Goal: Task Accomplishment & Management: Complete application form

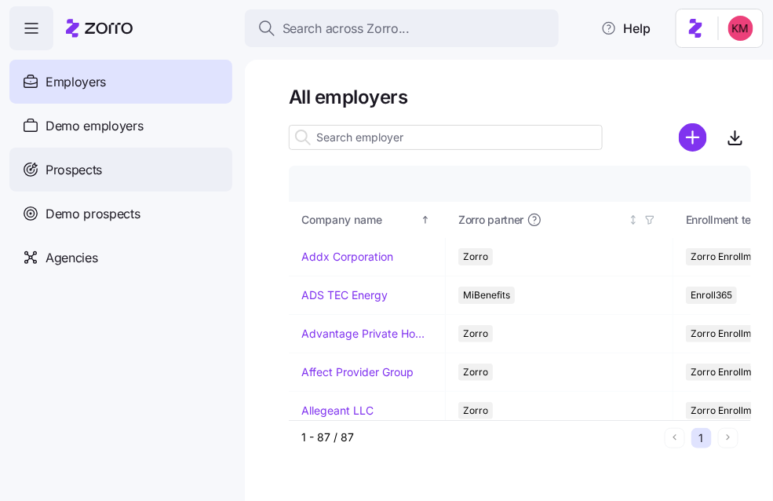
click at [130, 181] on div "Prospects" at bounding box center [120, 170] width 223 height 44
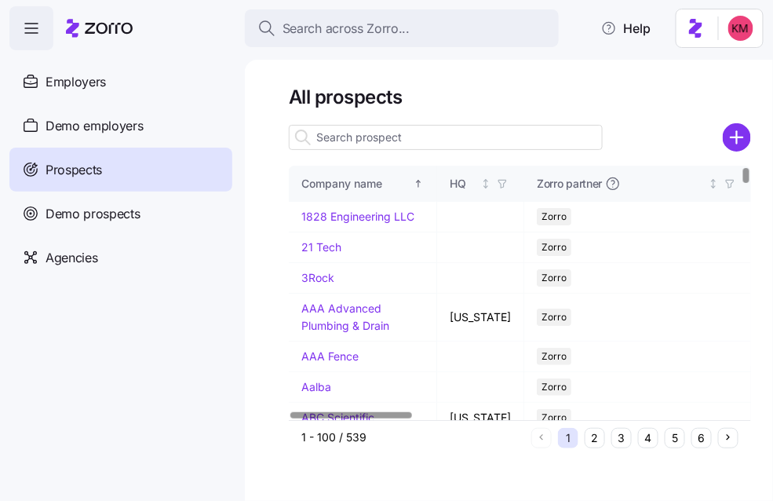
click at [388, 136] on input at bounding box center [446, 137] width 314 height 25
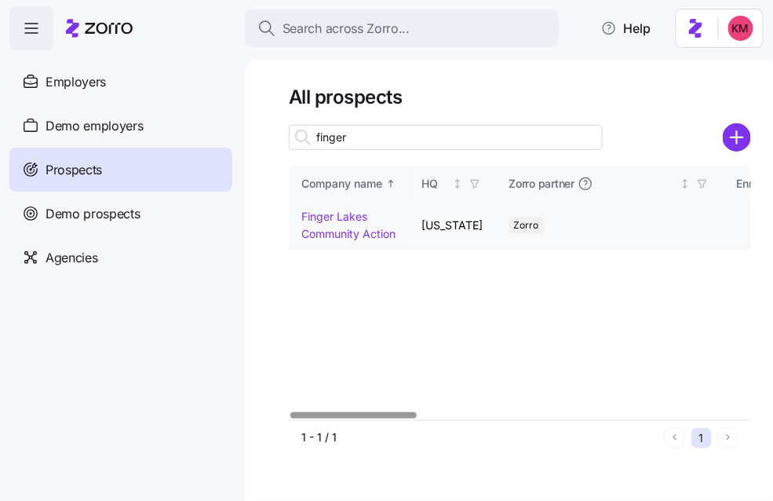
type input "finger"
click at [360, 216] on link "Finger Lakes Community Action" at bounding box center [349, 225] width 94 height 31
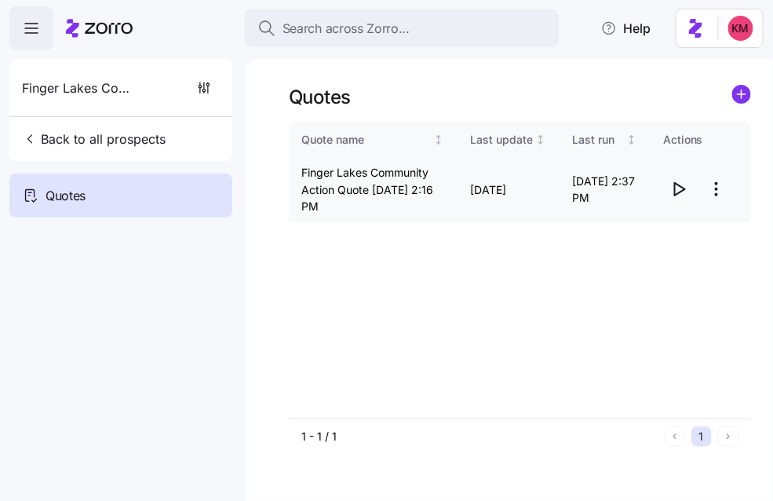
click at [674, 192] on icon "button" at bounding box center [679, 189] width 19 height 19
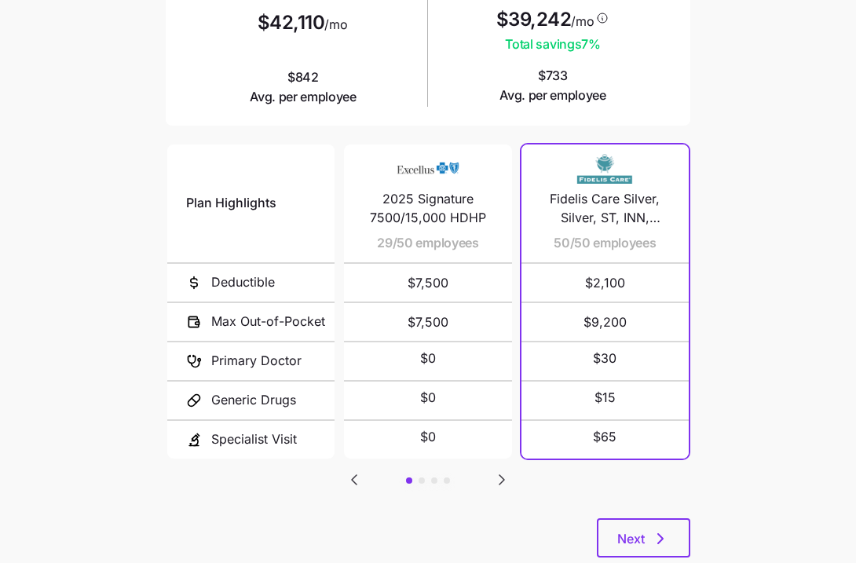
scroll to position [293, 0]
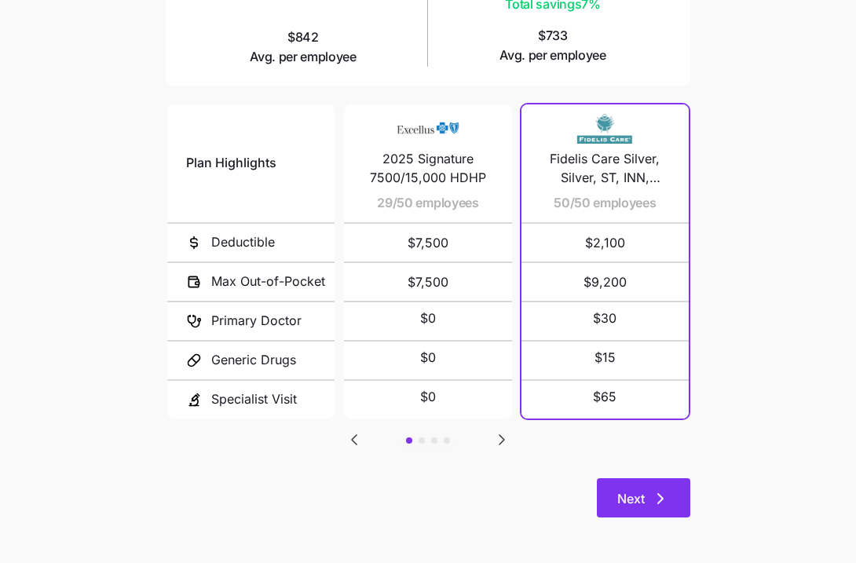
click at [674, 493] on button "Next" at bounding box center [643, 497] width 93 height 39
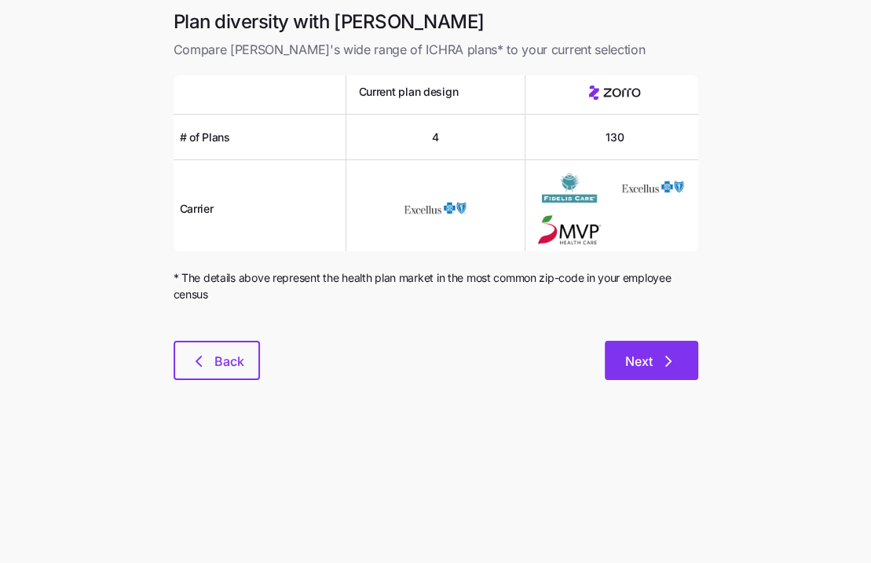
click at [655, 360] on span "Next" at bounding box center [651, 361] width 53 height 19
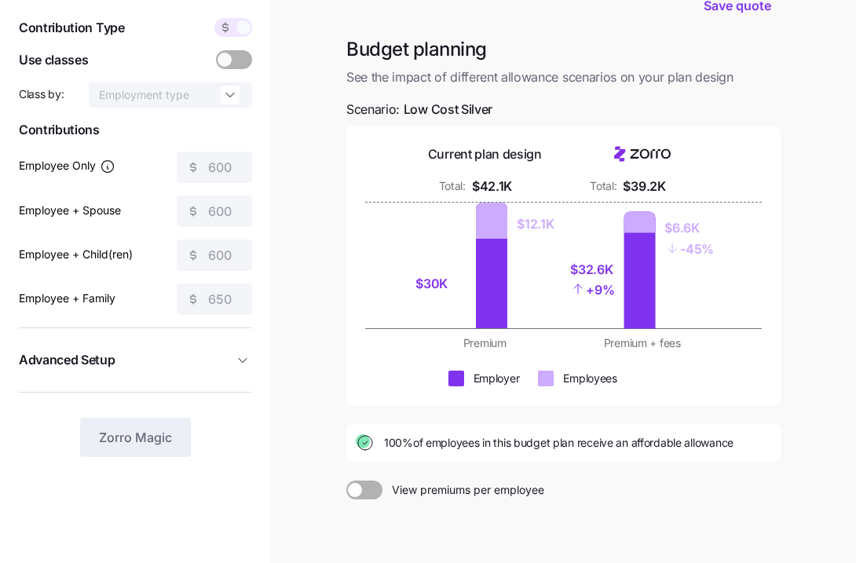
scroll to position [57, 0]
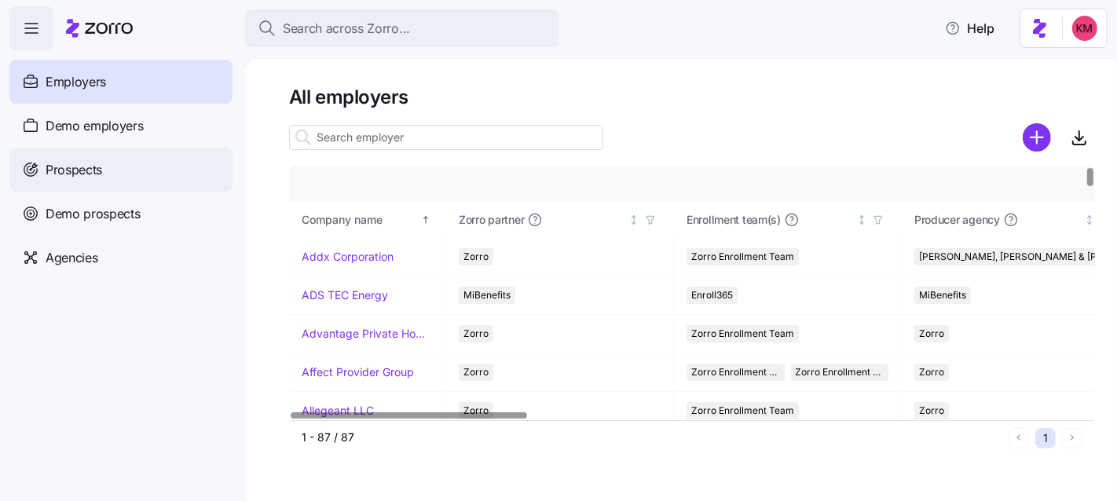
click at [107, 158] on div "Prospects" at bounding box center [120, 170] width 223 height 44
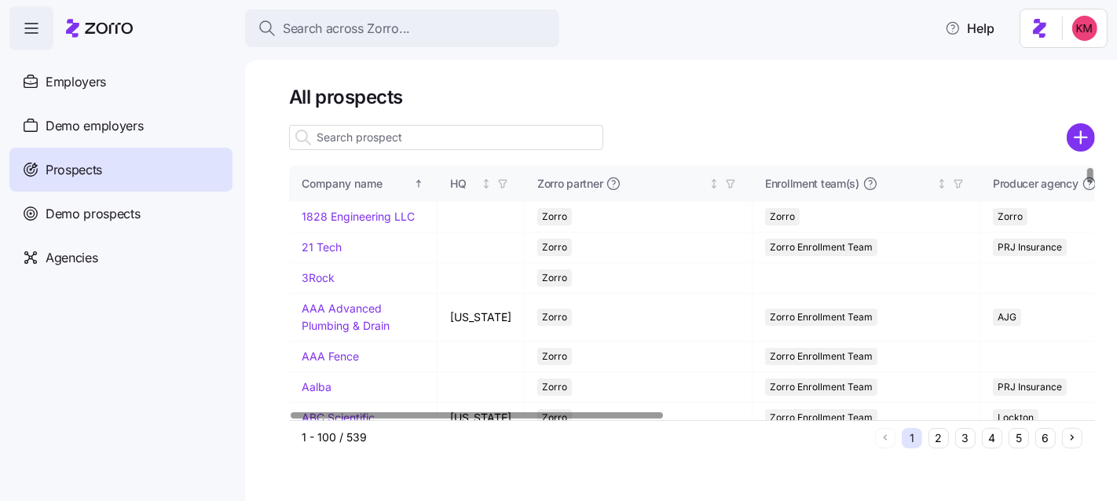
click at [336, 134] on input at bounding box center [446, 137] width 314 height 25
type input "f"
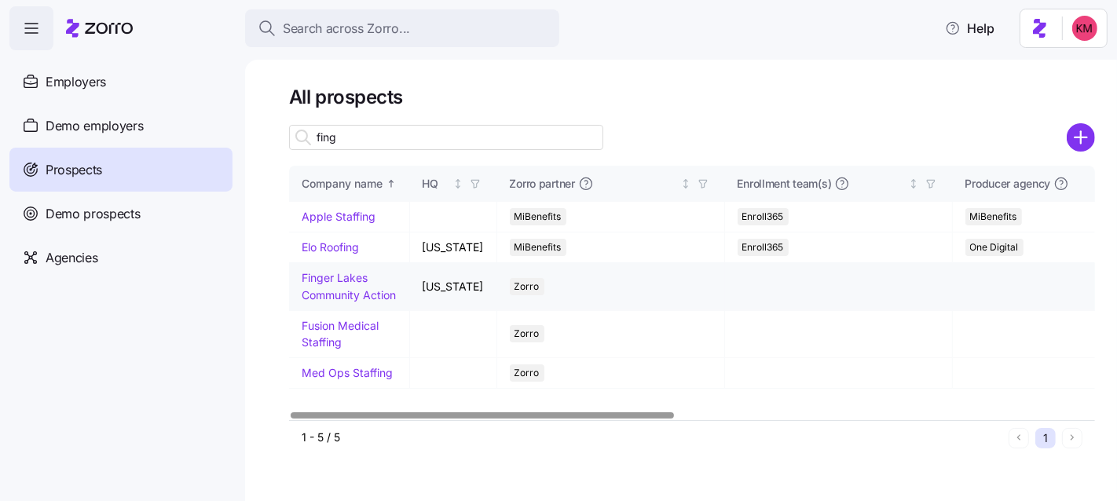
type input "fing"
click at [343, 284] on td "Finger Lakes Community Action" at bounding box center [349, 286] width 121 height 47
click at [344, 279] on link "Finger Lakes Community Action" at bounding box center [349, 286] width 94 height 31
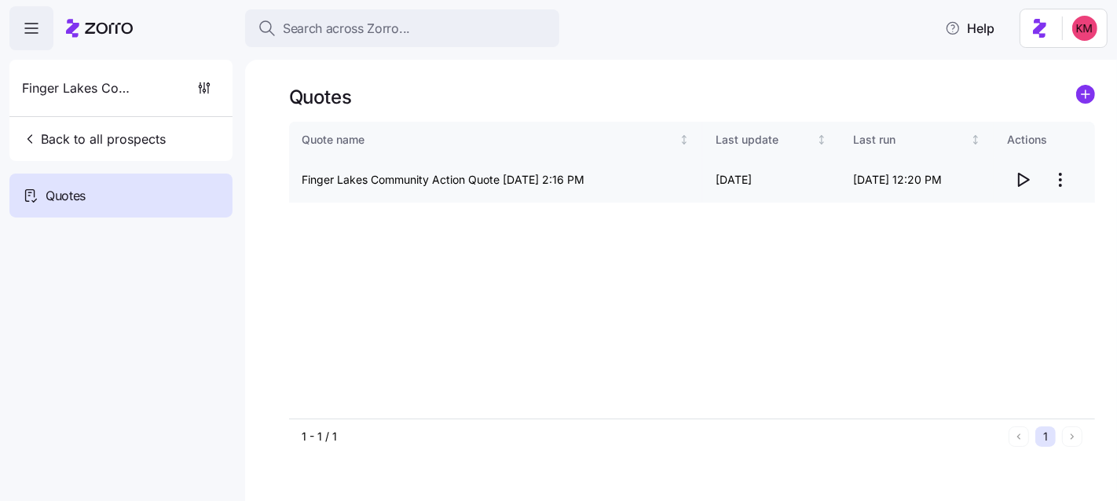
click at [1029, 179] on icon "button" at bounding box center [1022, 179] width 19 height 19
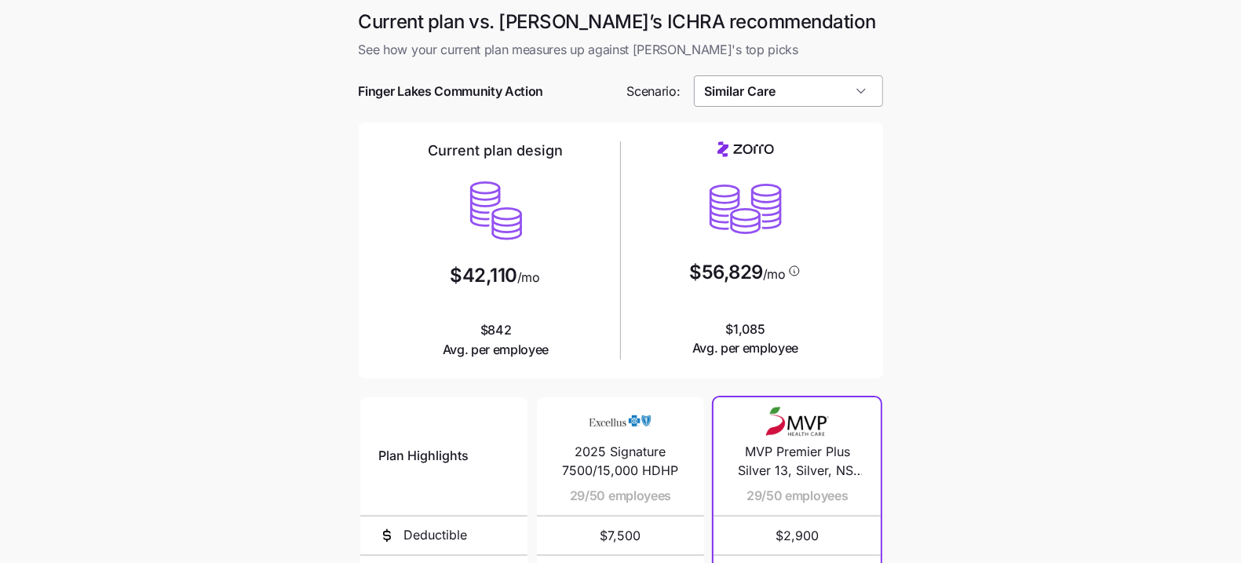
click at [828, 84] on input "Similar Care" at bounding box center [788, 90] width 189 height 31
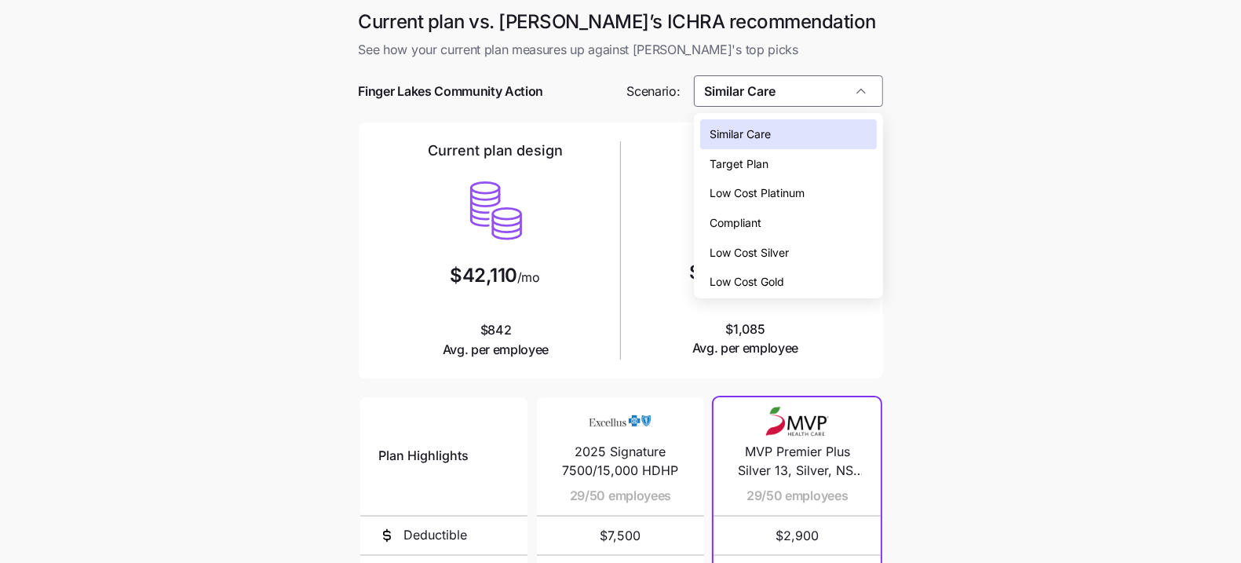
click at [777, 250] on span "Low Cost Silver" at bounding box center [749, 252] width 79 height 17
type input "Low Cost Silver"
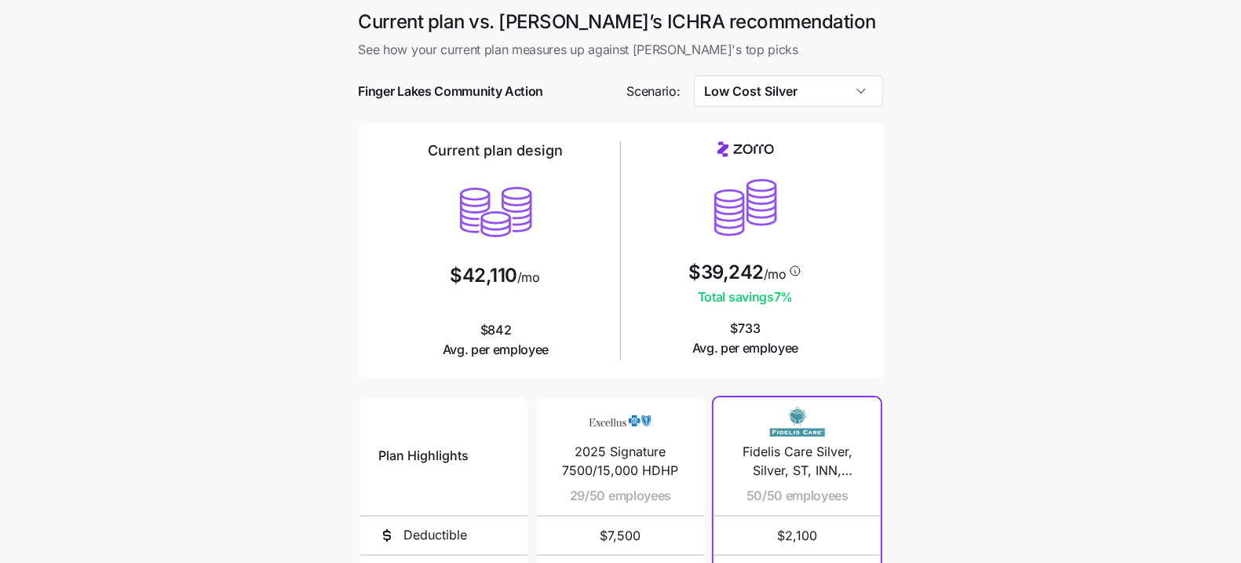
scroll to position [293, 0]
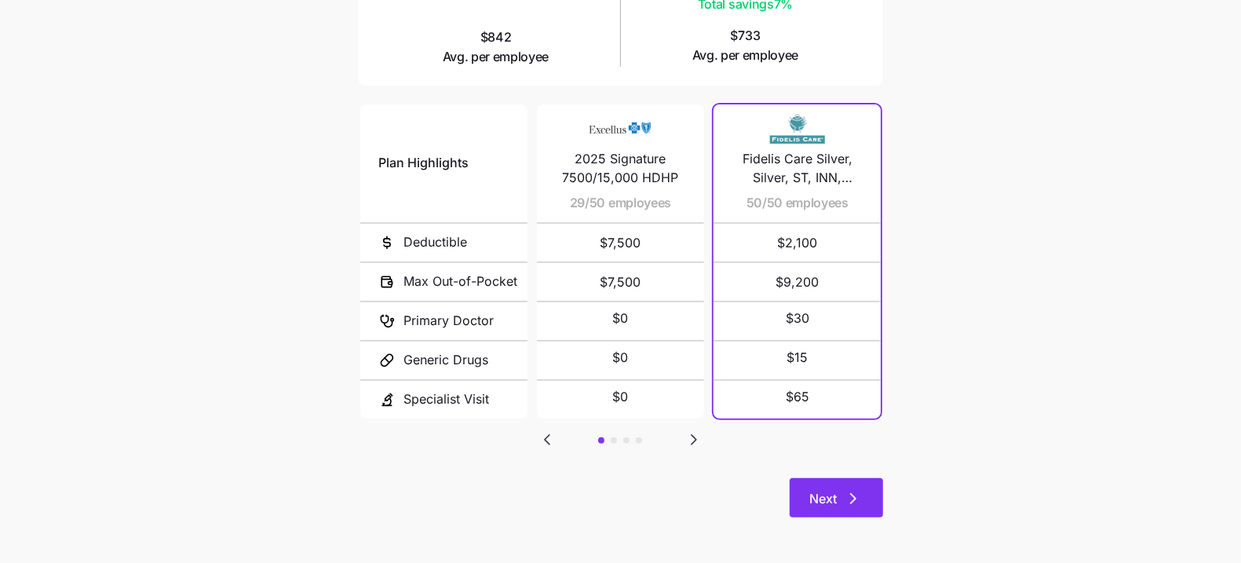
click at [844, 496] on icon "button" at bounding box center [853, 498] width 19 height 19
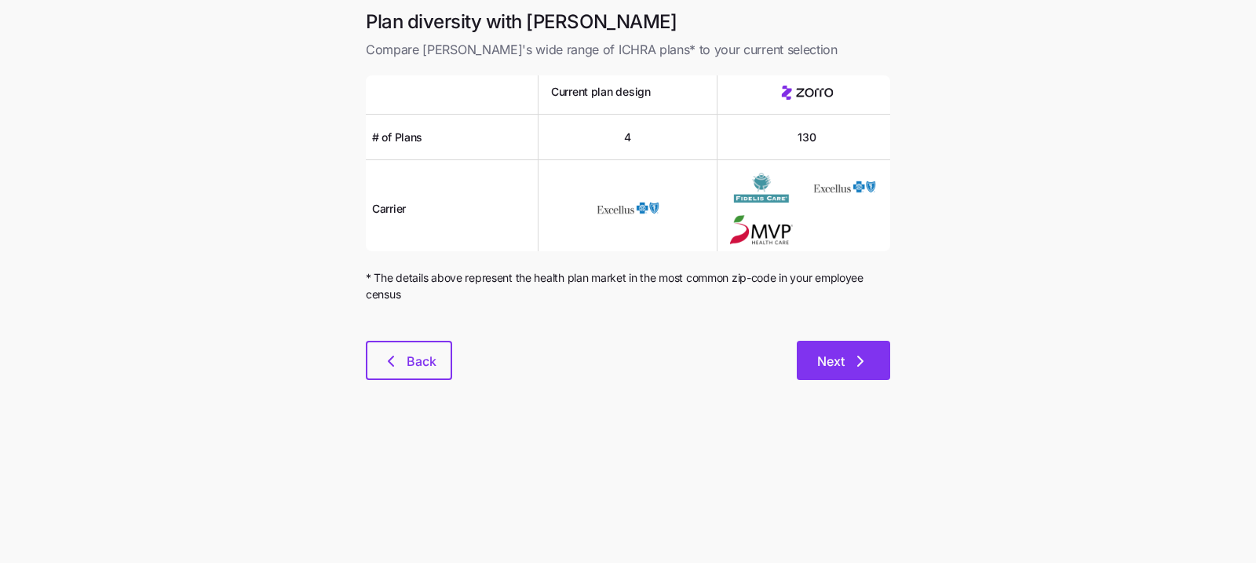
click at [838, 349] on button "Next" at bounding box center [843, 360] width 93 height 39
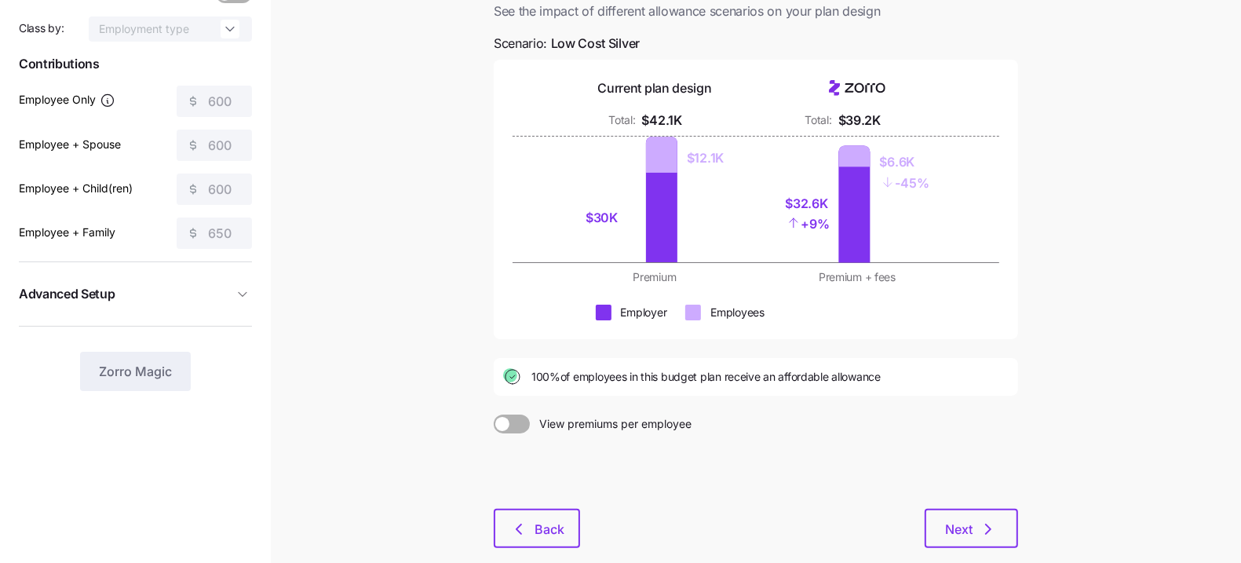
scroll to position [207, 0]
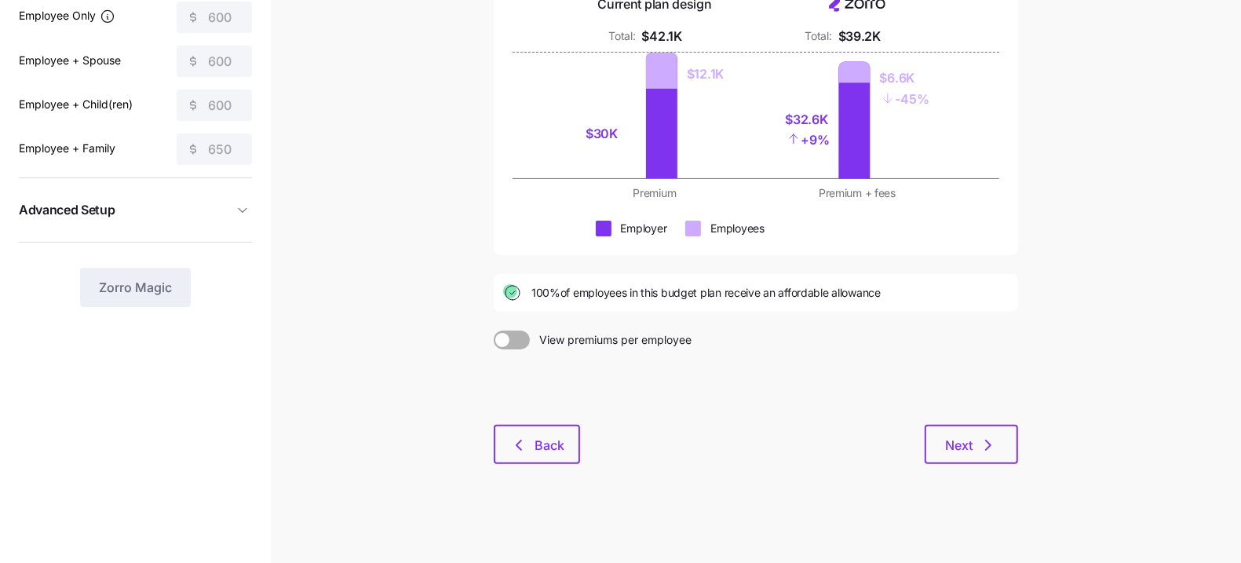
click at [969, 474] on div "Budget planning See the impact of different allowance scenarios on your plan de…" at bounding box center [756, 185] width 550 height 596
click at [970, 461] on button "Next" at bounding box center [971, 444] width 93 height 39
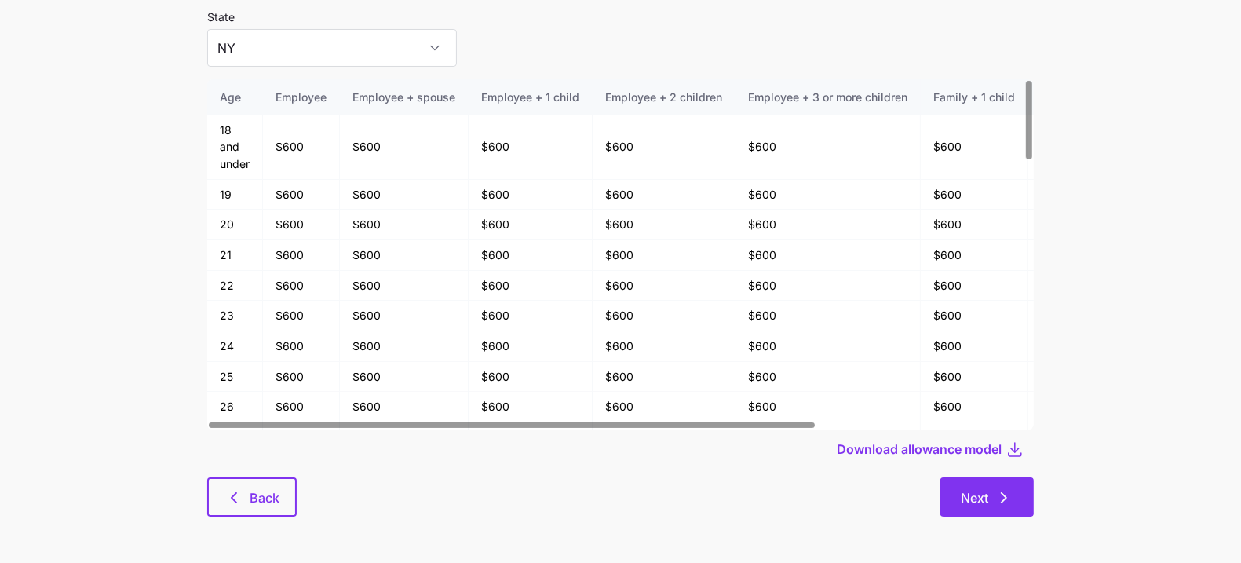
scroll to position [83, 0]
click at [995, 495] on icon "button" at bounding box center [1004, 497] width 19 height 19
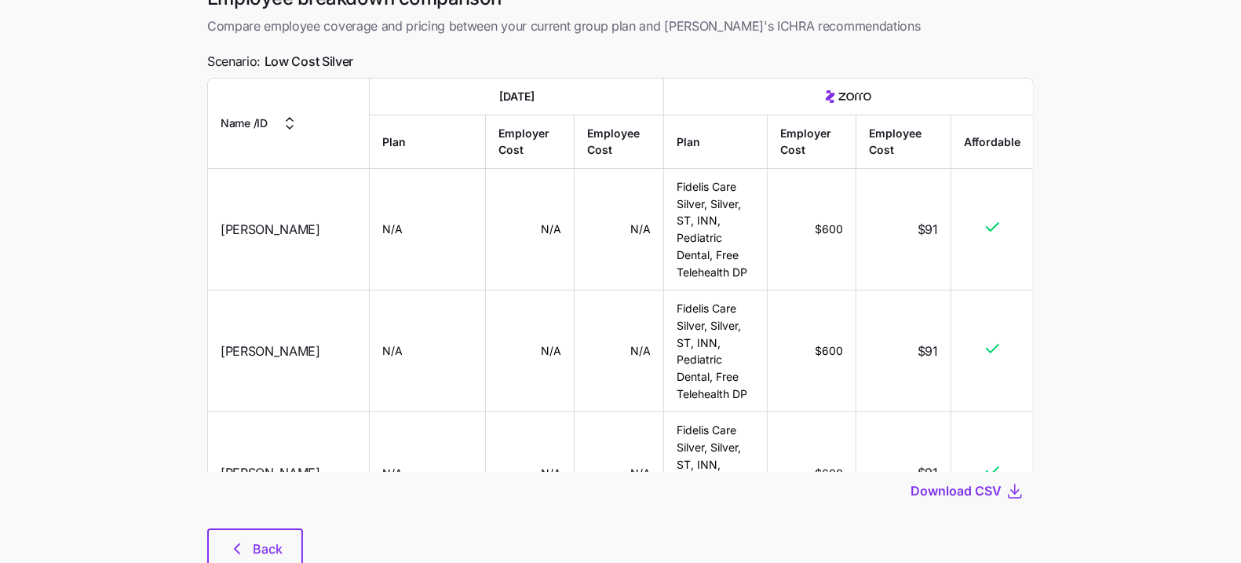
scroll to position [137, 0]
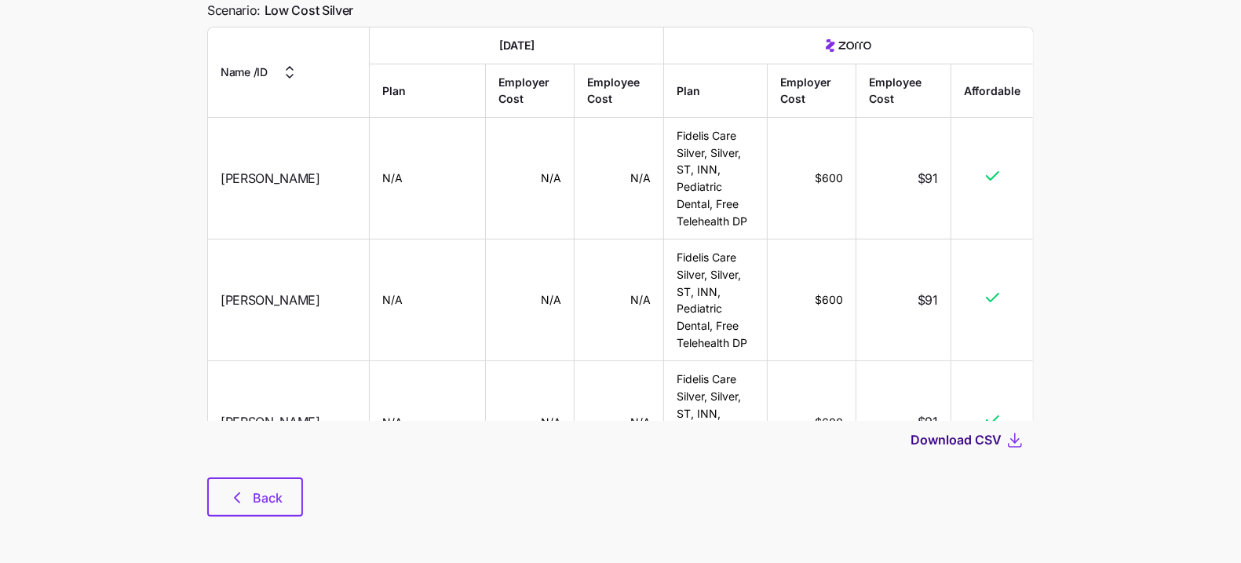
click at [959, 440] on span "Download CSV" at bounding box center [956, 439] width 91 height 19
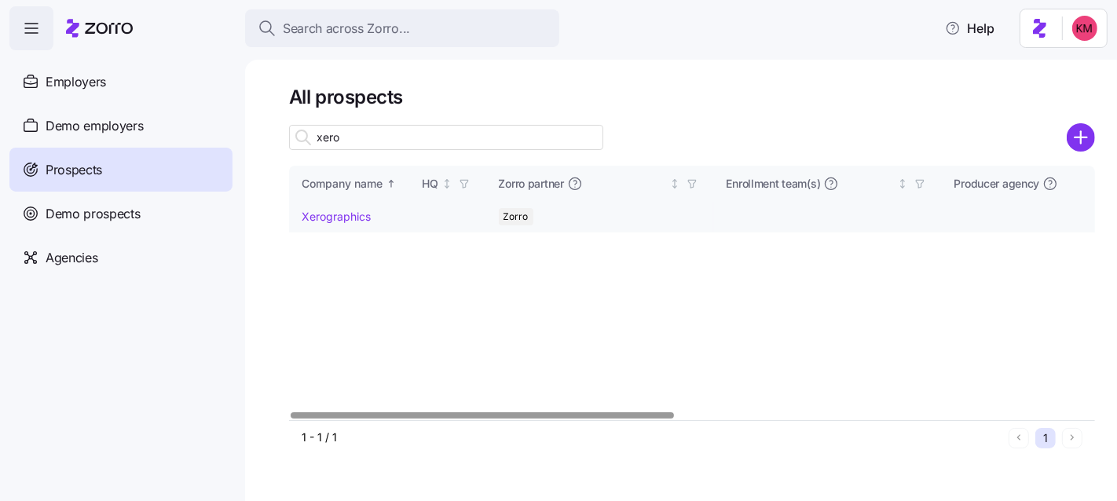
type input "xero"
click at [344, 212] on link "Xerographics" at bounding box center [336, 216] width 69 height 13
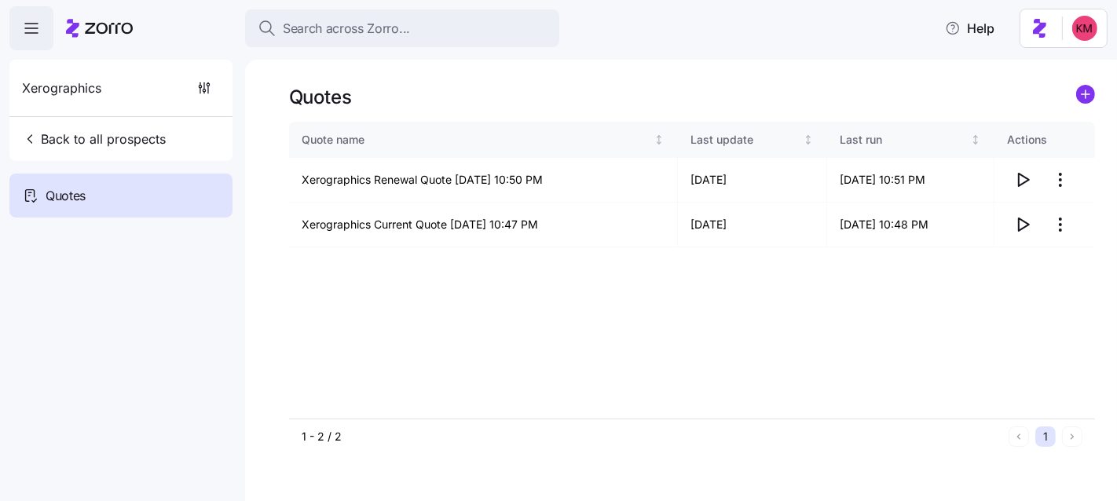
click at [597, 405] on div "Quote name Last update Last run Actions Xerographics Renewal Quote 08/17/2025 1…" at bounding box center [692, 270] width 806 height 297
click at [1019, 178] on icon "button" at bounding box center [1022, 179] width 19 height 19
click at [1049, 180] on html "Search across Zorro... Help Xerographics Back to all prospects Quotes Quotes Qu…" at bounding box center [558, 324] width 1117 height 649
click at [1034, 202] on div "Edit quote Delete quote" at bounding box center [997, 230] width 157 height 63
click at [1031, 209] on div "Edit quote" at bounding box center [997, 218] width 144 height 25
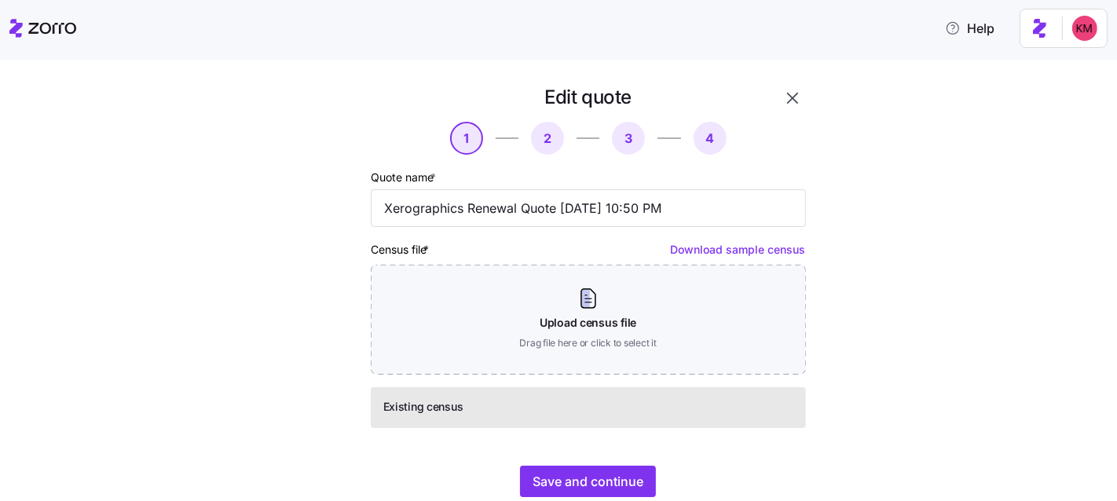
click at [769, 464] on div "Edit quote 1 2 3 4 Quote name * Xerographics Renewal Quote 08/17/2025 10:50 PM …" at bounding box center [588, 291] width 448 height 425
click at [605, 481] on span "Save and continue" at bounding box center [587, 481] width 111 height 19
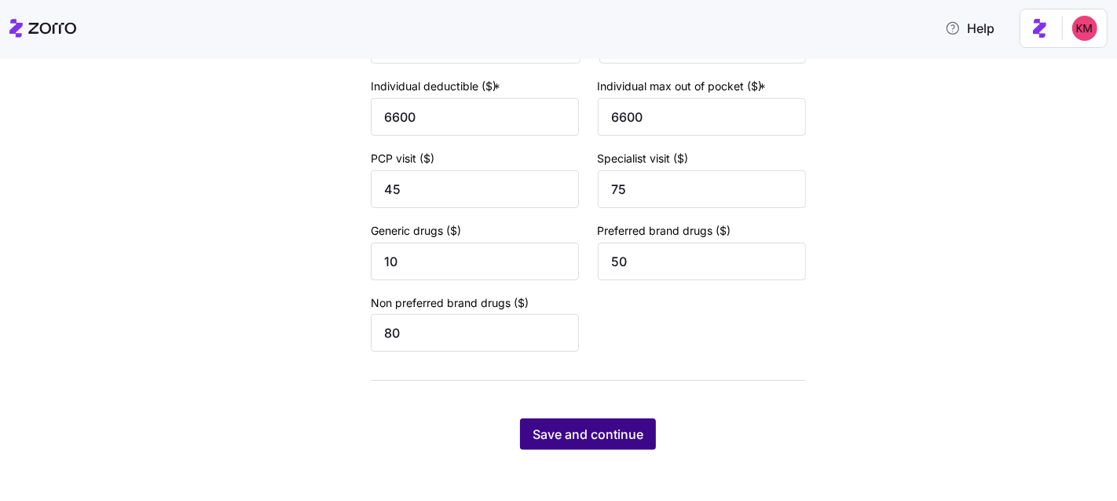
scroll to position [722, 0]
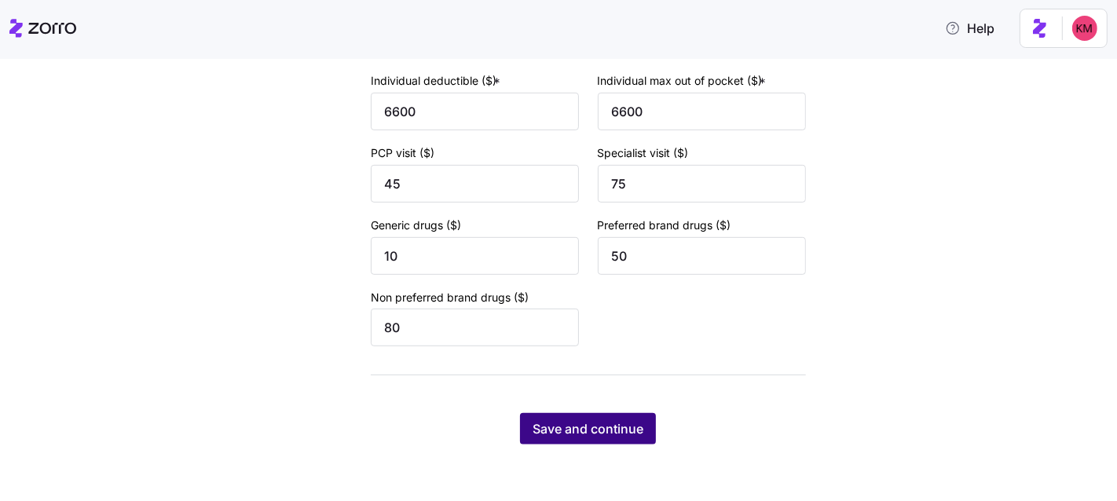
click at [623, 441] on button "Save and continue" at bounding box center [588, 428] width 136 height 31
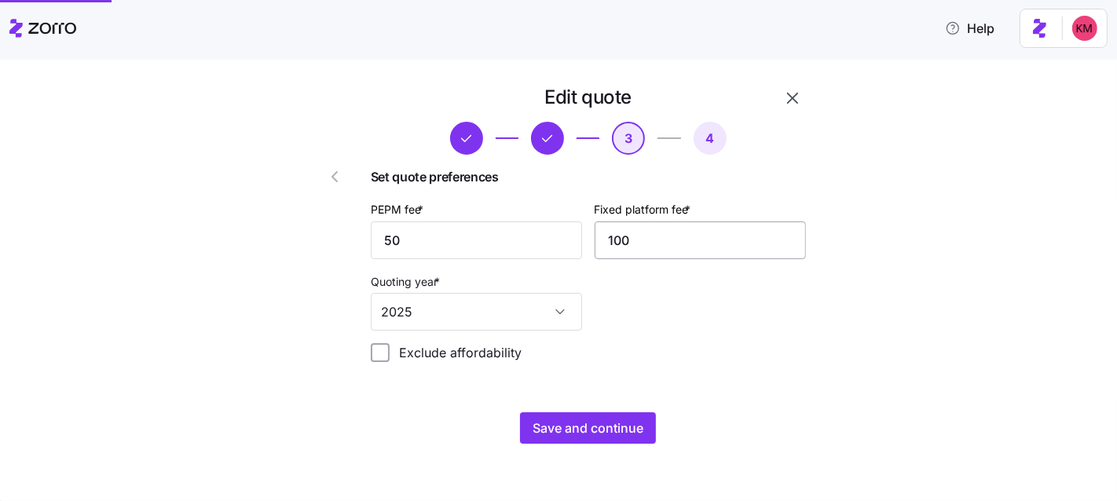
scroll to position [0, 0]
click at [656, 246] on input "100" at bounding box center [699, 240] width 211 height 38
type input "1000"
click at [477, 232] on input "50" at bounding box center [476, 240] width 211 height 38
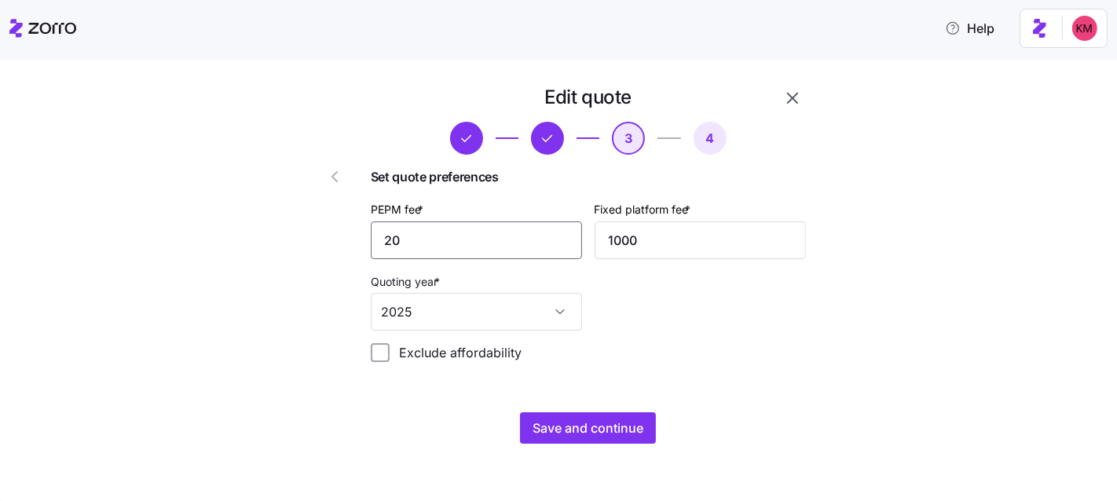
type input "20"
click at [555, 433] on span "Save and continue" at bounding box center [587, 427] width 111 height 19
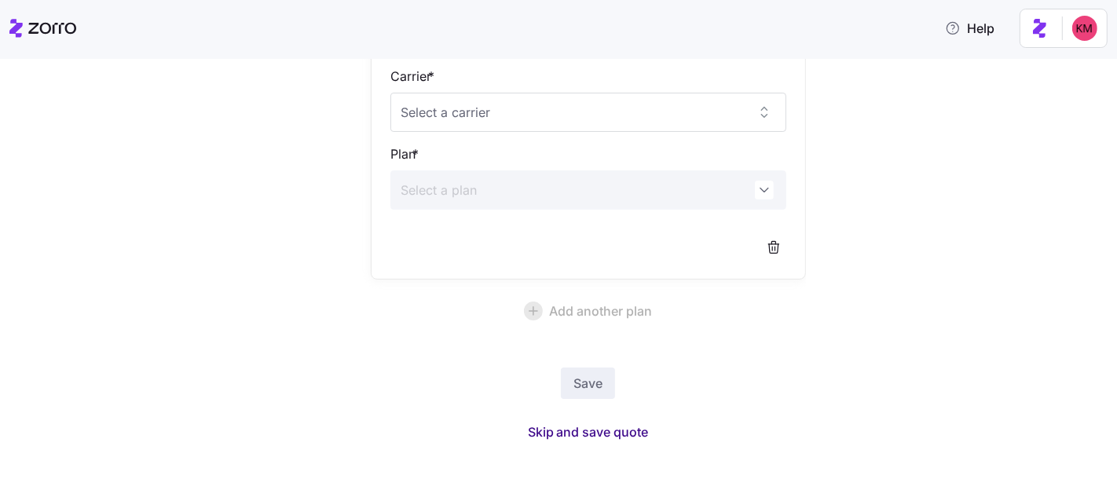
click at [565, 428] on span "Skip and save quote" at bounding box center [588, 431] width 121 height 19
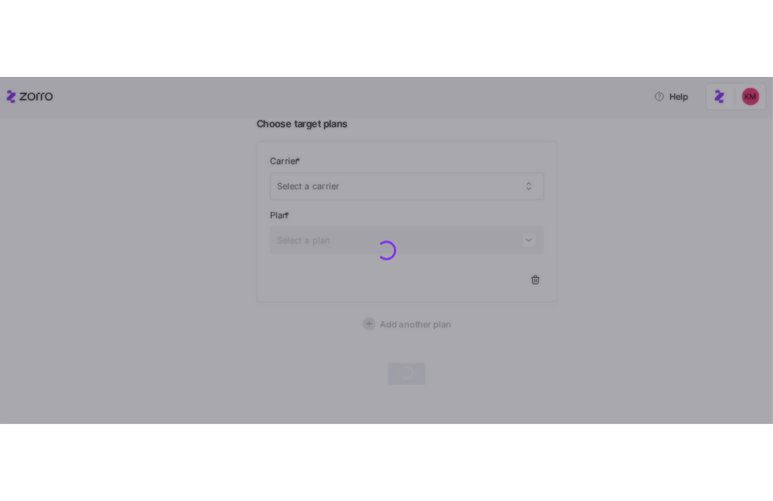
scroll to position [127, 0]
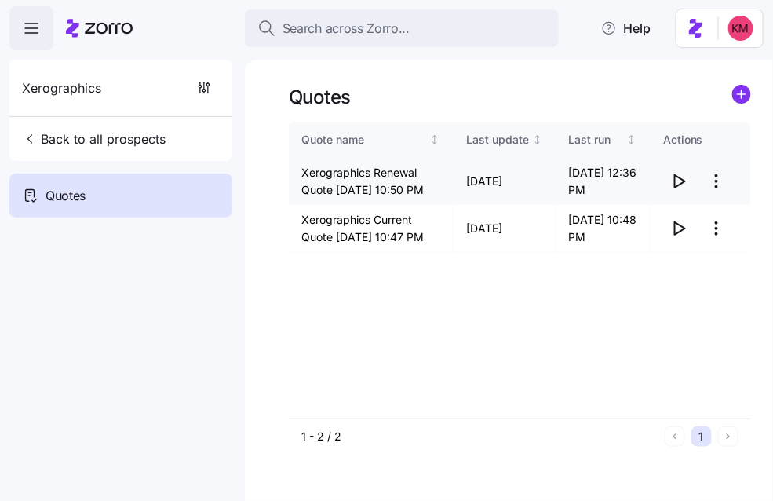
click at [685, 191] on icon "button" at bounding box center [679, 181] width 19 height 19
click at [678, 238] on icon "button" at bounding box center [679, 228] width 19 height 19
click at [718, 250] on html "Search across Zorro... Help Xerographics Back to all prospects Quotes Quotes Qu…" at bounding box center [386, 324] width 773 height 649
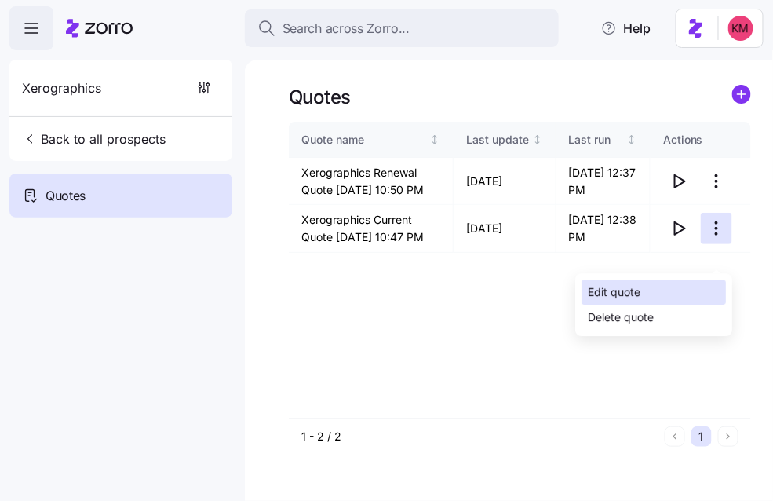
click at [657, 293] on div "Edit quote" at bounding box center [654, 292] width 144 height 25
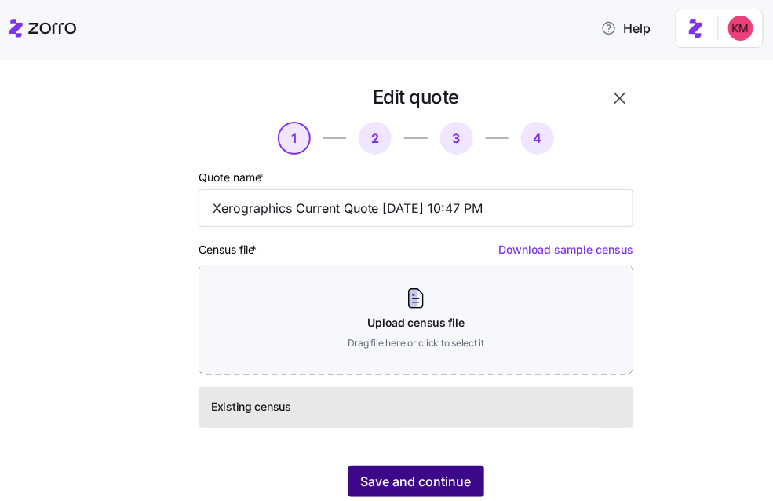
click at [444, 493] on button "Save and continue" at bounding box center [417, 481] width 136 height 31
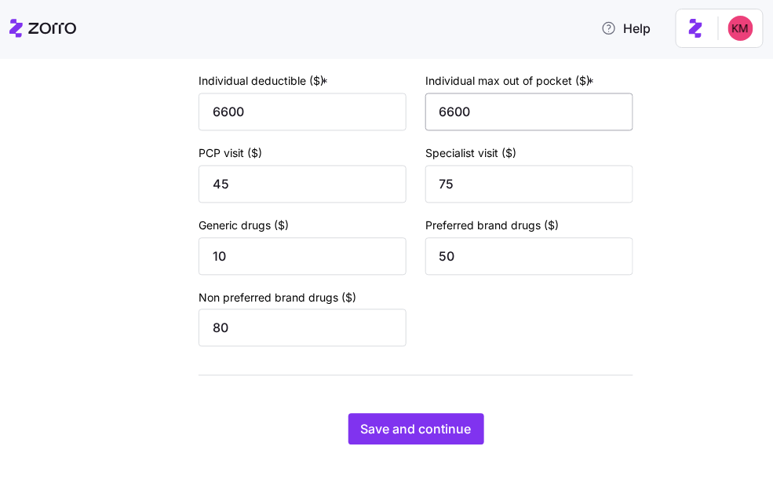
scroll to position [722, 0]
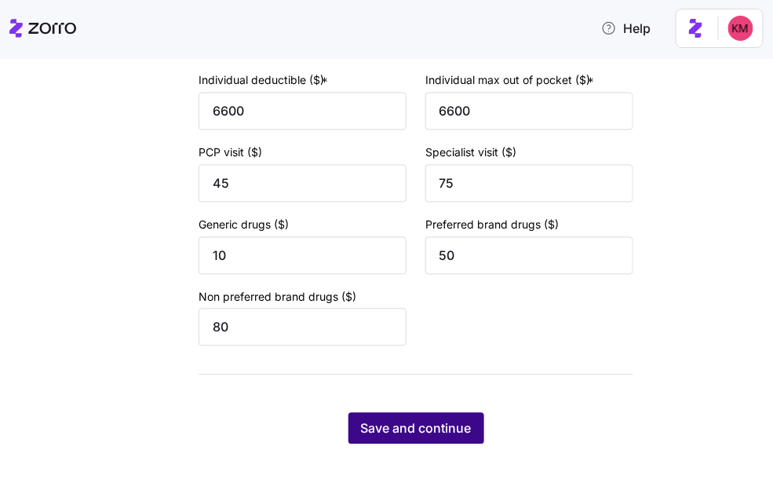
click at [450, 436] on span "Save and continue" at bounding box center [416, 428] width 111 height 19
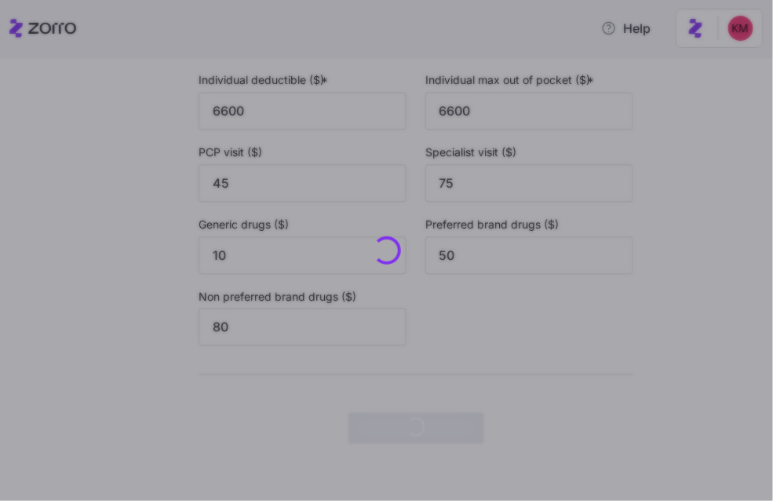
scroll to position [0, 0]
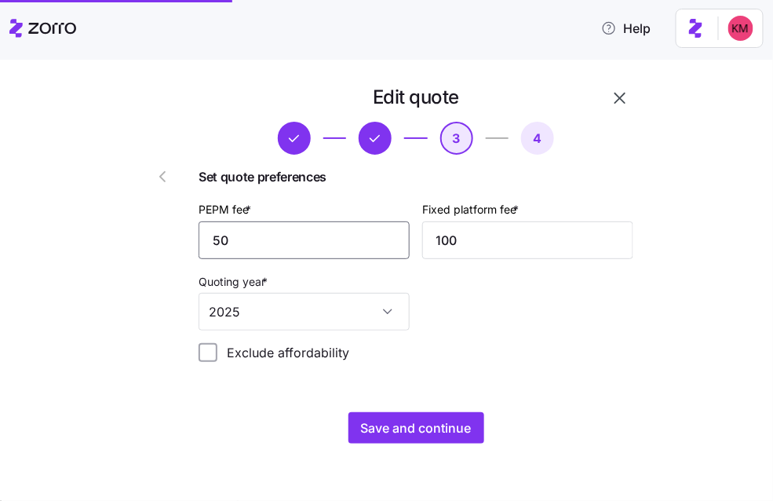
click at [278, 250] on input "50" at bounding box center [304, 240] width 211 height 38
type input "3"
type input "20"
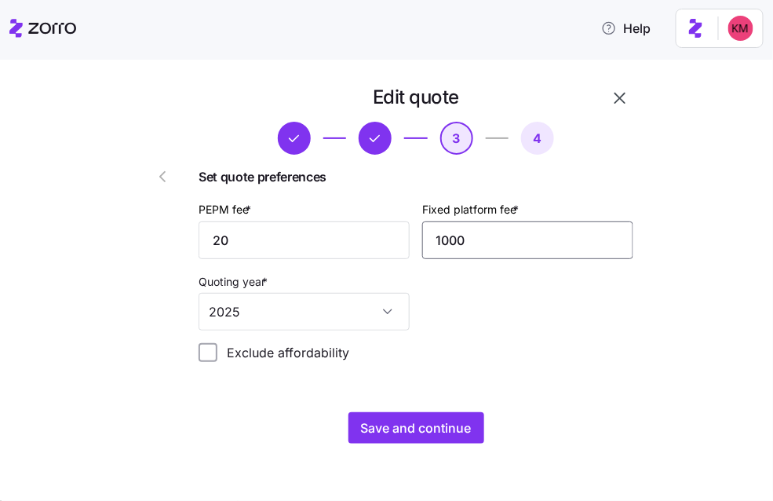
type input "1000"
click at [470, 375] on div "Edit quote 3 4 Set quote preferences PEPM fee * 20 Fixed platform fee * 1000 Qu…" at bounding box center [416, 264] width 448 height 371
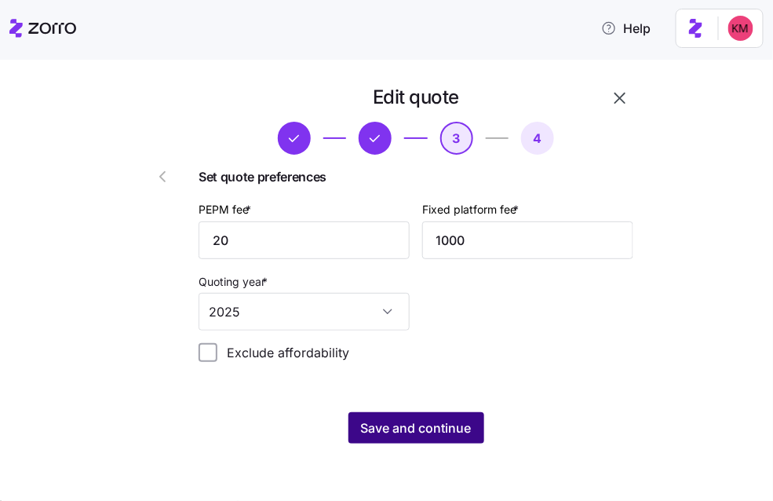
click at [422, 440] on button "Save and continue" at bounding box center [417, 427] width 136 height 31
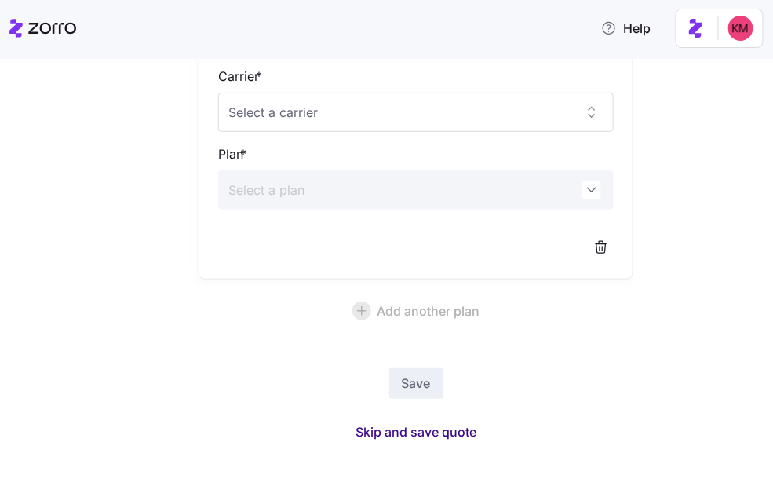
click at [453, 424] on span "Skip and save quote" at bounding box center [416, 431] width 121 height 19
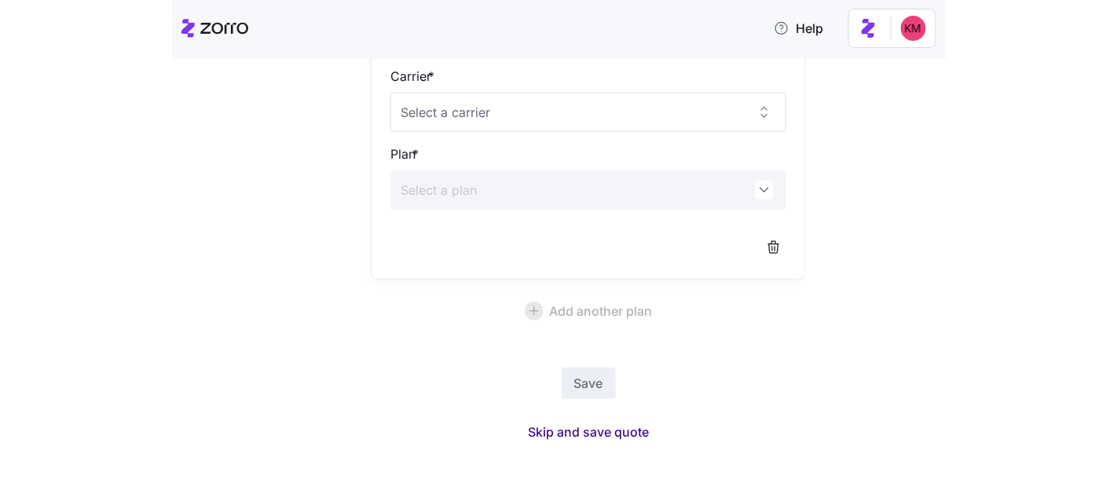
scroll to position [127, 0]
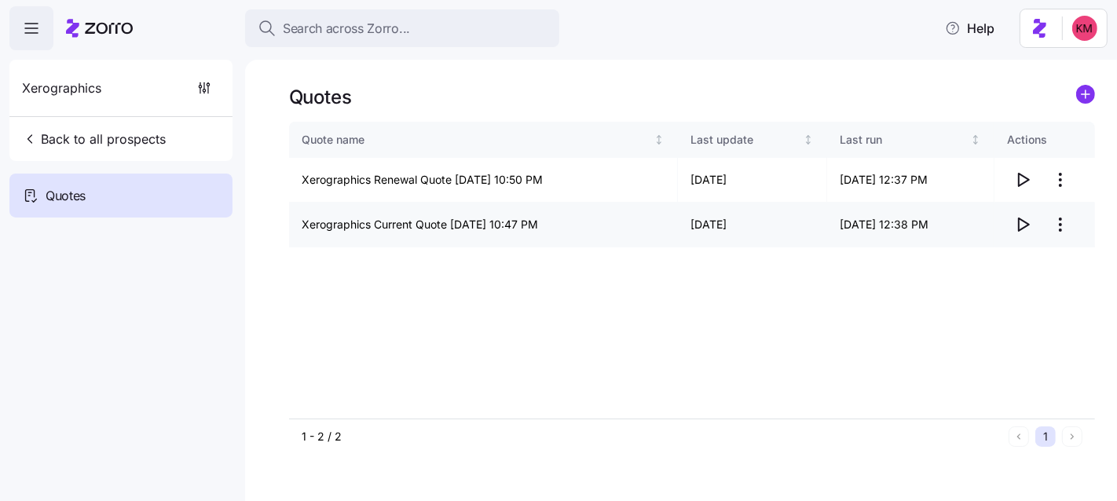
click at [1015, 221] on icon "button" at bounding box center [1022, 224] width 19 height 19
click at [1018, 174] on icon "button" at bounding box center [1023, 180] width 10 height 13
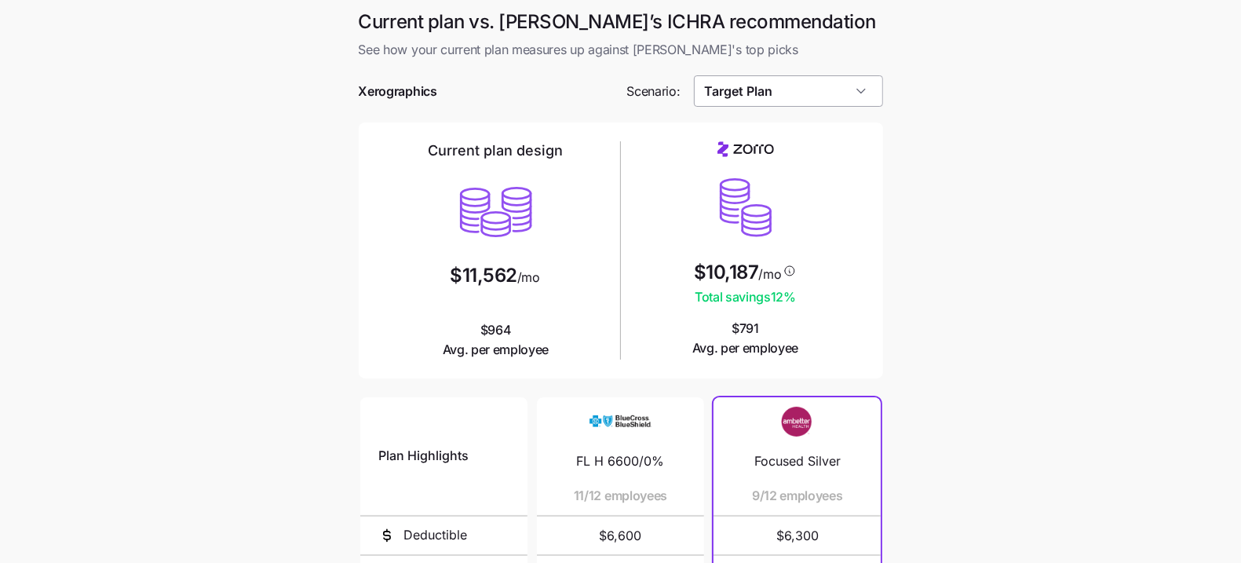
click at [746, 105] on input "Target Plan" at bounding box center [788, 90] width 189 height 31
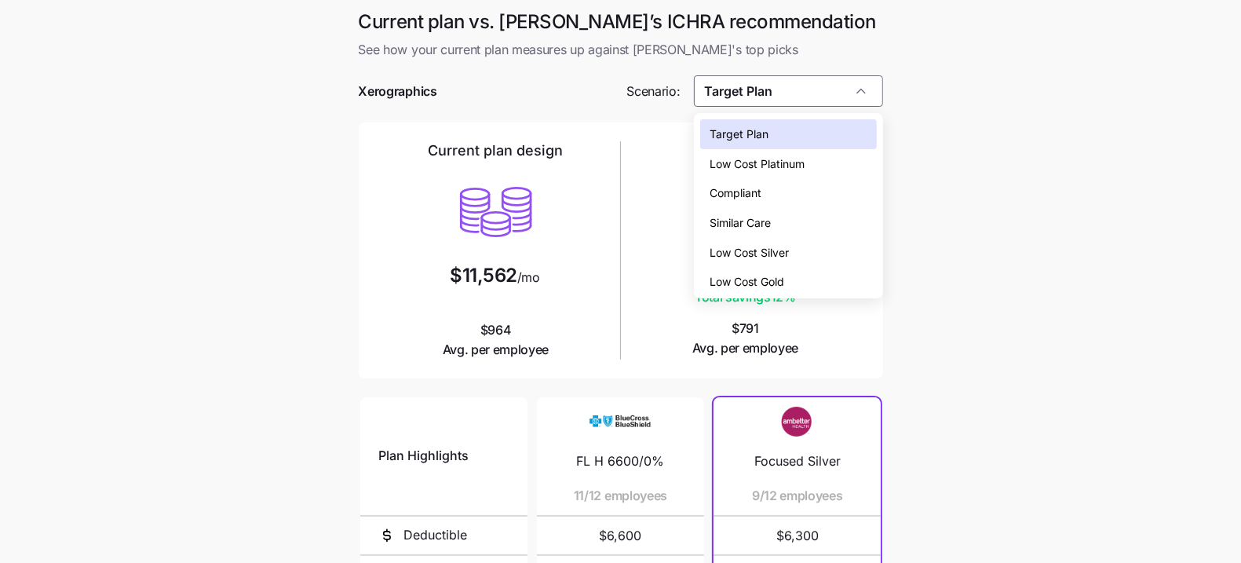
click at [787, 261] on div "Low Cost Silver" at bounding box center [788, 253] width 176 height 30
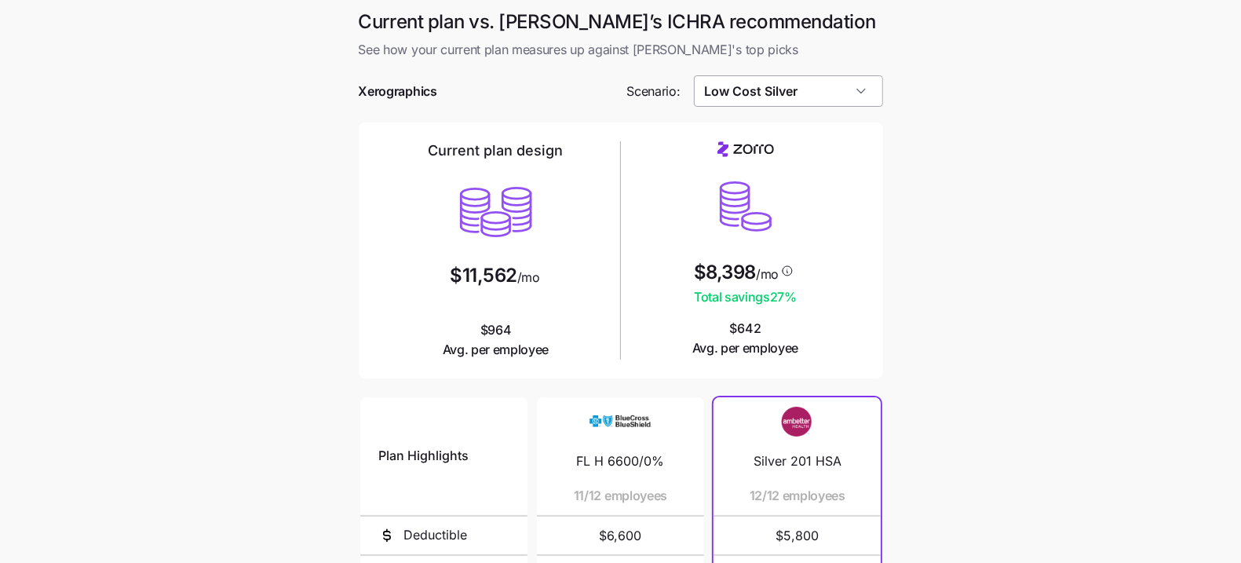
click at [777, 94] on input "Low Cost Silver" at bounding box center [788, 90] width 189 height 31
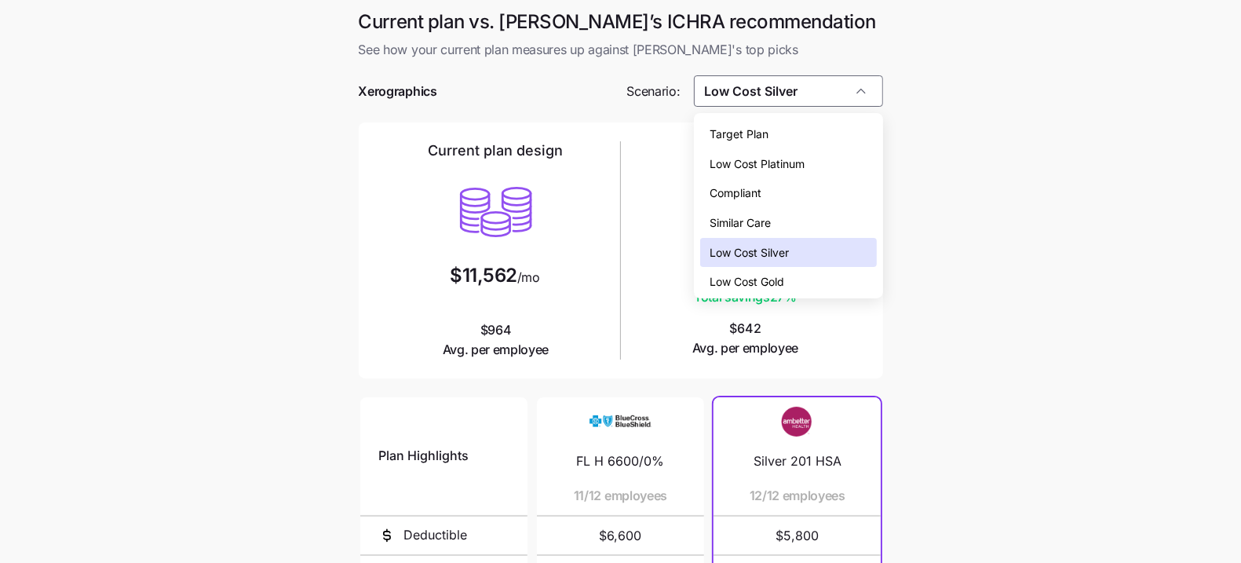
drag, startPoint x: 795, startPoint y: 276, endPoint x: 812, endPoint y: 273, distance: 17.4
click at [795, 276] on div "Low Cost Gold" at bounding box center [788, 282] width 176 height 30
type input "Low Cost Gold"
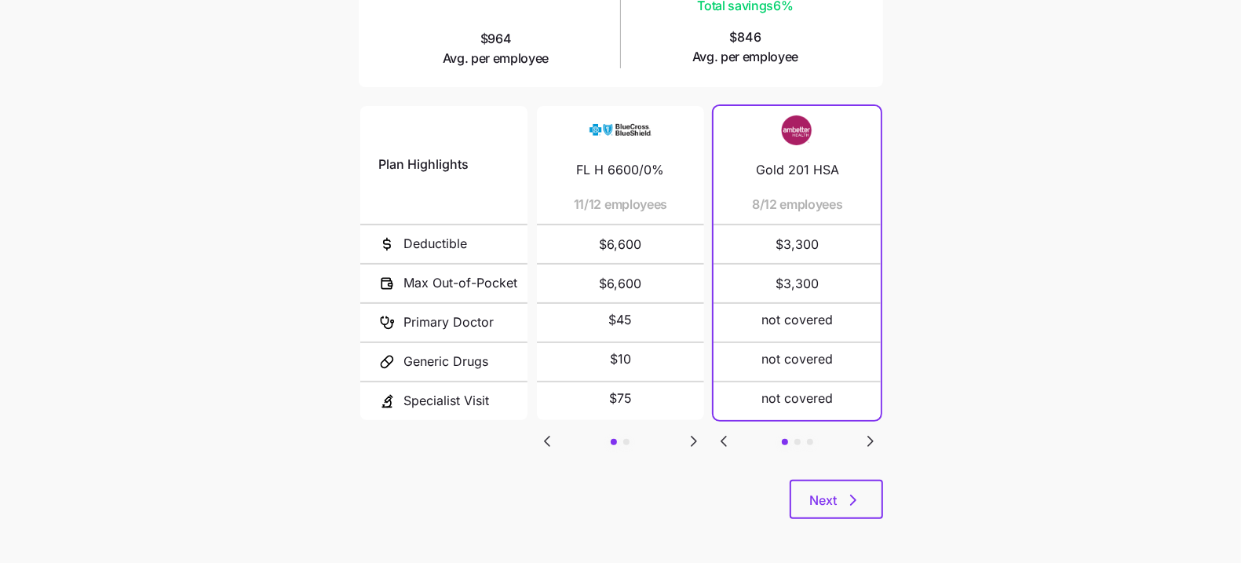
scroll to position [293, 0]
click at [672, 455] on div "Plan Highlights Deductible Max Out-of-Pocket Primary Doctor Generic Drugs Speci…" at bounding box center [621, 289] width 524 height 377
click at [696, 436] on icon "Go to next slide" at bounding box center [694, 439] width 5 height 9
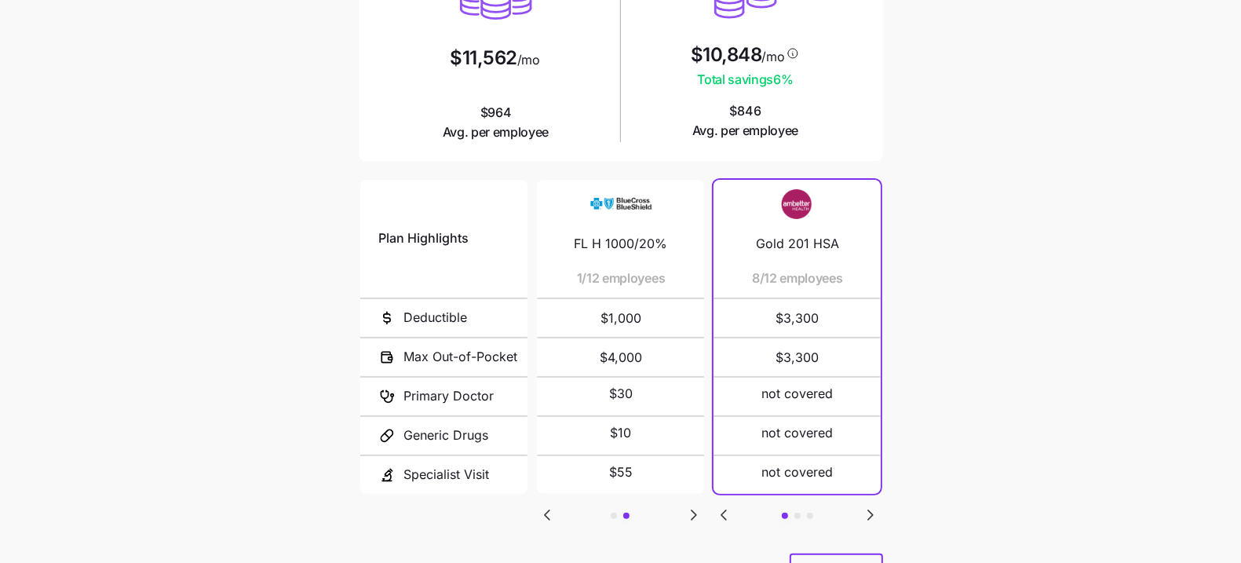
scroll to position [0, 0]
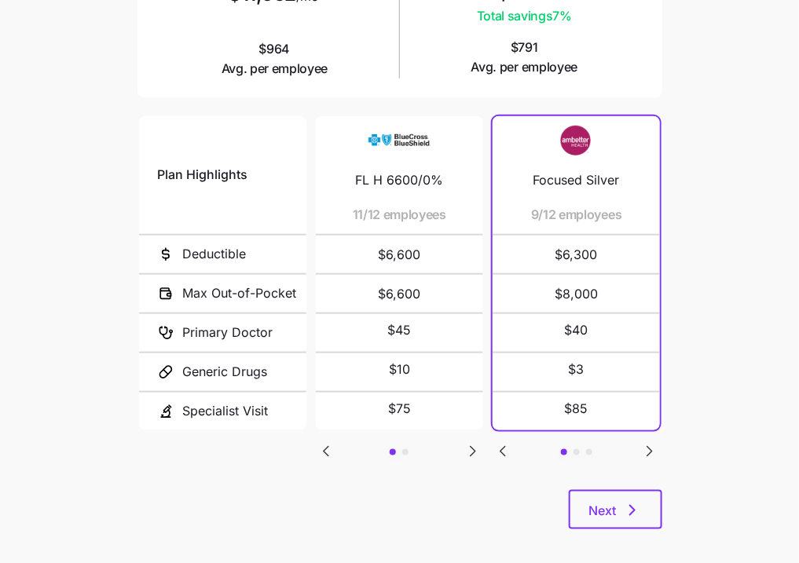
scroll to position [293, 0]
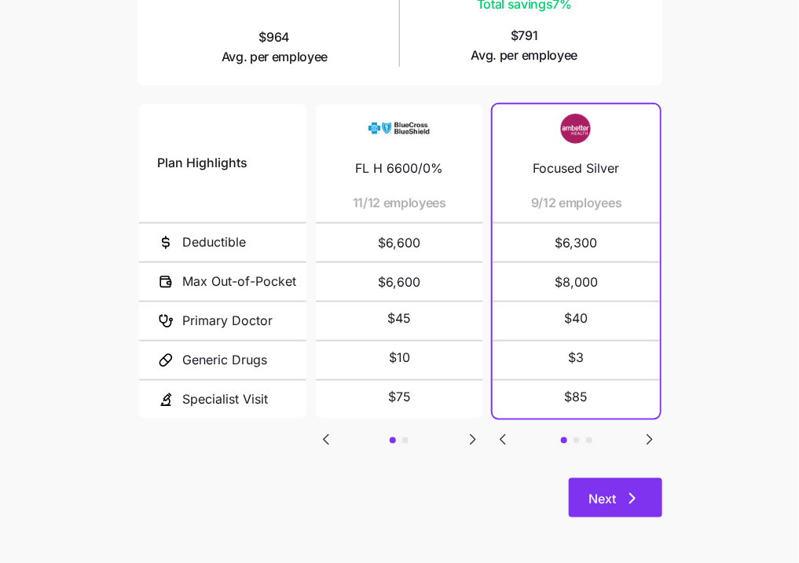
click at [612, 488] on button "Next" at bounding box center [614, 497] width 93 height 39
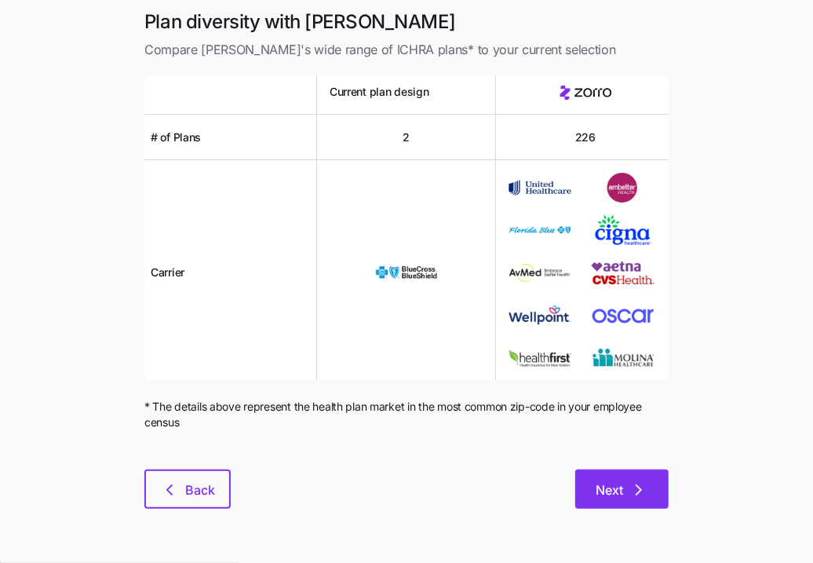
click at [631, 489] on icon "button" at bounding box center [639, 490] width 19 height 19
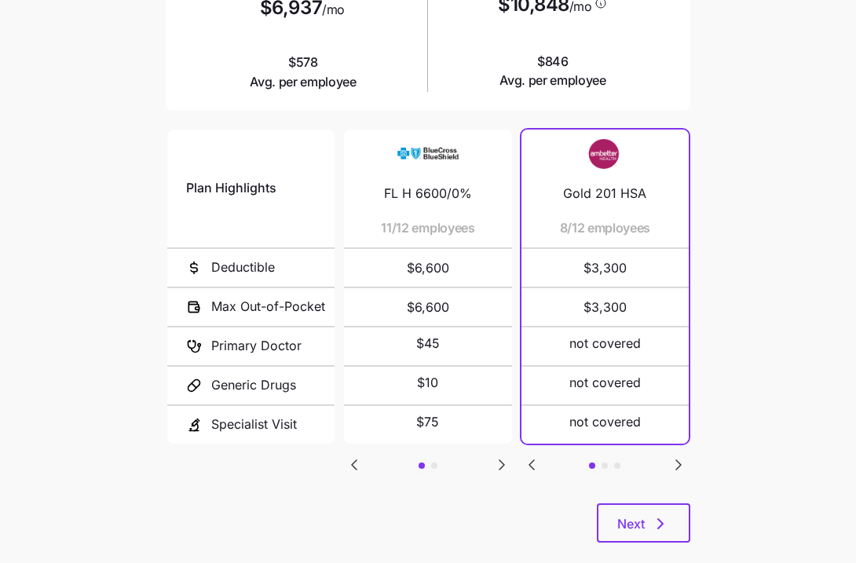
scroll to position [293, 0]
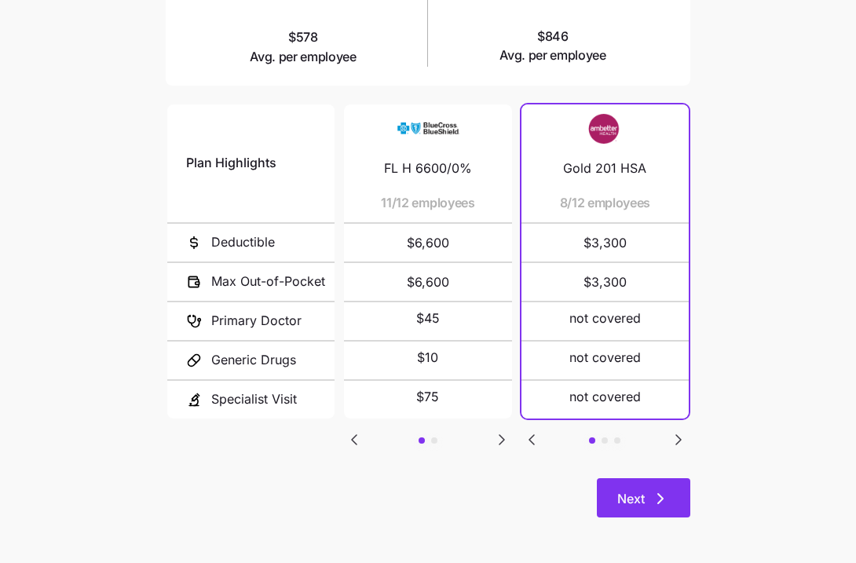
click at [653, 494] on icon "button" at bounding box center [660, 498] width 19 height 19
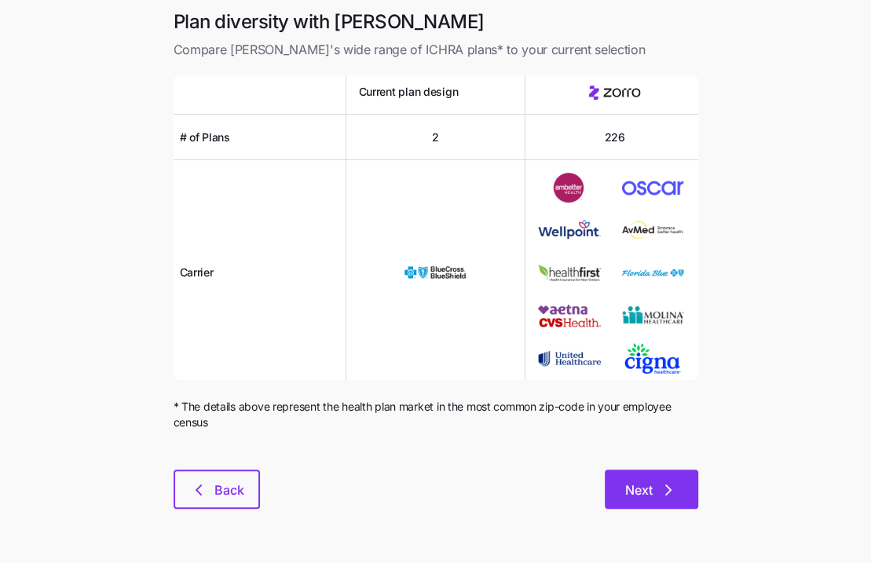
click at [608, 488] on button "Next" at bounding box center [651, 489] width 93 height 39
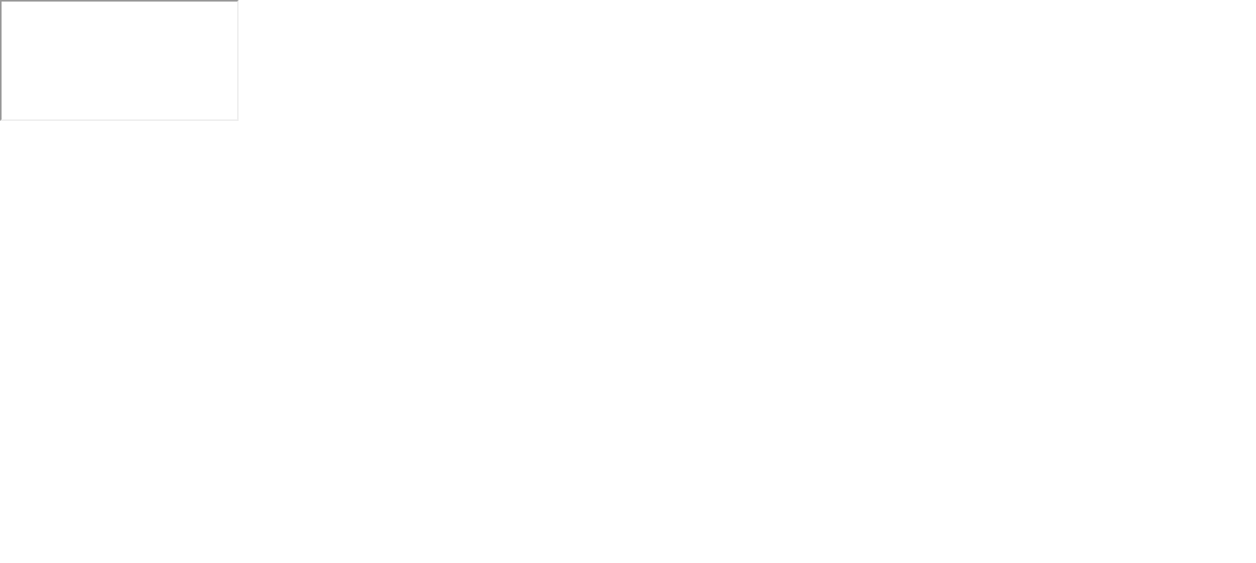
drag, startPoint x: 1011, startPoint y: 181, endPoint x: 986, endPoint y: 150, distance: 40.2
click at [989, 121] on html at bounding box center [628, 60] width 1256 height 121
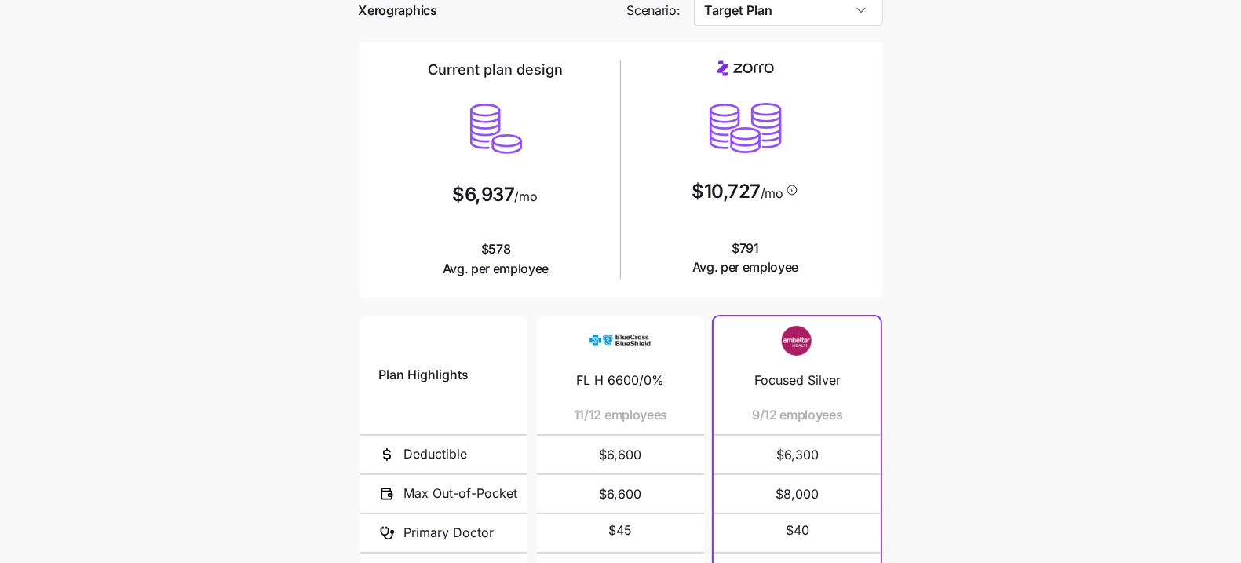
scroll to position [78, 0]
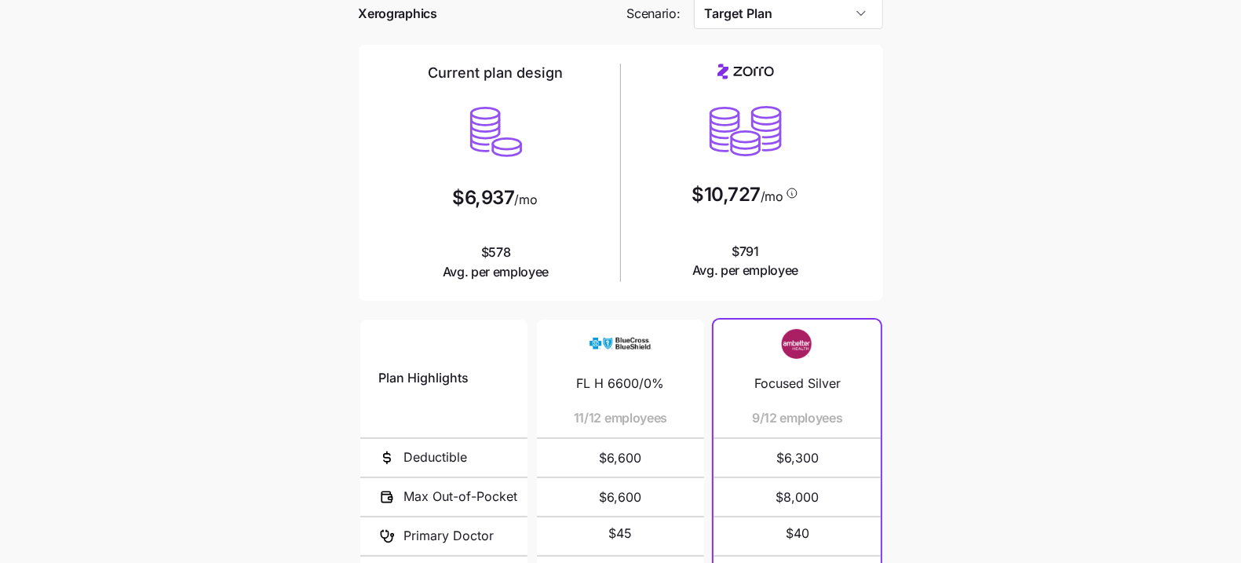
click at [771, 29] on div at bounding box center [621, 37] width 524 height 16
click at [766, 23] on input "Target Plan" at bounding box center [788, 13] width 189 height 31
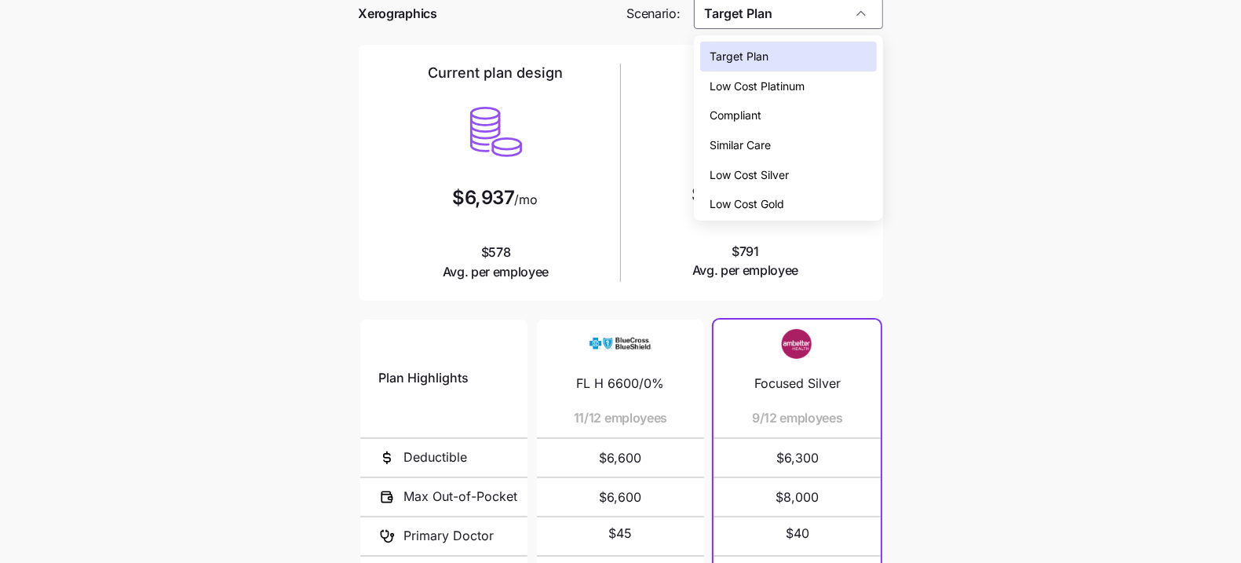
click at [755, 170] on span "Low Cost Silver" at bounding box center [749, 174] width 79 height 17
type input "Low Cost Silver"
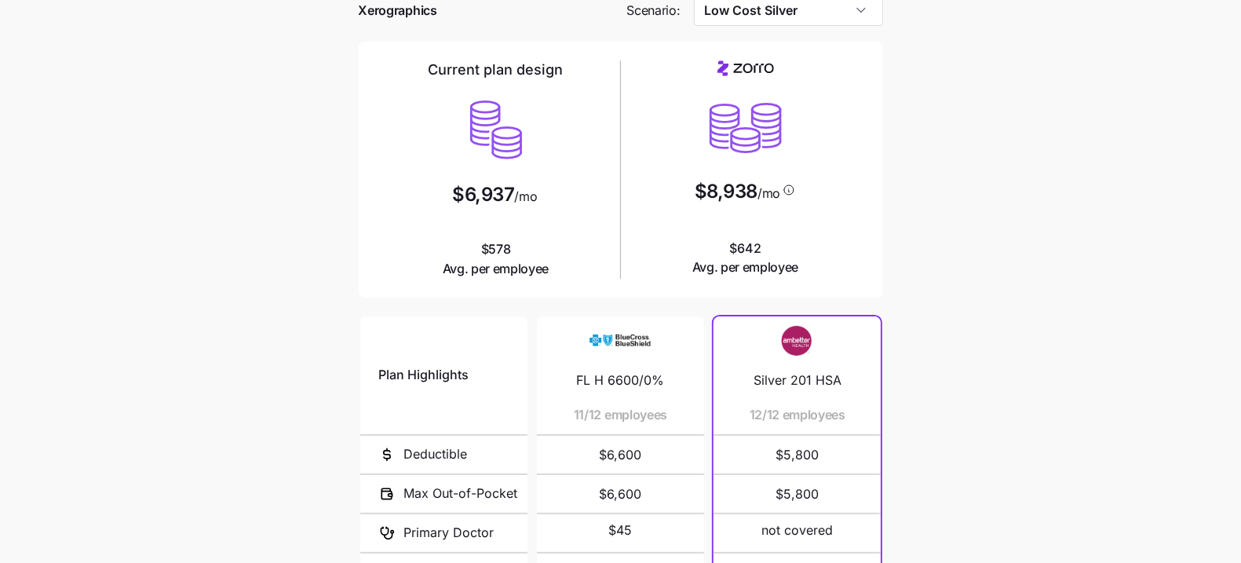
scroll to position [82, 0]
click at [972, 248] on main "Current plan vs. Zorro’s ICHRA recommendation See how your current plan measure…" at bounding box center [620, 346] width 1241 height 857
drag, startPoint x: 981, startPoint y: 440, endPoint x: 956, endPoint y: 390, distance: 55.8
click at [981, 440] on main "Current plan vs. Zorro’s ICHRA recommendation See how your current plan measure…" at bounding box center [620, 346] width 1241 height 857
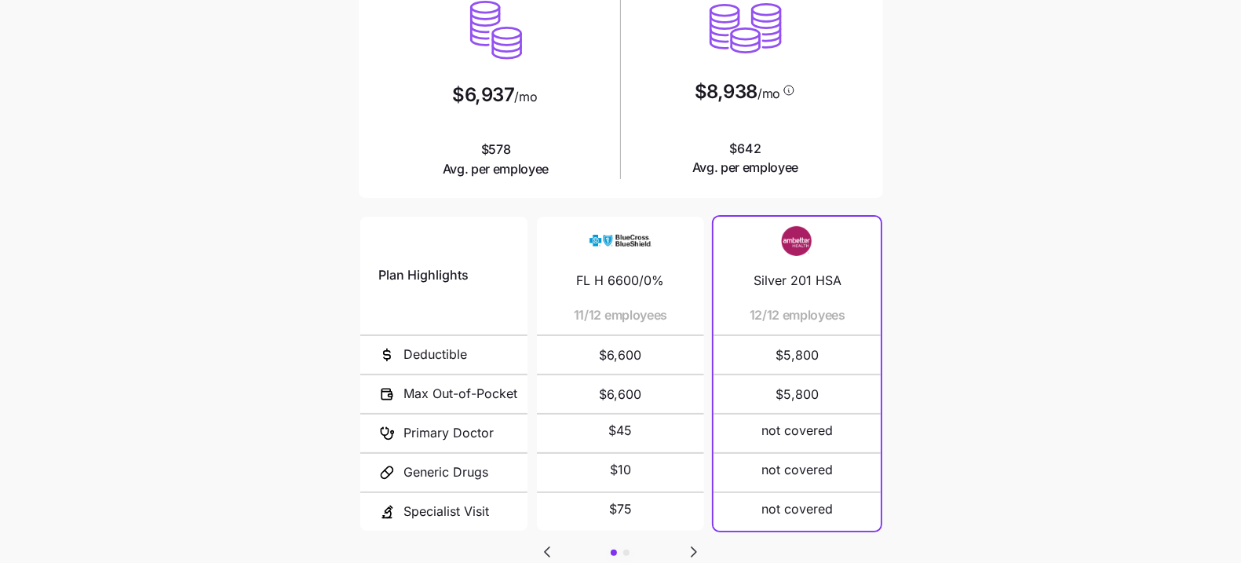
scroll to position [293, 0]
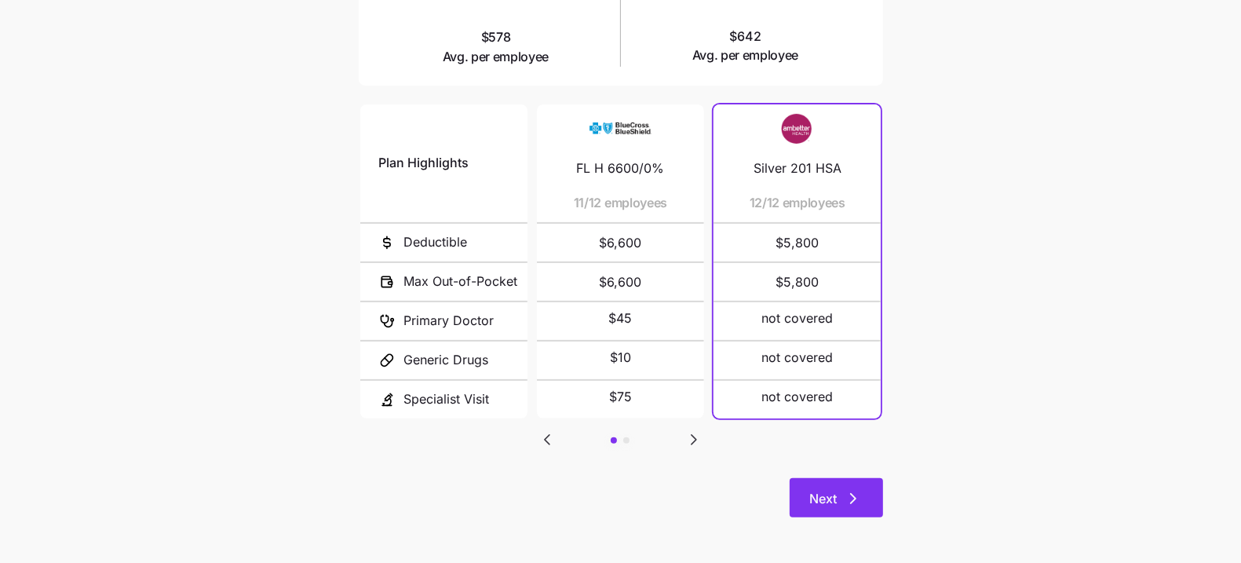
click at [842, 515] on button "Next" at bounding box center [836, 497] width 93 height 39
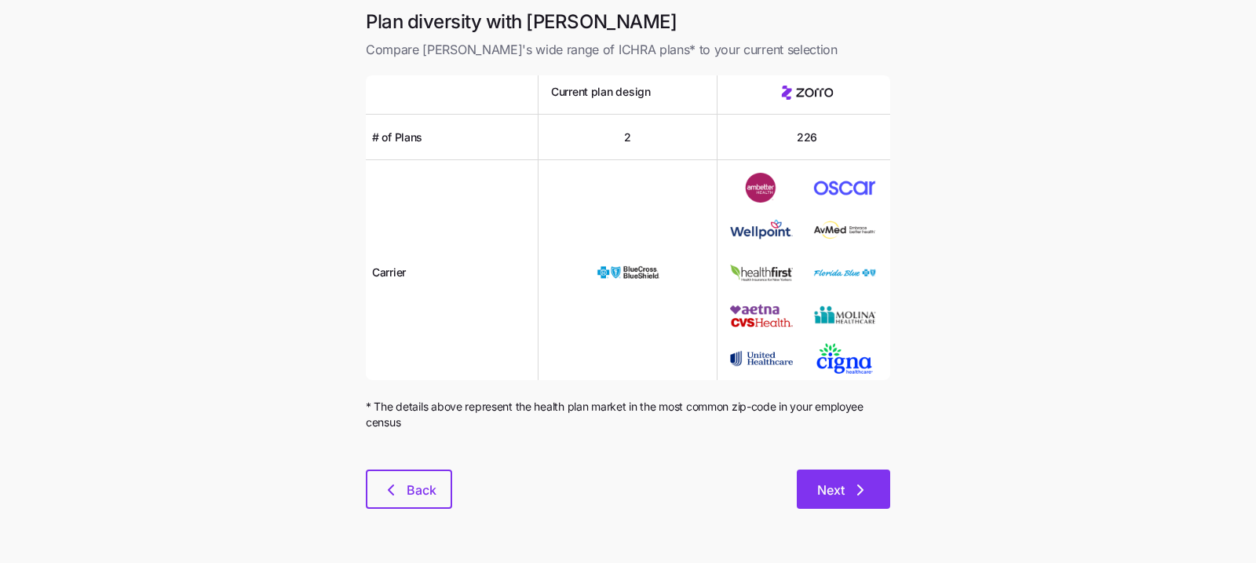
click at [817, 484] on span "Next" at bounding box center [830, 490] width 27 height 19
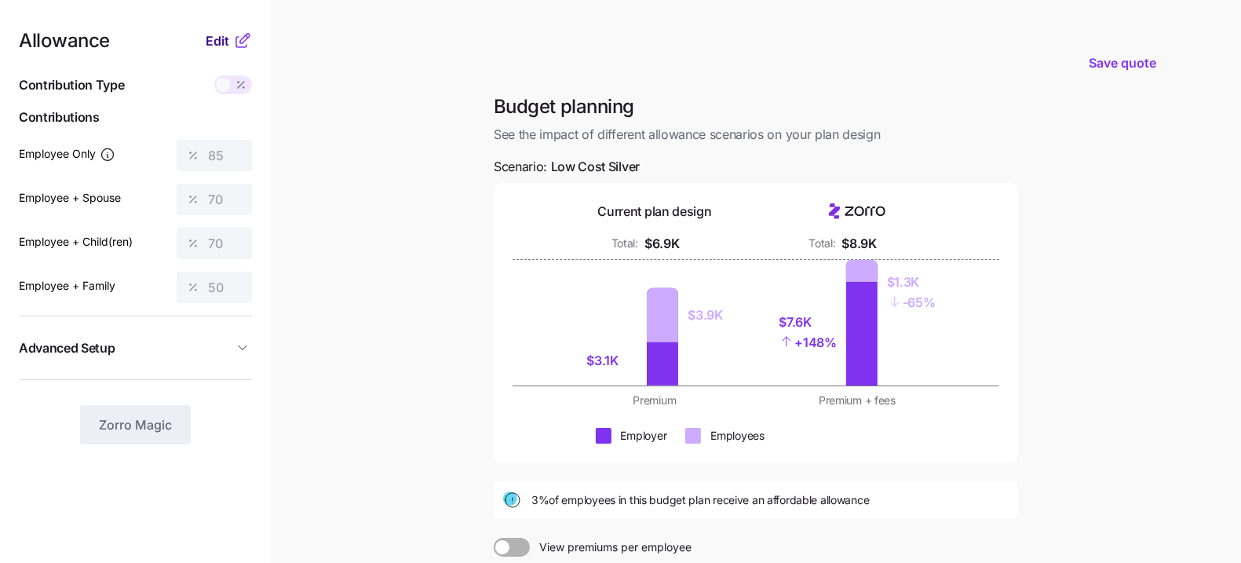
click at [206, 35] on span "Edit" at bounding box center [218, 40] width 24 height 19
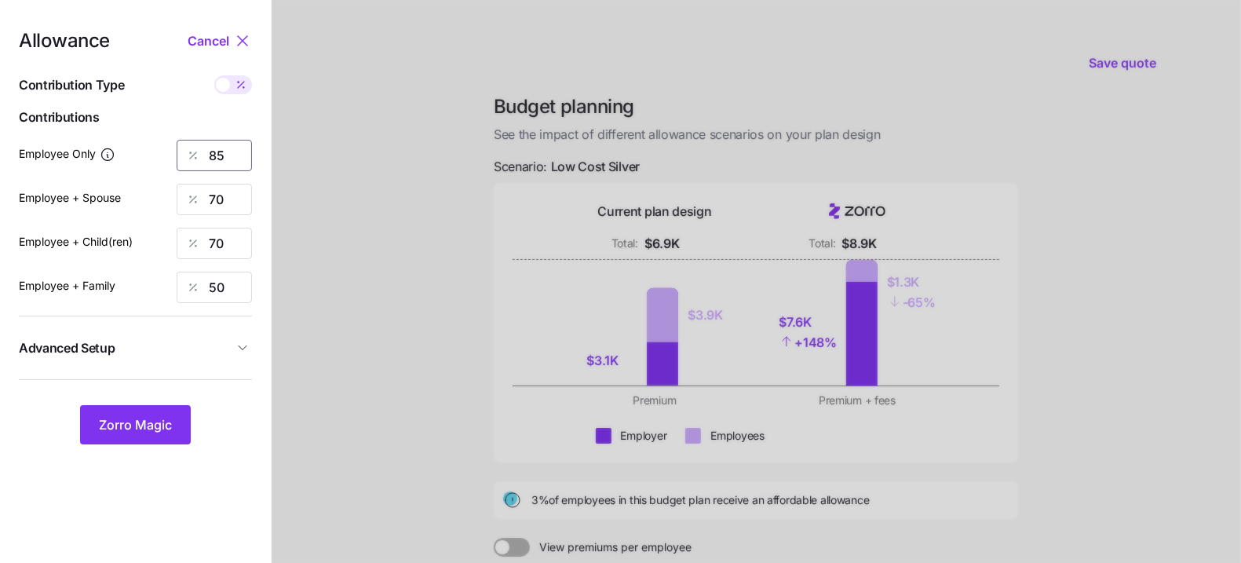
click at [228, 142] on input "85" at bounding box center [214, 155] width 75 height 31
type input "49"
type input "23"
type input "9"
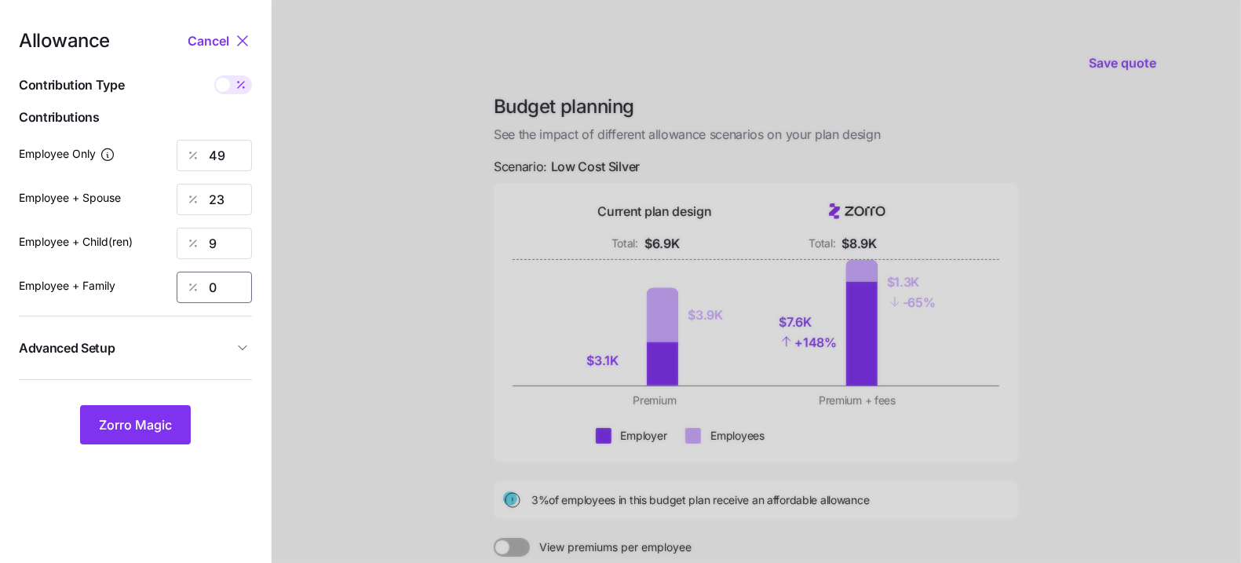
type input "0"
click at [232, 265] on div "Allowance Cancel Contribution Type Use classes Contributions Employee Only 49 E…" at bounding box center [135, 237] width 233 height 413
click at [228, 250] on input "9" at bounding box center [214, 243] width 75 height 31
type input "0"
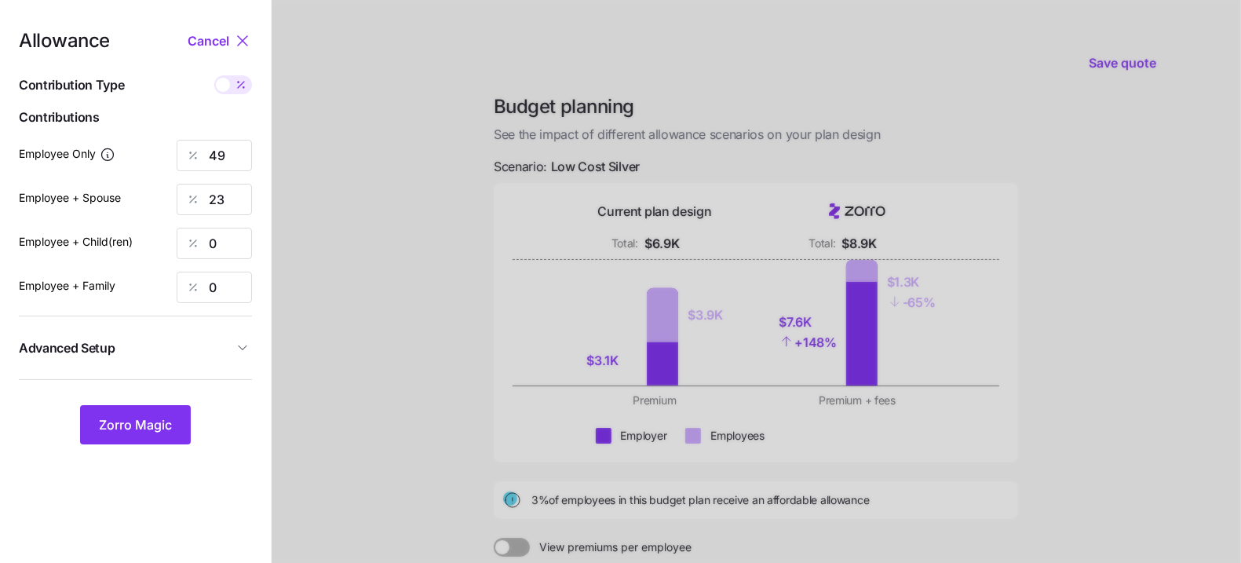
click at [245, 331] on button "Advanced Setup" at bounding box center [135, 348] width 233 height 38
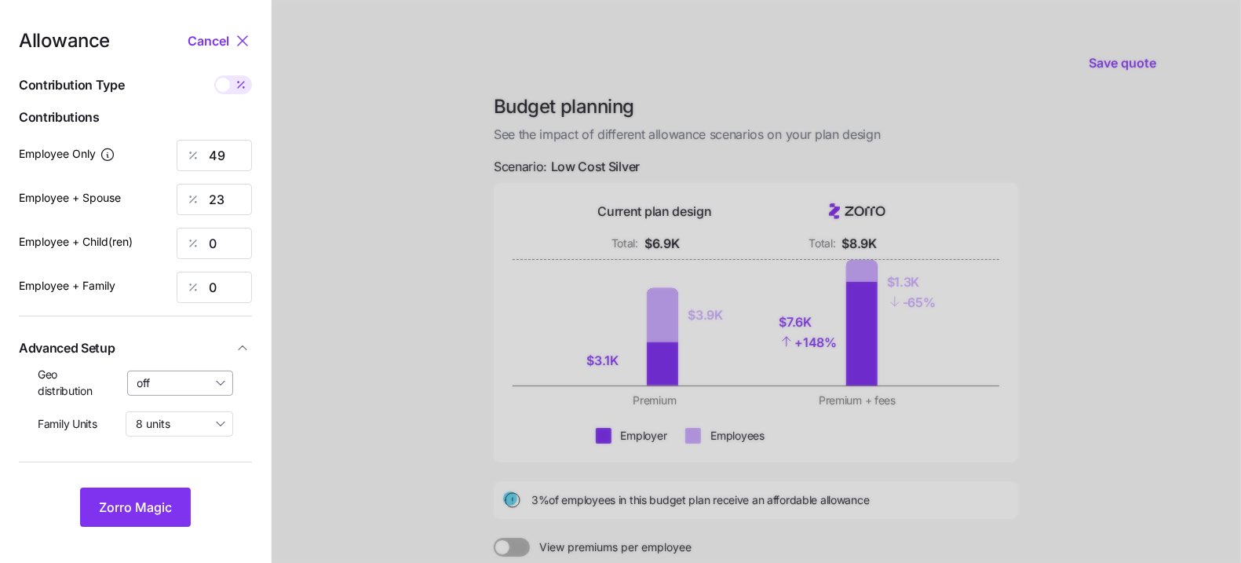
click at [203, 389] on input "off" at bounding box center [180, 383] width 107 height 25
click at [188, 466] on span "By state (1)" at bounding box center [171, 474] width 58 height 17
type input "By state (1)"
click at [144, 521] on button "Zorro Magic" at bounding box center [135, 507] width 111 height 39
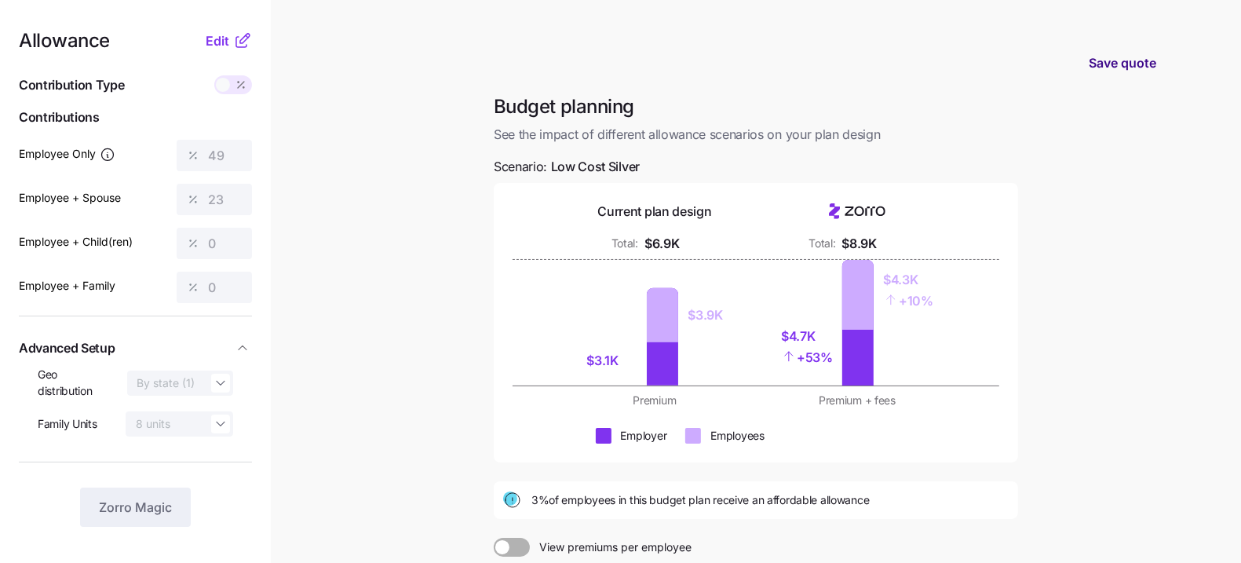
click at [1135, 64] on span "Save quote" at bounding box center [1123, 62] width 68 height 19
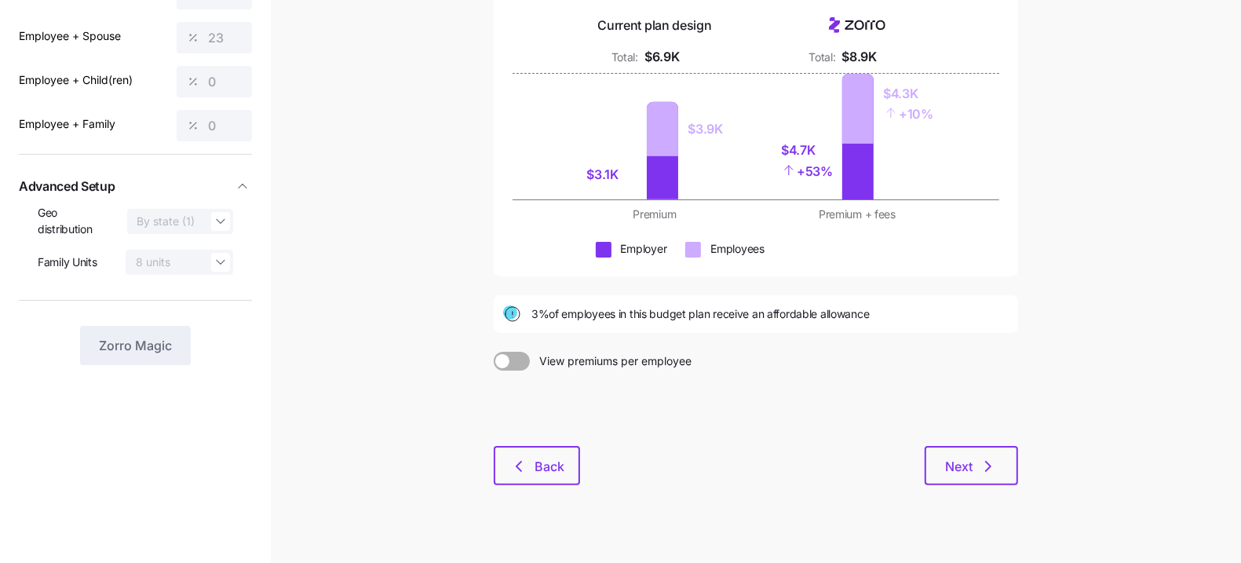
scroll to position [163, 0]
click at [557, 466] on span "Back" at bounding box center [550, 464] width 30 height 19
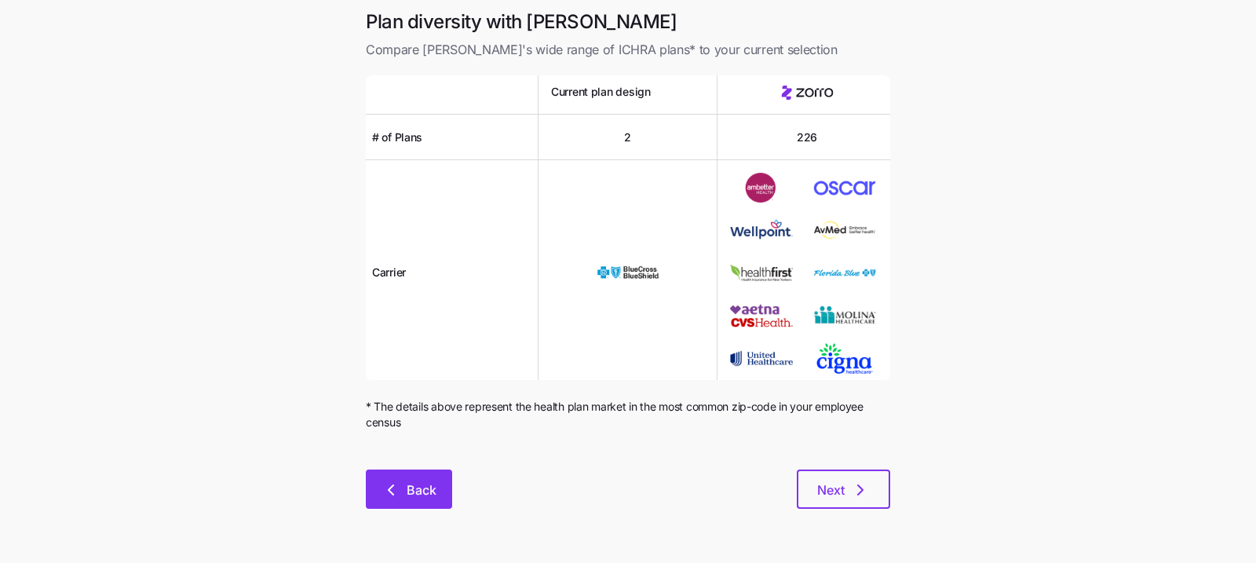
click at [404, 492] on span "Back" at bounding box center [409, 490] width 46 height 19
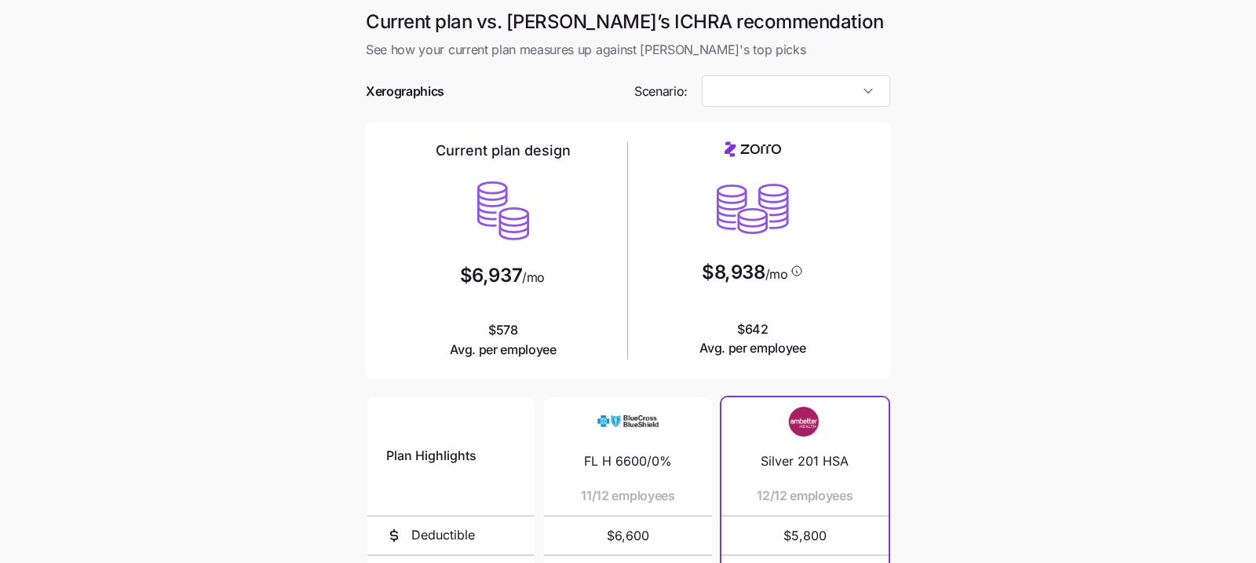
type input "Low Cost Silver"
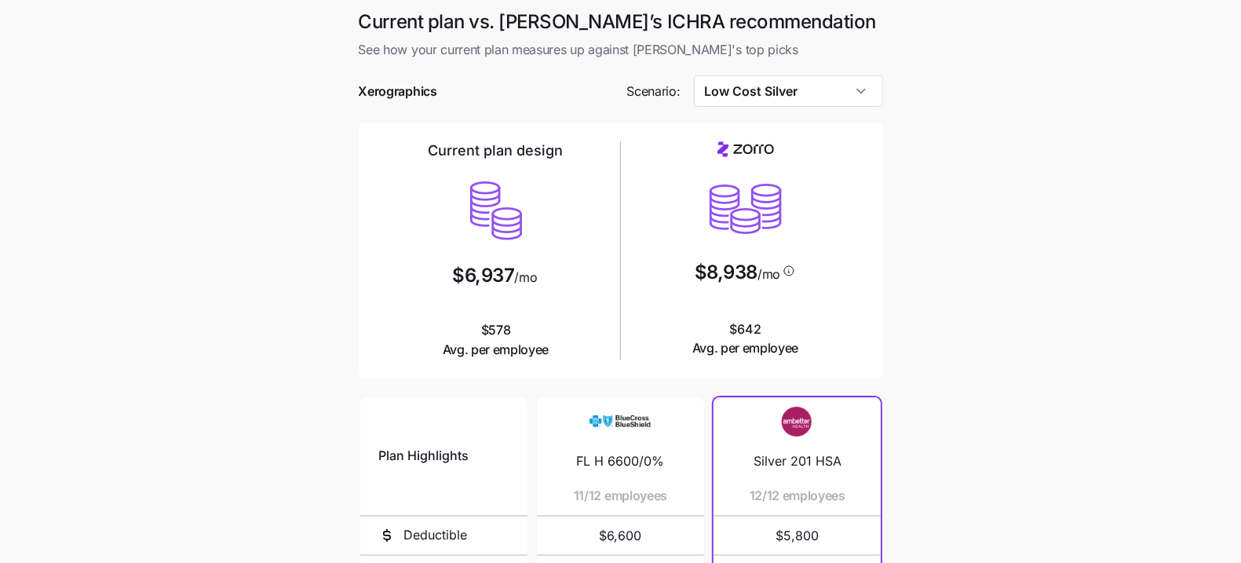
scroll to position [293, 0]
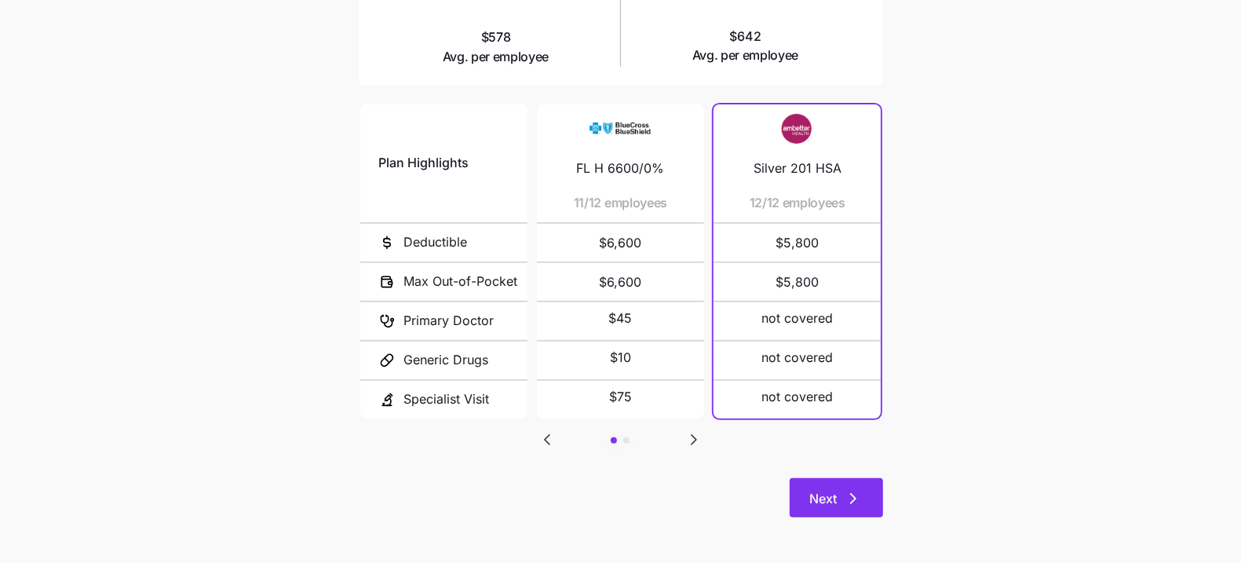
click at [801, 489] on button "Next" at bounding box center [836, 497] width 93 height 39
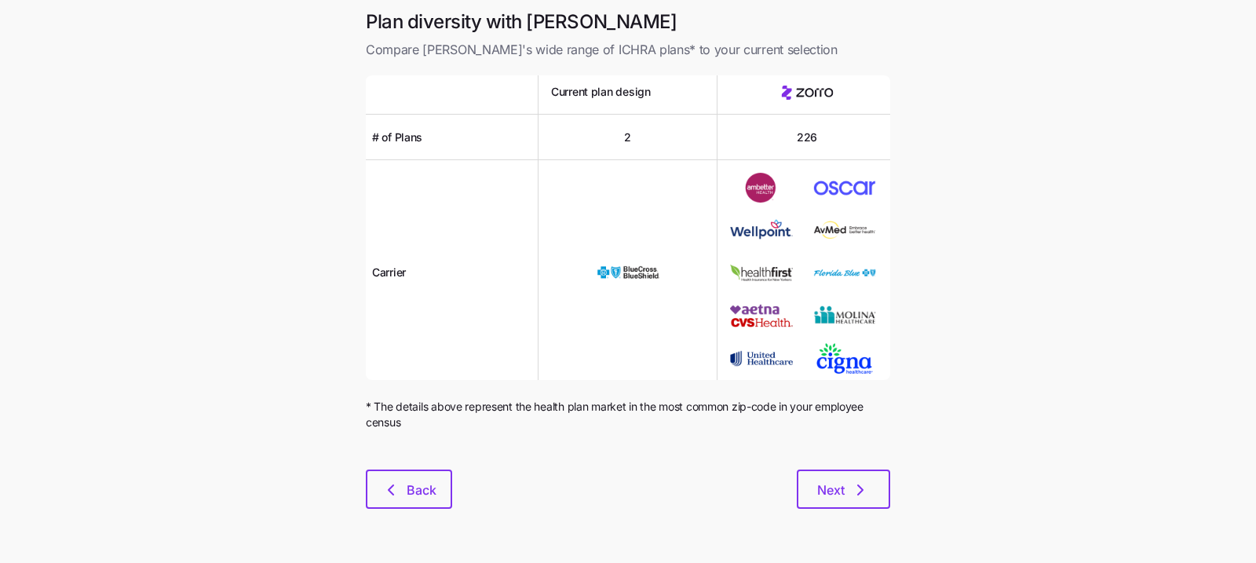
click at [763, 503] on div "Next" at bounding box center [671, 489] width 438 height 39
click at [840, 491] on span "Next" at bounding box center [830, 490] width 27 height 19
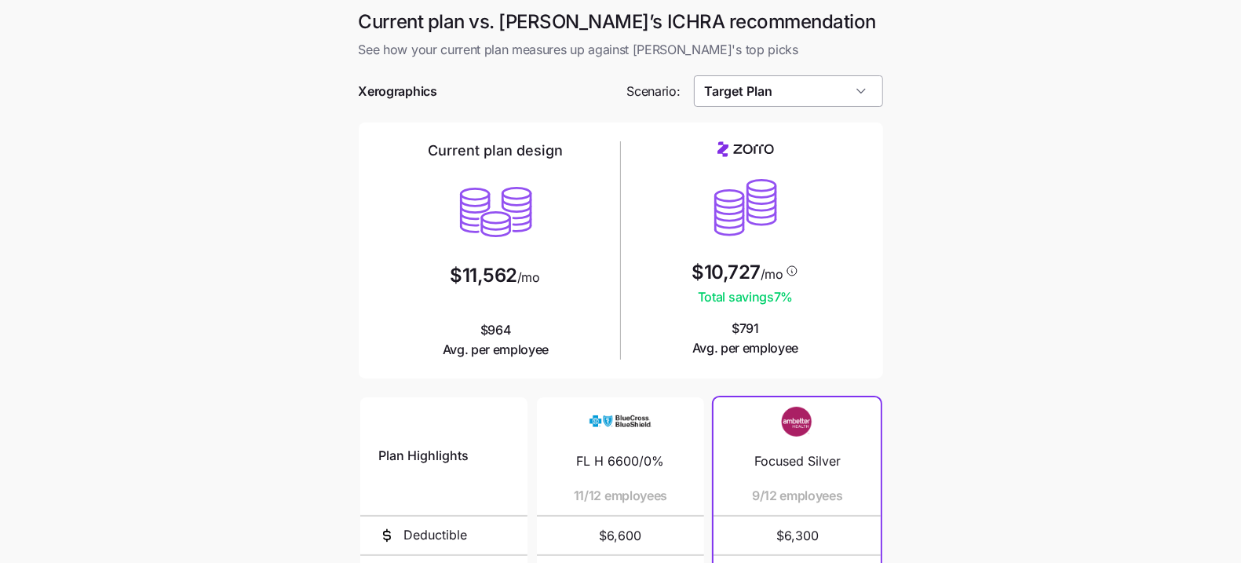
click at [771, 93] on input "Target Plan" at bounding box center [788, 90] width 189 height 31
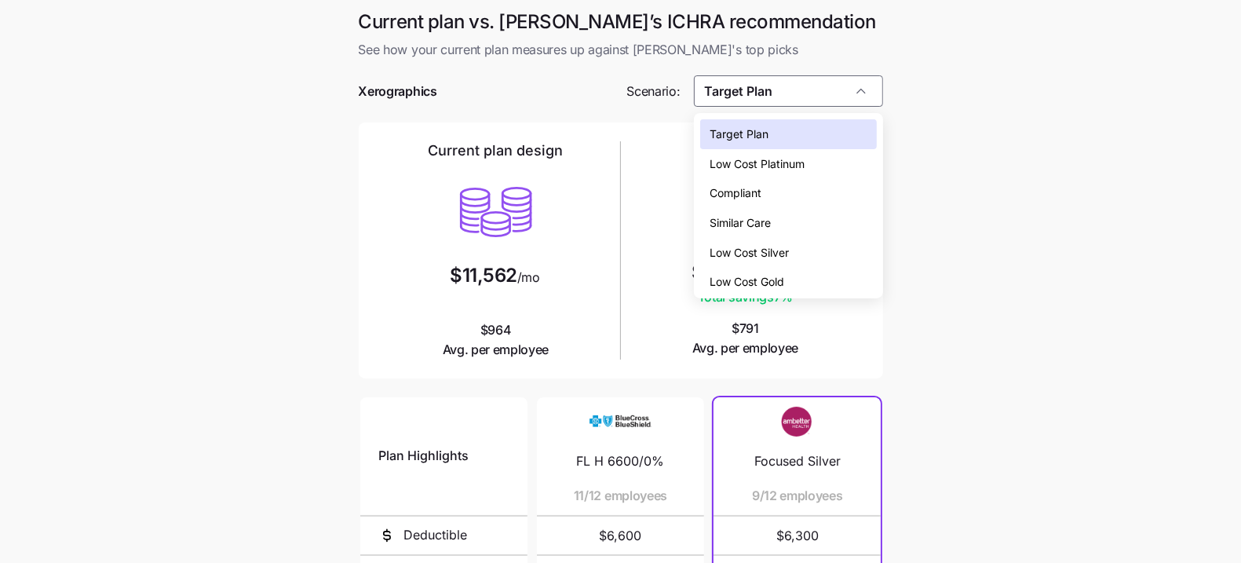
click at [773, 251] on span "Low Cost Silver" at bounding box center [749, 252] width 79 height 17
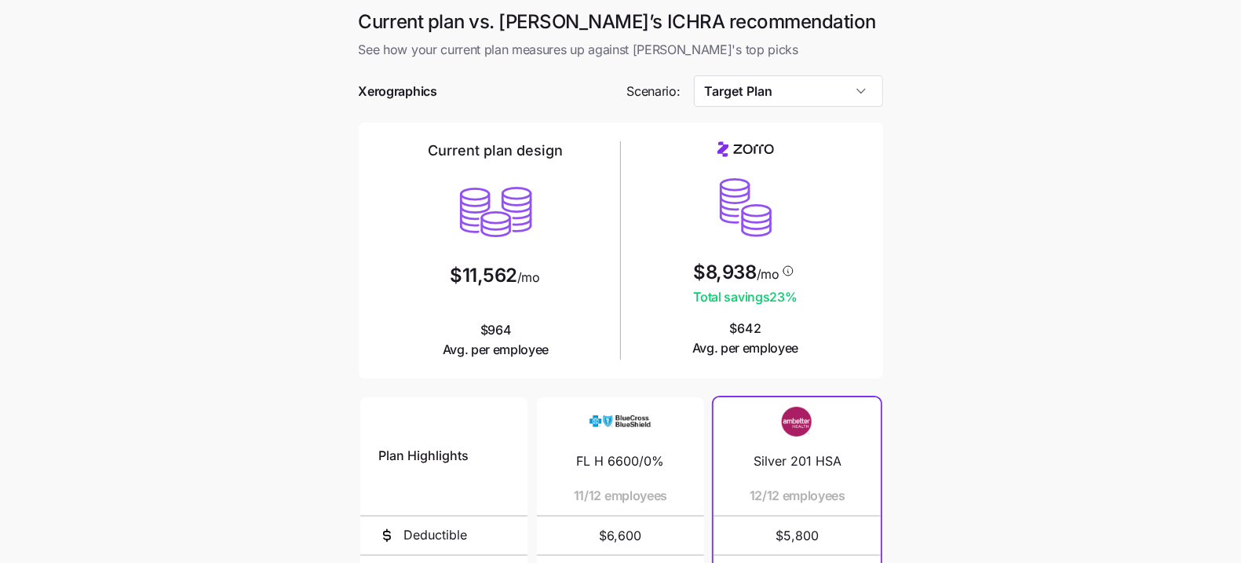
type input "Low Cost Silver"
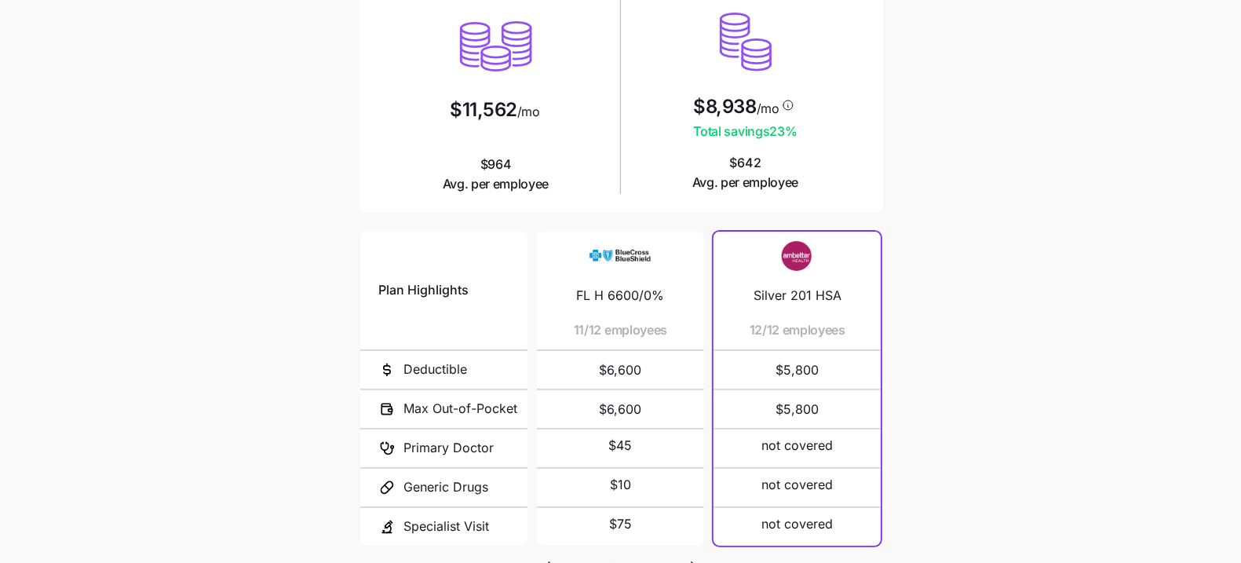
scroll to position [293, 0]
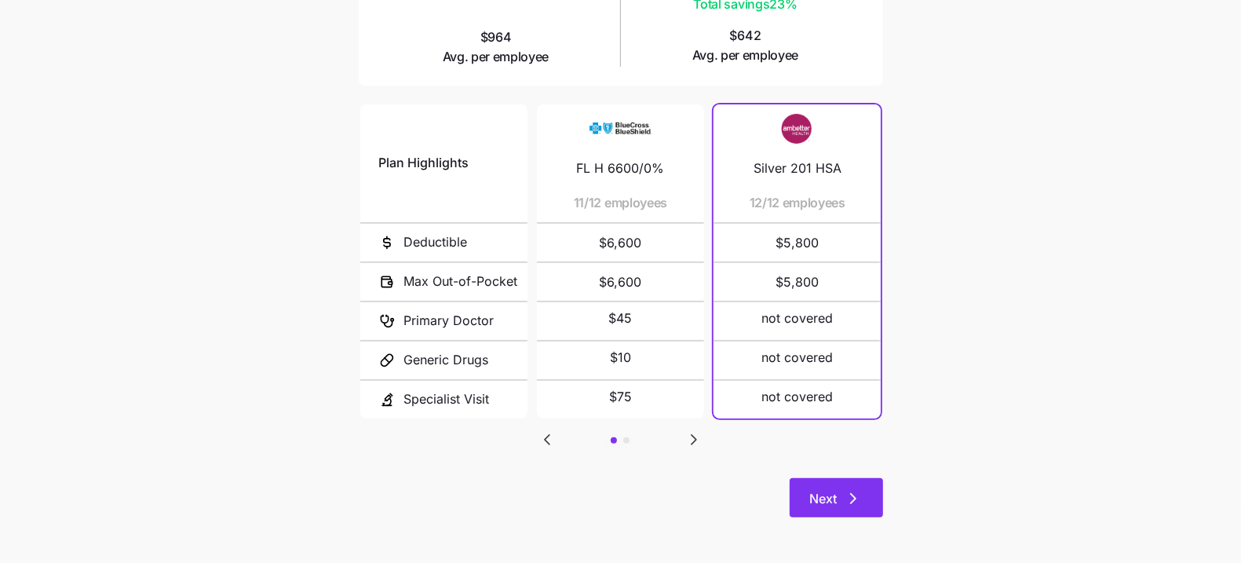
click at [816, 510] on button "Next" at bounding box center [836, 497] width 93 height 39
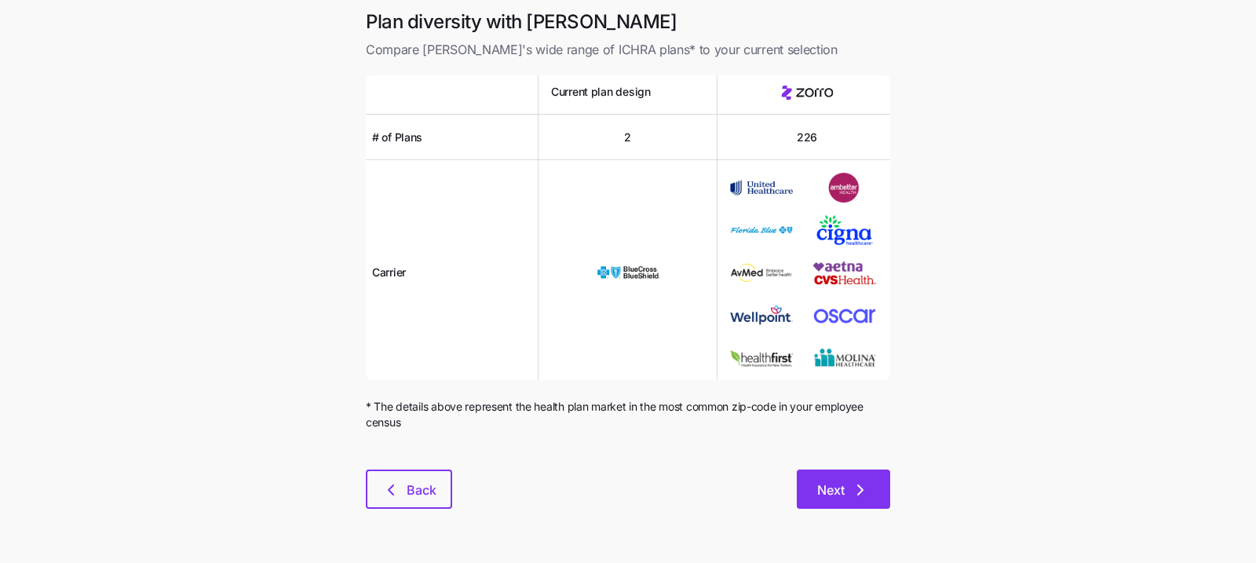
click at [822, 481] on span "Next" at bounding box center [830, 490] width 27 height 19
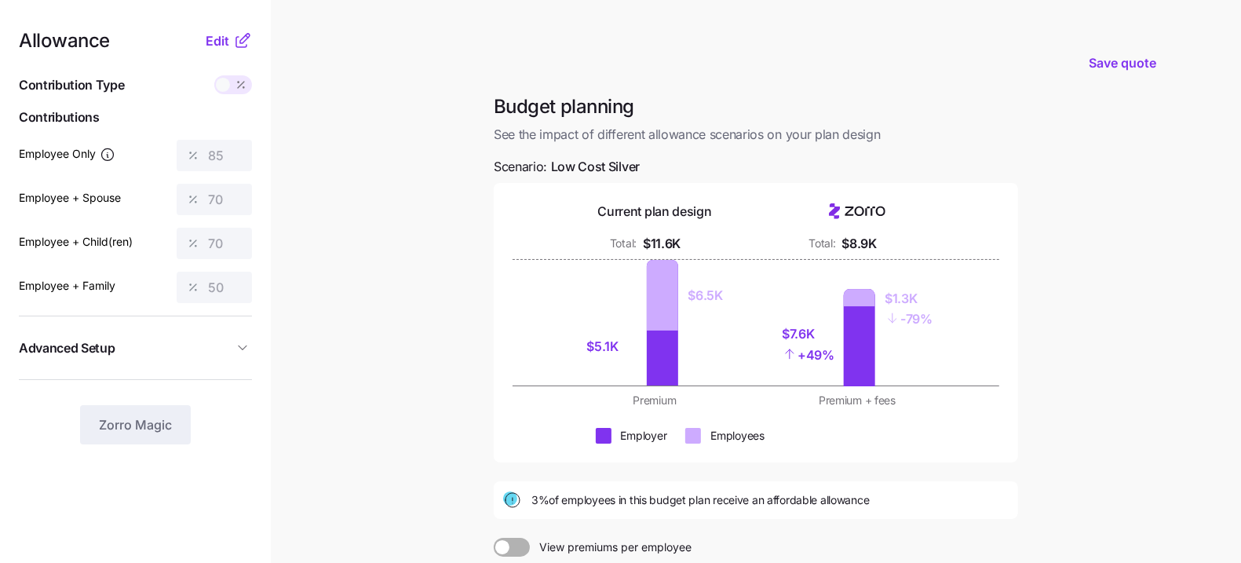
click at [228, 27] on nav "Allowance Edit Contribution Type Use classes Contributions Employee Only 85 Emp…" at bounding box center [135, 386] width 271 height 772
click at [227, 39] on span "Edit" at bounding box center [218, 40] width 24 height 19
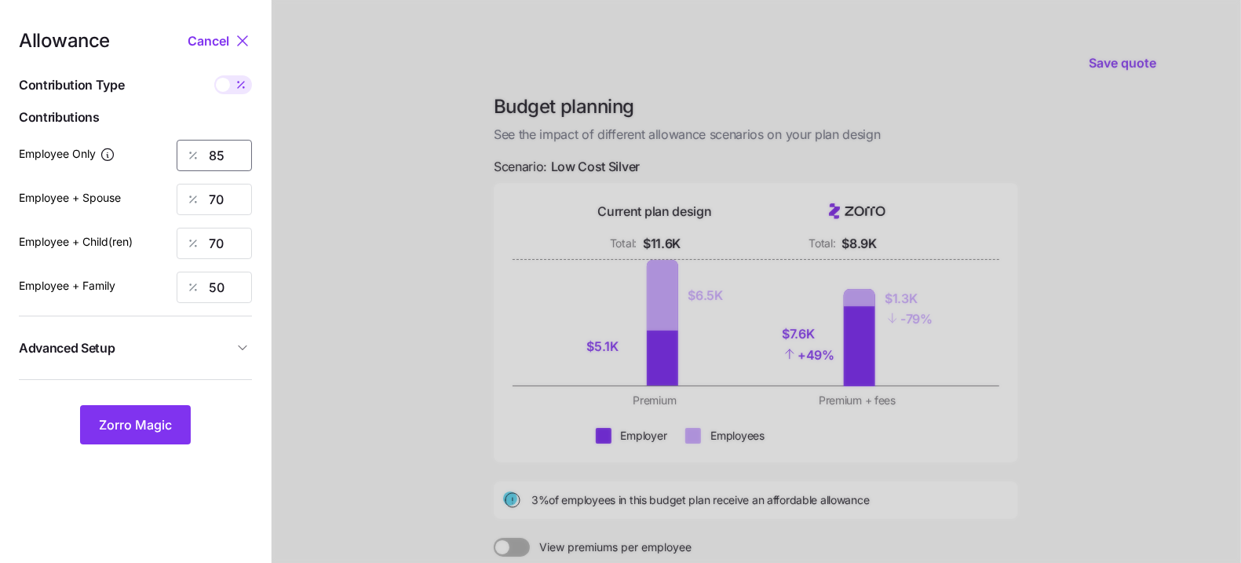
click at [216, 159] on input "85" at bounding box center [214, 155] width 75 height 31
type input "49"
type input "23"
type input "0"
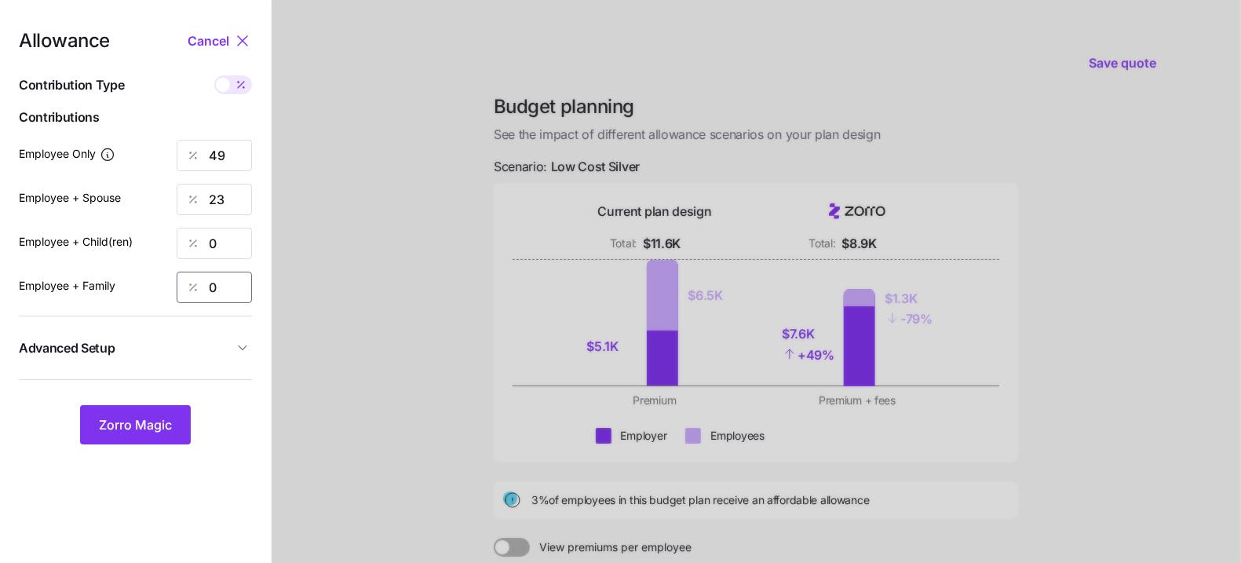
type input "0"
click at [221, 368] on div "Allowance Cancel Contribution Type Use classes Contributions Employee Only 49 E…" at bounding box center [135, 237] width 233 height 413
click at [221, 345] on span "Advanced Setup" at bounding box center [126, 348] width 214 height 20
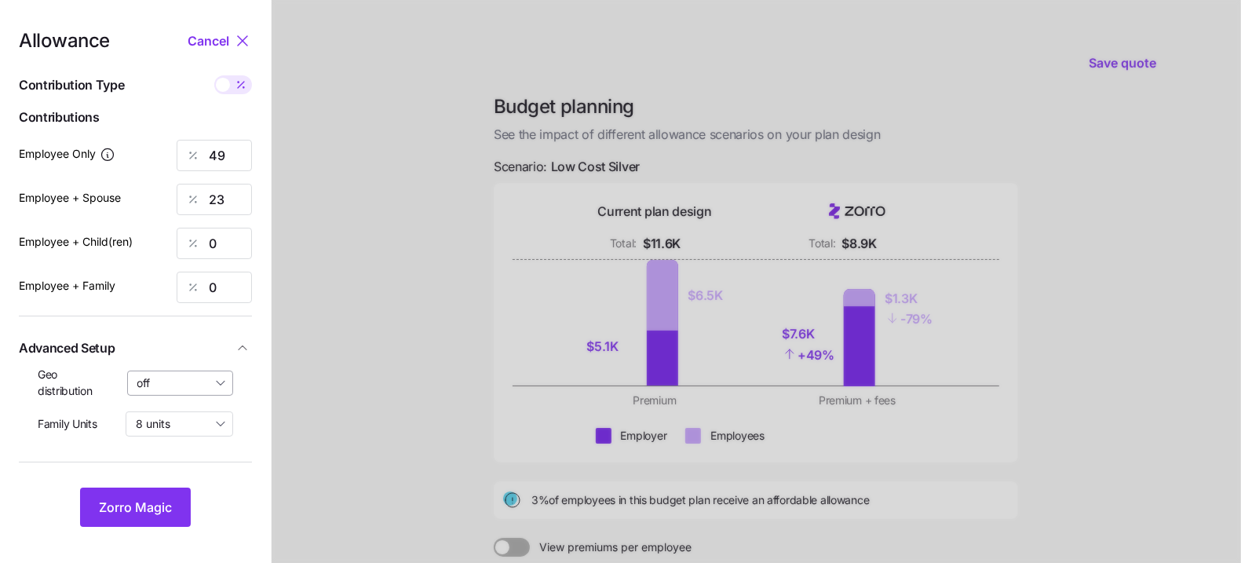
click at [186, 386] on input "off" at bounding box center [180, 383] width 107 height 25
click at [185, 473] on span "By state (1)" at bounding box center [171, 474] width 58 height 17
type input "By state (1)"
click at [158, 515] on span "Zorro Magic" at bounding box center [135, 507] width 73 height 19
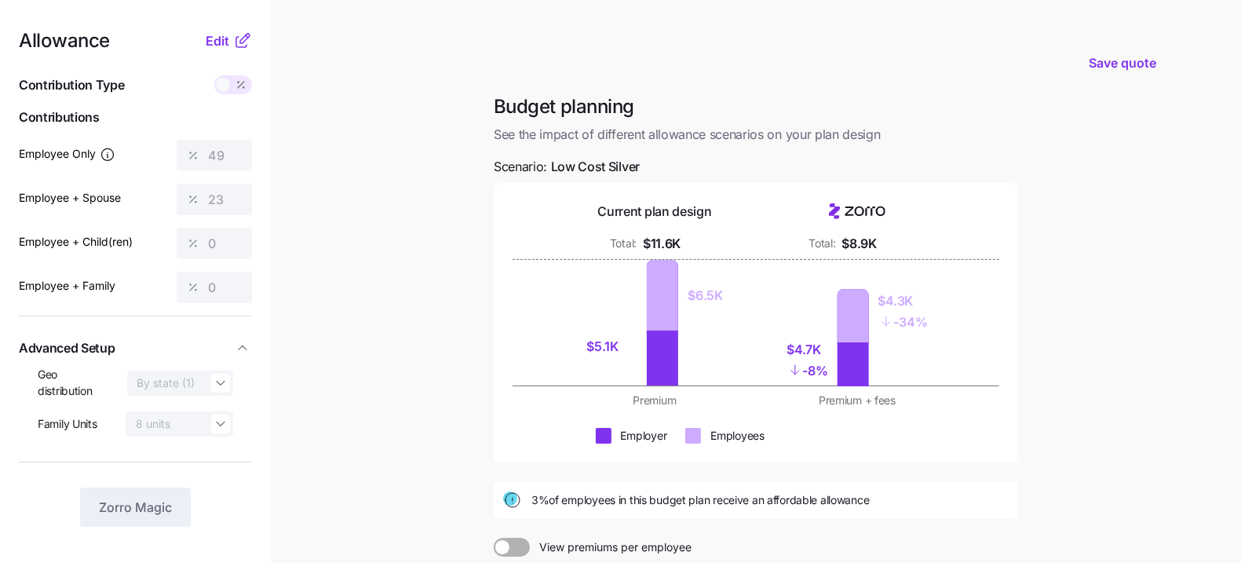
click at [1131, 91] on div "Save quote" at bounding box center [756, 62] width 845 height 63
click at [1119, 61] on span "Save quote" at bounding box center [1123, 62] width 68 height 19
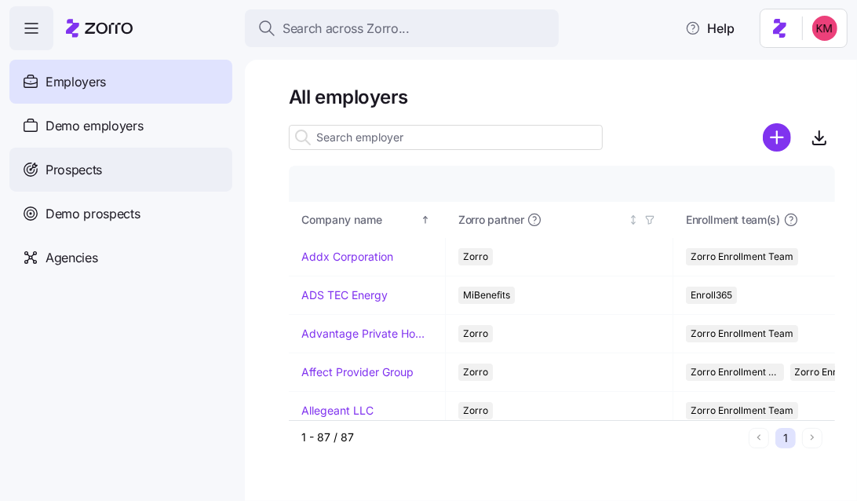
click at [82, 158] on div "Prospects" at bounding box center [120, 170] width 223 height 44
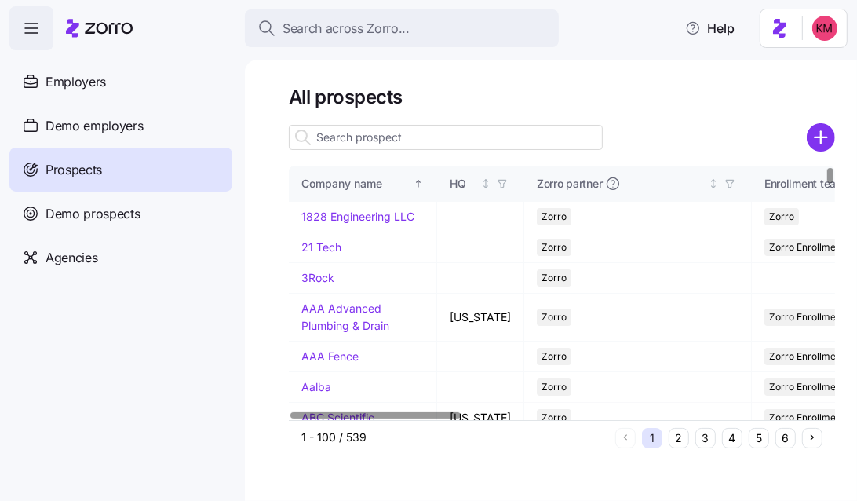
click at [801, 136] on div at bounding box center [562, 137] width 546 height 31
click at [809, 136] on circle "add icon" at bounding box center [822, 138] width 26 height 26
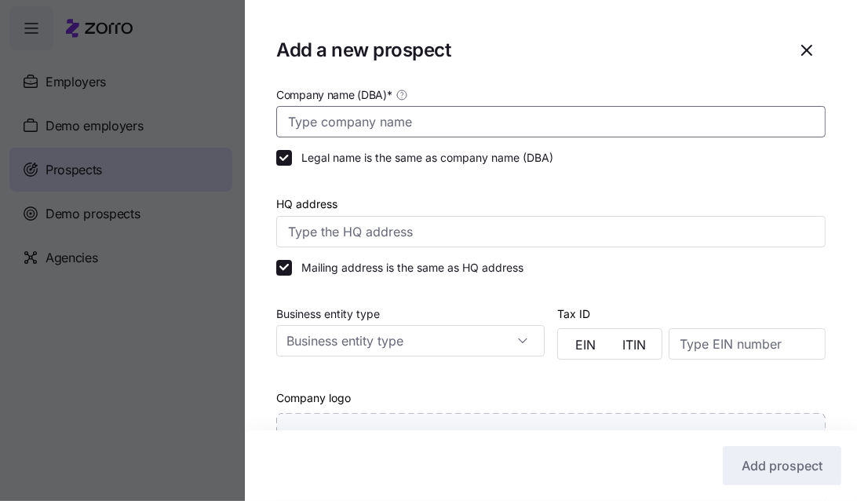
click at [467, 122] on input "Company name (DBA) *" at bounding box center [551, 121] width 550 height 31
paste input "JBR Construction/Consulting Zorro Census"
drag, startPoint x: 458, startPoint y: 123, endPoint x: 729, endPoint y: 132, distance: 271.0
click at [729, 132] on input "JBR Construction/Consulting Zorro Census" at bounding box center [551, 121] width 550 height 31
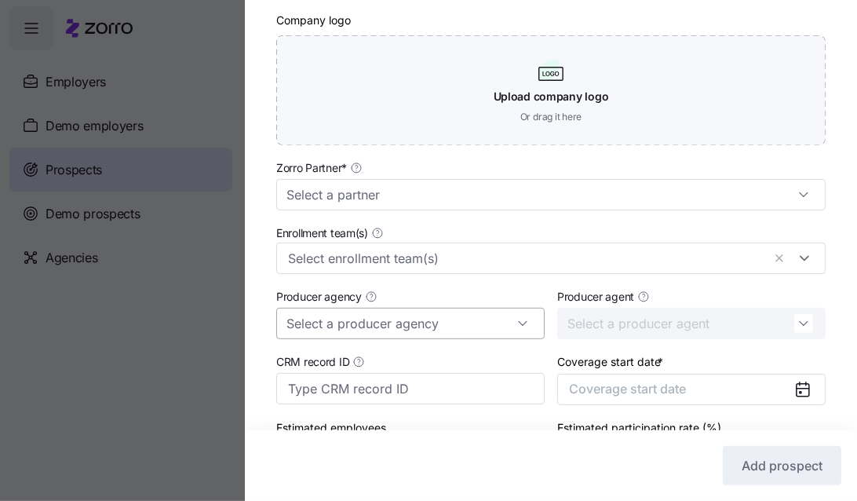
scroll to position [487, 0]
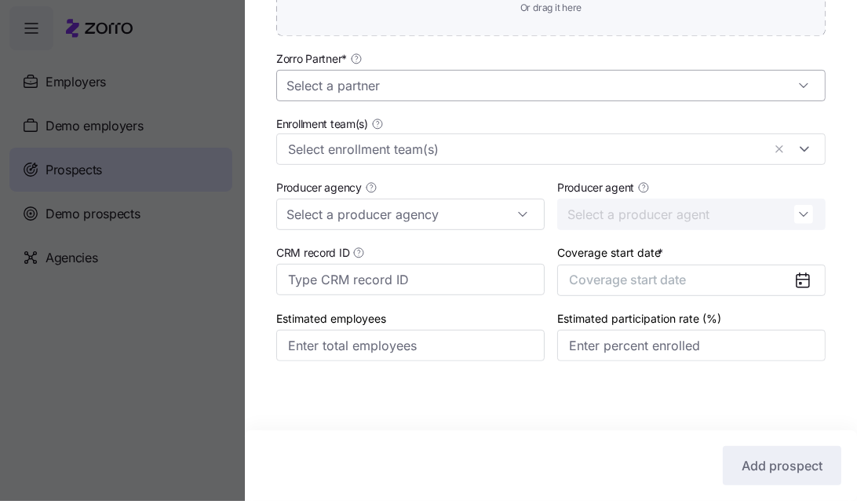
type input "JBR Construction/Consulting"
click at [462, 93] on input "Zorro Partner *" at bounding box center [551, 85] width 550 height 31
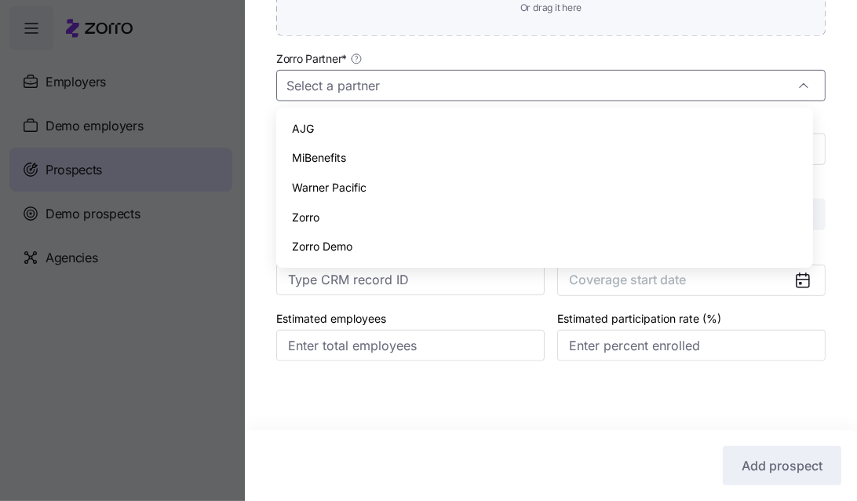
click at [378, 211] on div "Zorro" at bounding box center [545, 218] width 524 height 30
type input "Zorro"
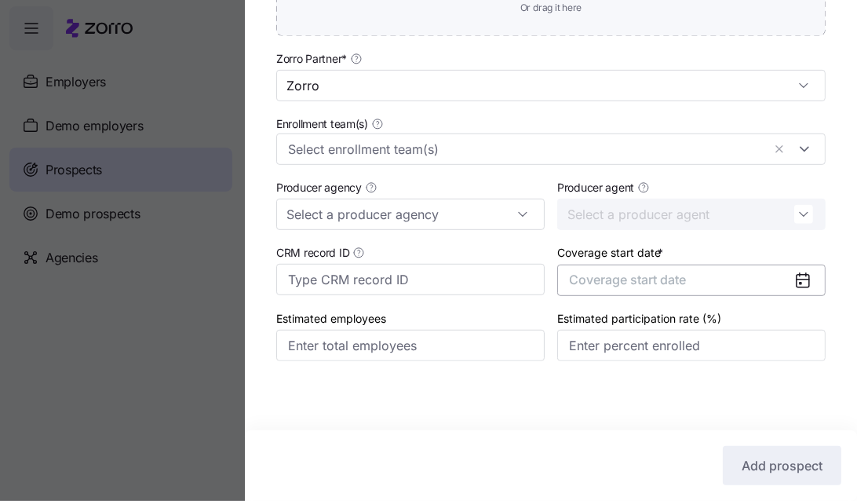
click at [652, 280] on span "Coverage start date" at bounding box center [627, 280] width 117 height 16
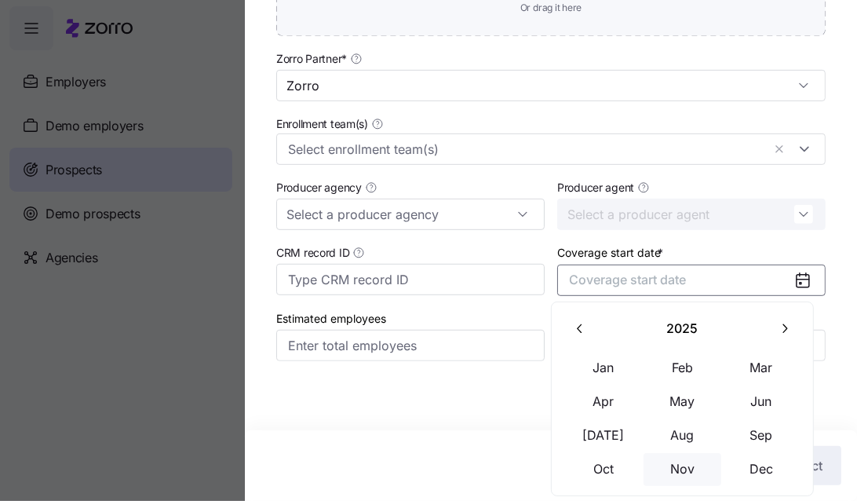
click at [703, 467] on button "Nov" at bounding box center [683, 469] width 79 height 33
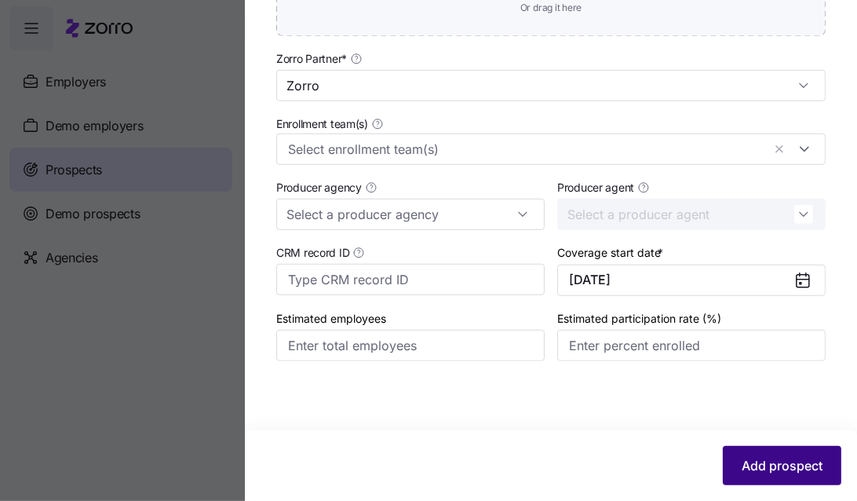
click at [769, 467] on span "Add prospect" at bounding box center [782, 465] width 81 height 19
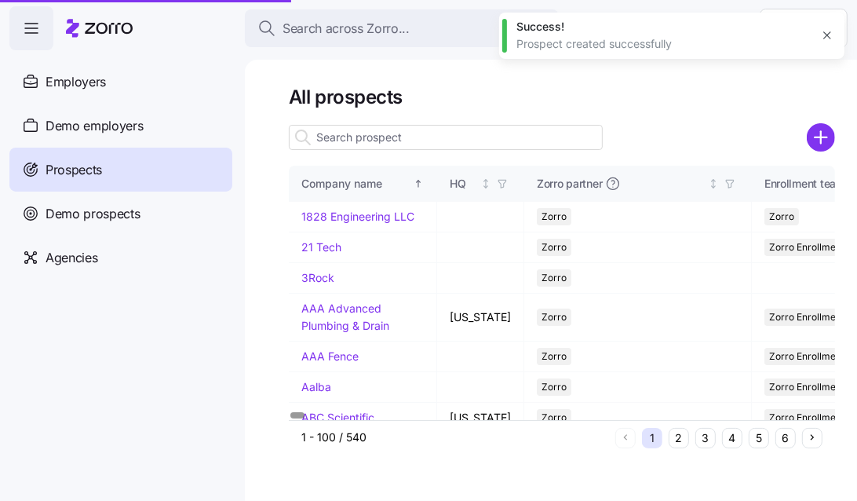
click at [382, 137] on input at bounding box center [446, 137] width 314 height 25
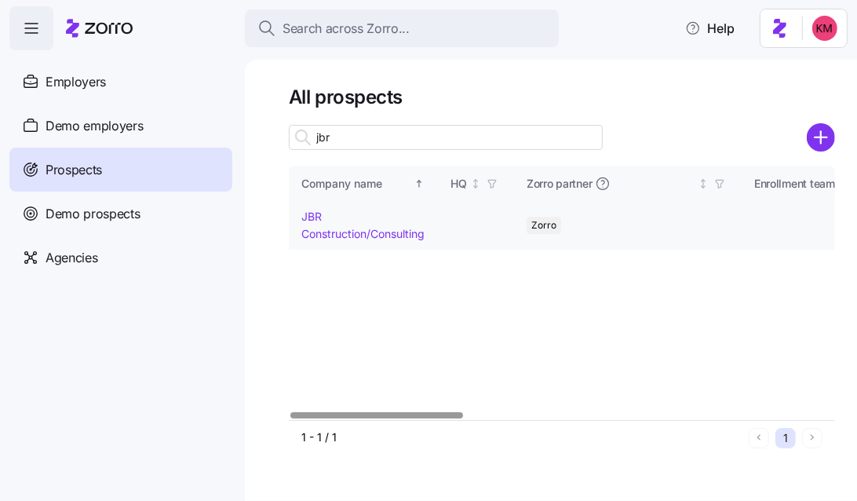
type input "jbr"
click at [334, 233] on link "JBR Construction/Consulting" at bounding box center [363, 225] width 123 height 31
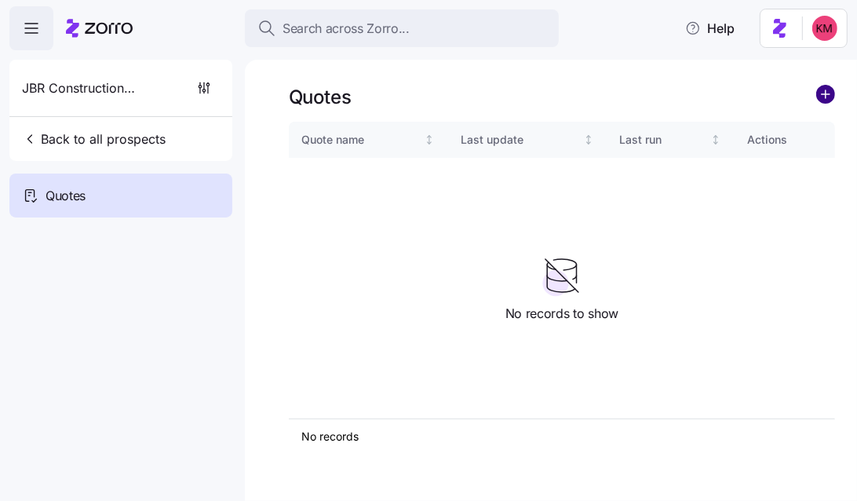
click at [831, 97] on circle "add icon" at bounding box center [825, 94] width 17 height 17
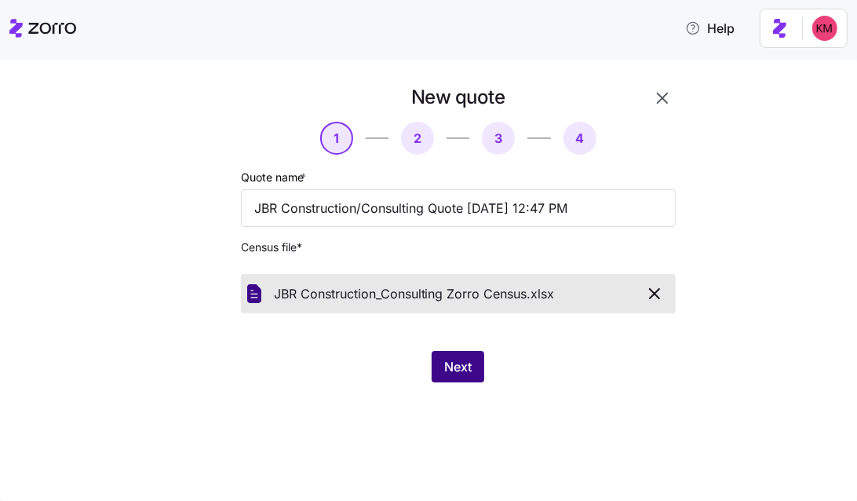
click at [470, 369] on span "Next" at bounding box center [457, 366] width 27 height 19
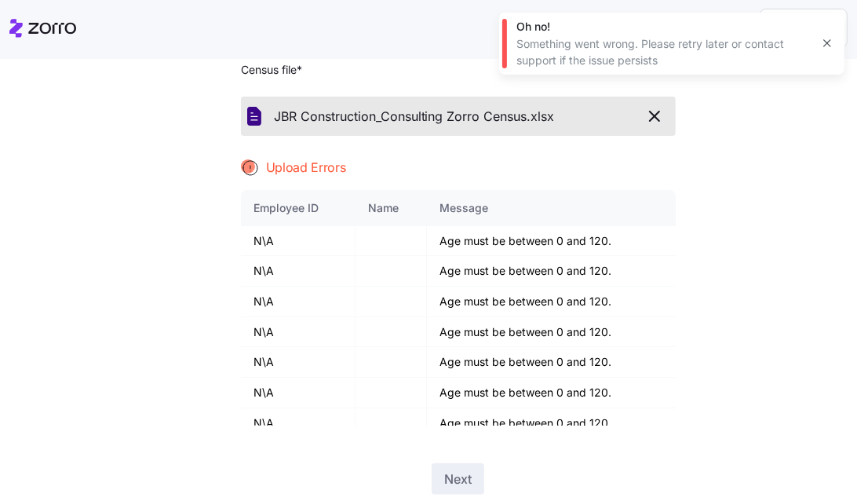
scroll to position [168, 0]
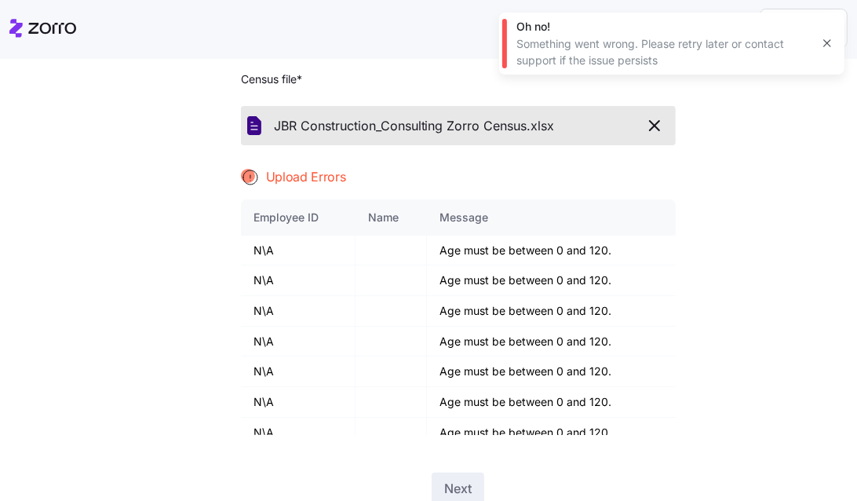
click at [735, 198] on div "New quote 1 2 3 4 Quote name * JBR Construction/Consulting Quote 08/19/2025 12:…" at bounding box center [439, 220] width 791 height 606
click at [652, 130] on icon "button" at bounding box center [654, 125] width 9 height 9
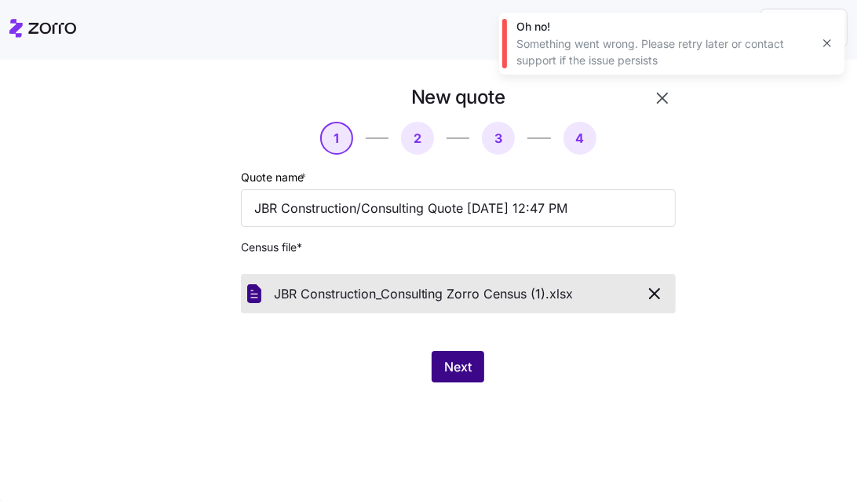
click at [446, 367] on span "Next" at bounding box center [457, 366] width 27 height 19
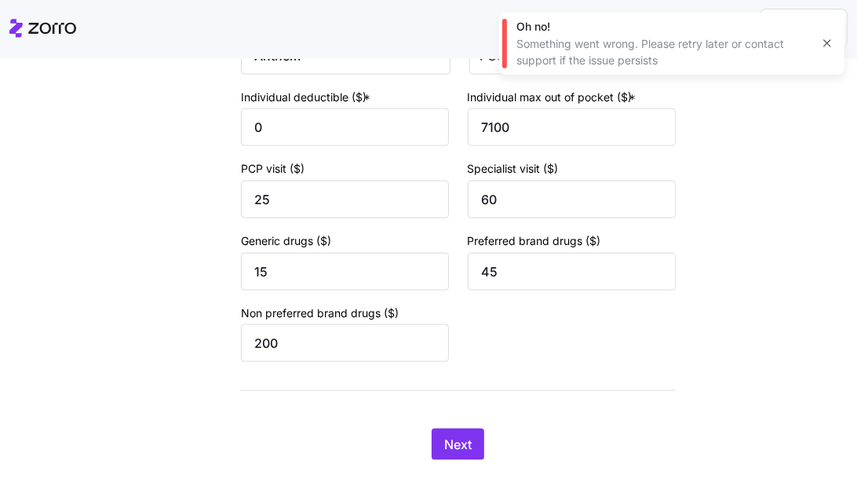
scroll to position [1178, 0]
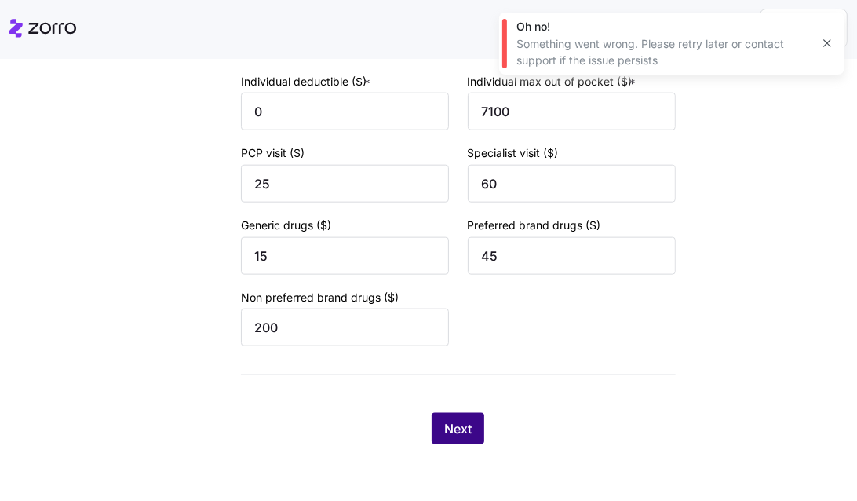
click at [466, 420] on button "Next" at bounding box center [458, 428] width 53 height 31
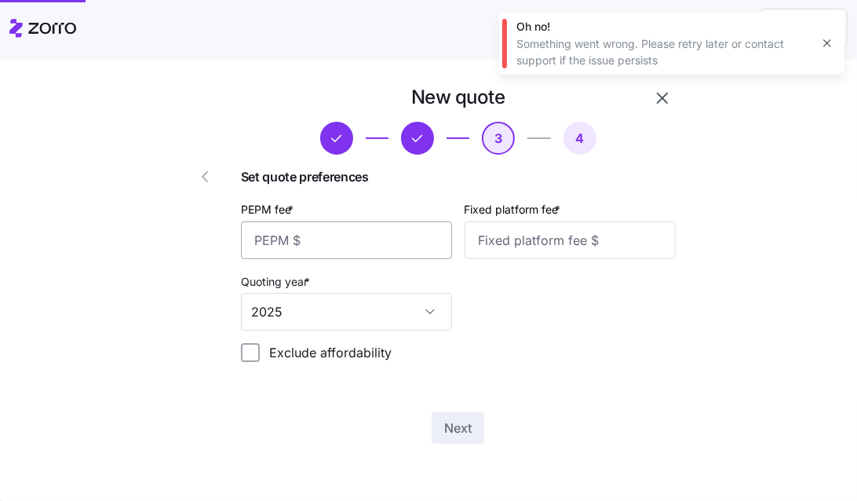
scroll to position [0, 0]
click at [336, 242] on input "PEPM fee *" at bounding box center [346, 240] width 211 height 38
type input "25"
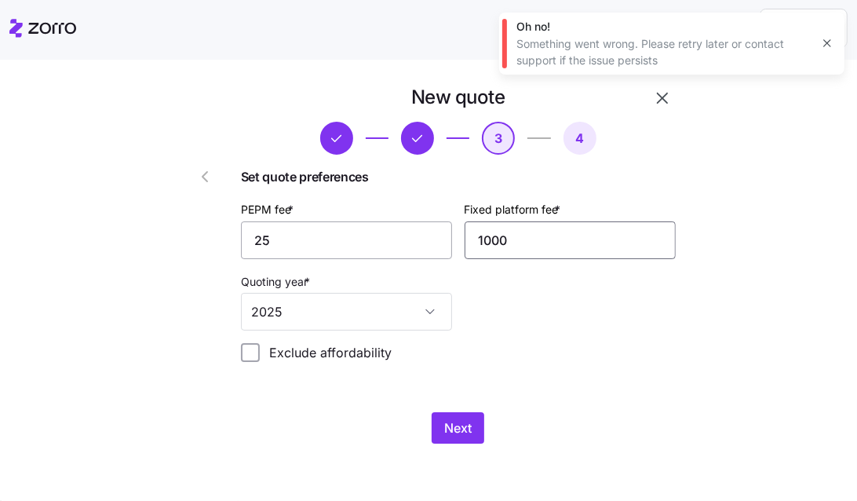
type input "1000"
click at [443, 447] on div "New quote 3 4 Set quote preferences PEPM fee * 25 Fixed platform fee * 1000 Quo…" at bounding box center [440, 274] width 550 height 378
click at [444, 427] on button "Next" at bounding box center [458, 427] width 53 height 31
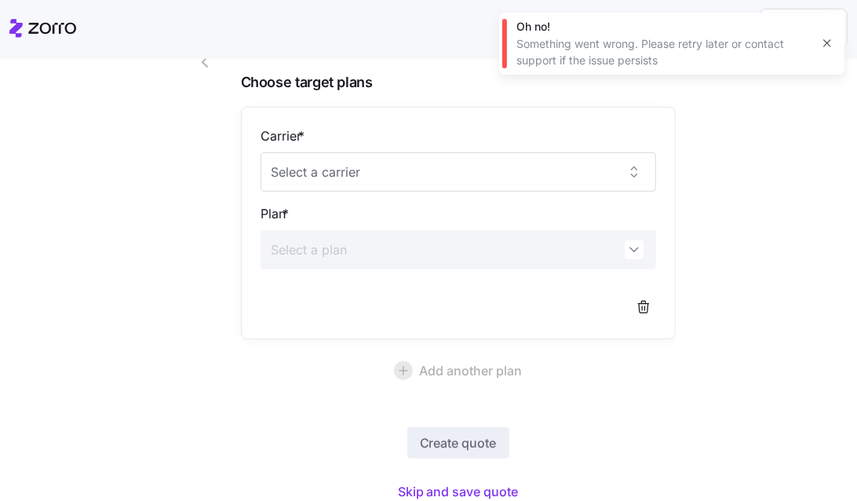
scroll to position [174, 0]
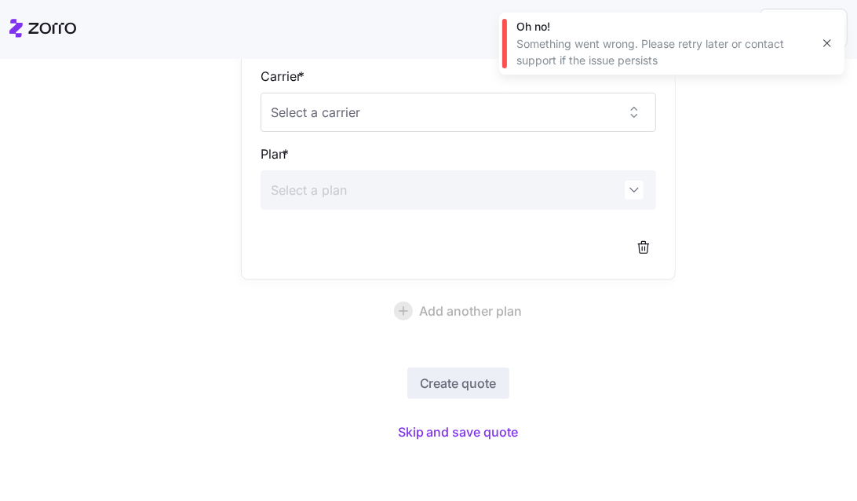
click at [466, 445] on div "New quote 4 Choose target plans Carrier * Plan * Add another plan Create quote …" at bounding box center [440, 187] width 550 height 554
click at [467, 436] on span "Skip and save quote" at bounding box center [458, 431] width 121 height 19
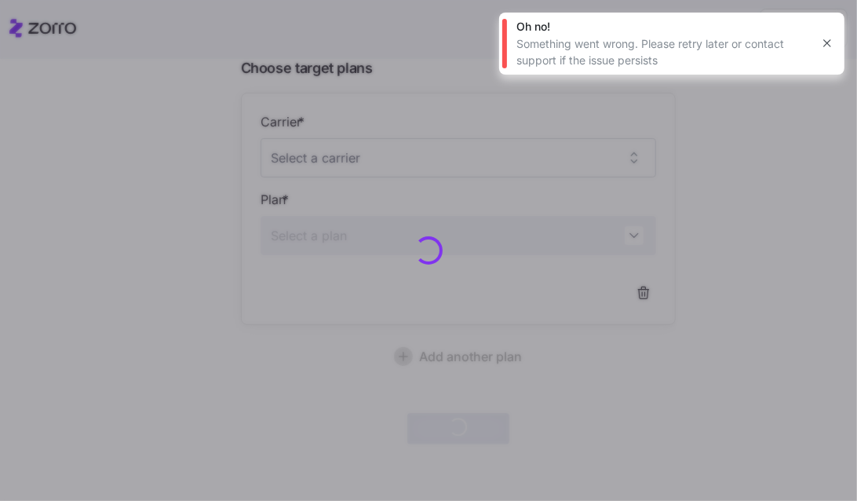
scroll to position [127, 0]
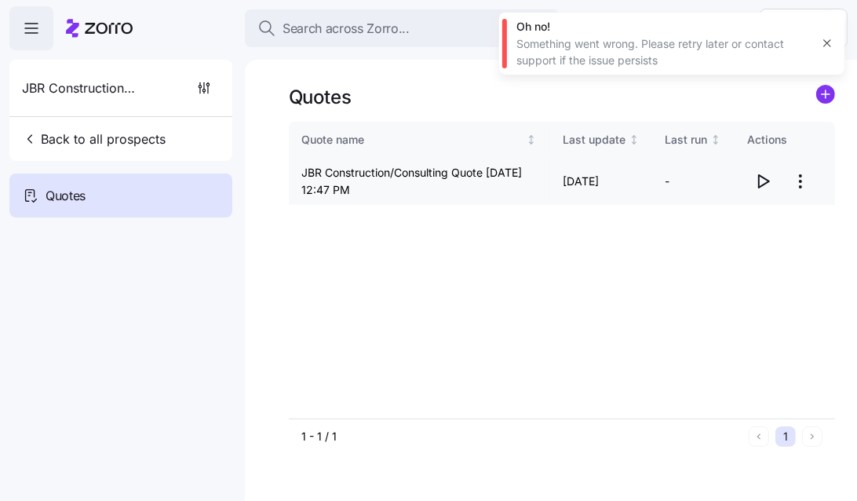
click at [755, 182] on icon "button" at bounding box center [763, 181] width 19 height 19
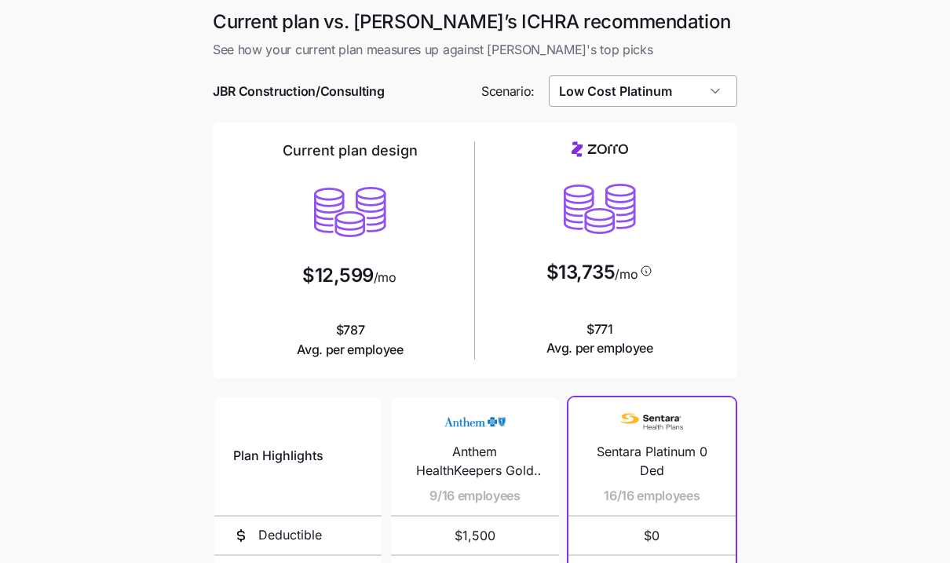
click at [640, 99] on input "Low Cost Platinum" at bounding box center [643, 90] width 189 height 31
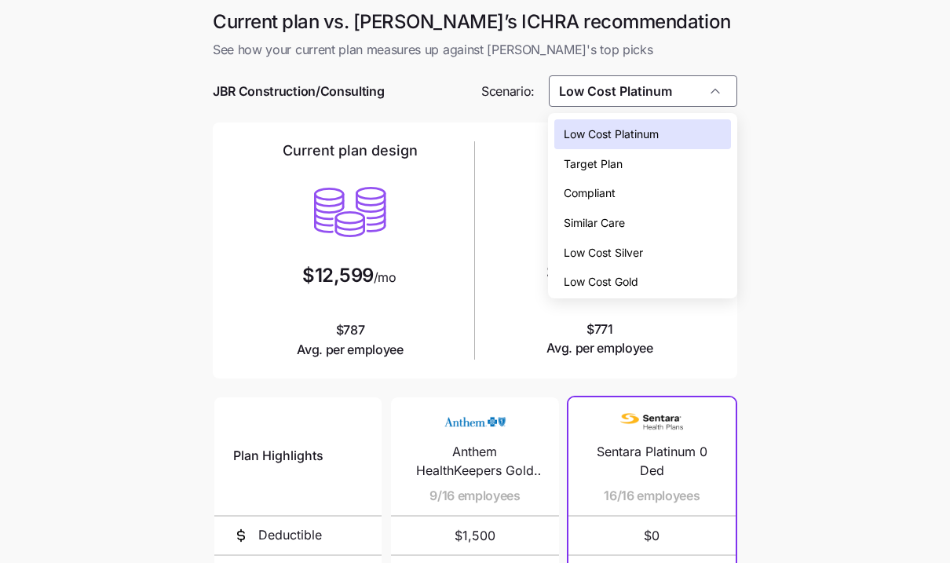
click at [630, 247] on span "Low Cost Silver" at bounding box center [603, 252] width 79 height 17
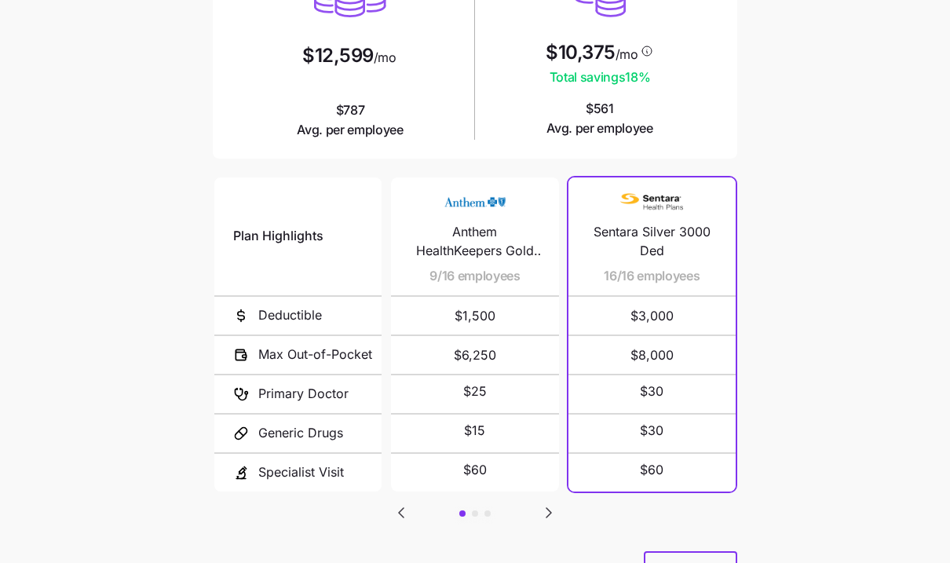
scroll to position [242, 0]
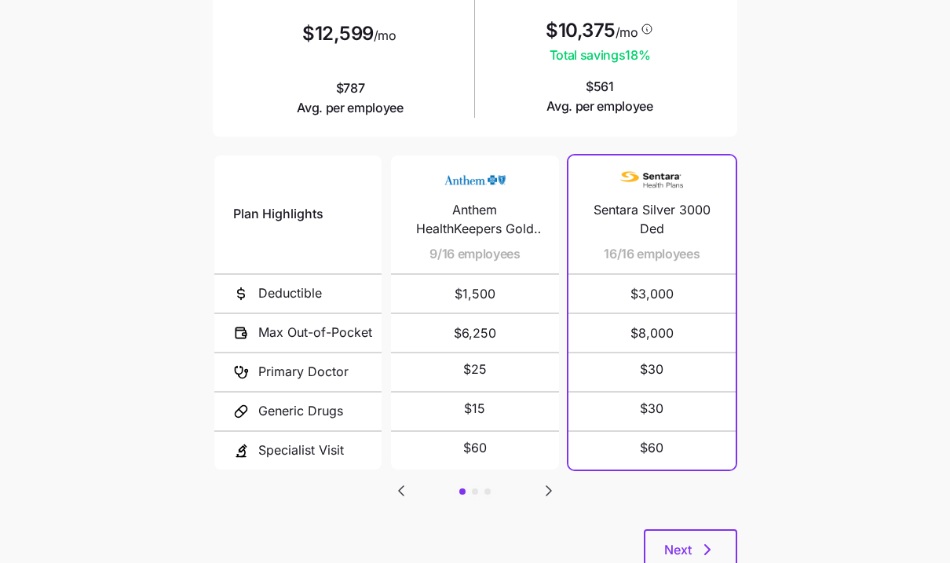
click at [551, 481] on icon "Go to next slide" at bounding box center [548, 490] width 19 height 19
click at [552, 481] on icon "Go to next slide" at bounding box center [548, 490] width 19 height 19
click at [403, 486] on icon "Go to previous slide" at bounding box center [401, 490] width 5 height 9
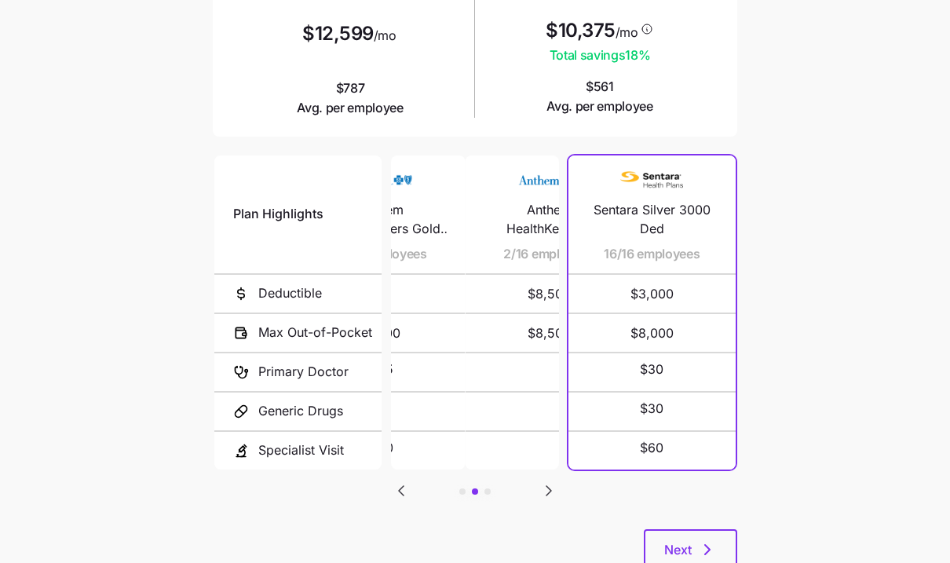
click at [403, 486] on icon "Go to previous slide" at bounding box center [401, 490] width 5 height 9
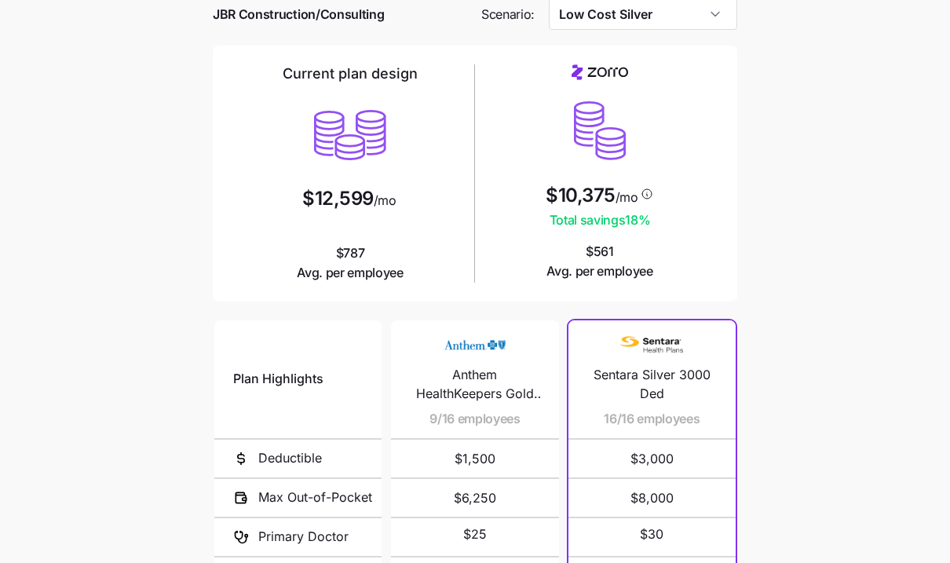
scroll to position [0, 0]
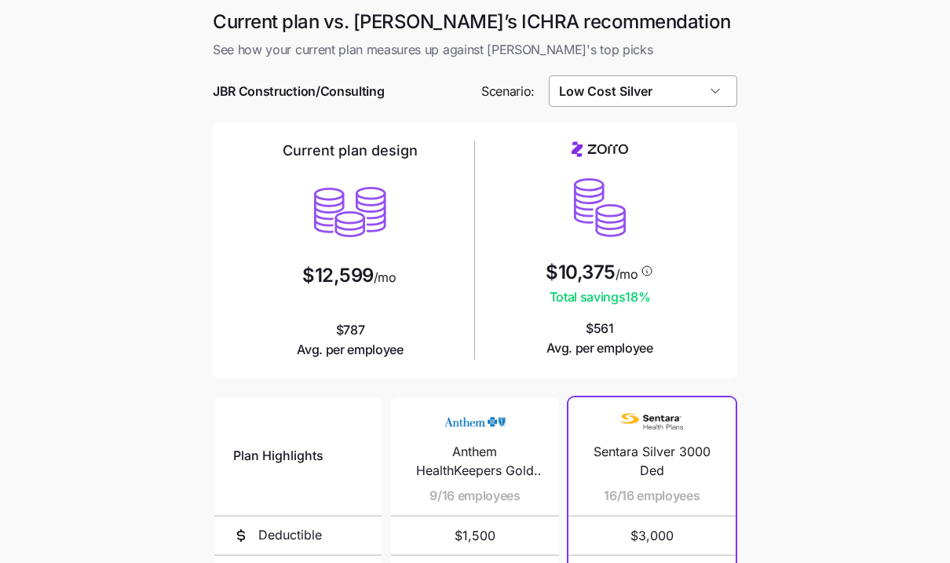
drag, startPoint x: 667, startPoint y: 79, endPoint x: 661, endPoint y: 87, distance: 9.6
click at [667, 79] on input "Low Cost Silver" at bounding box center [643, 90] width 189 height 31
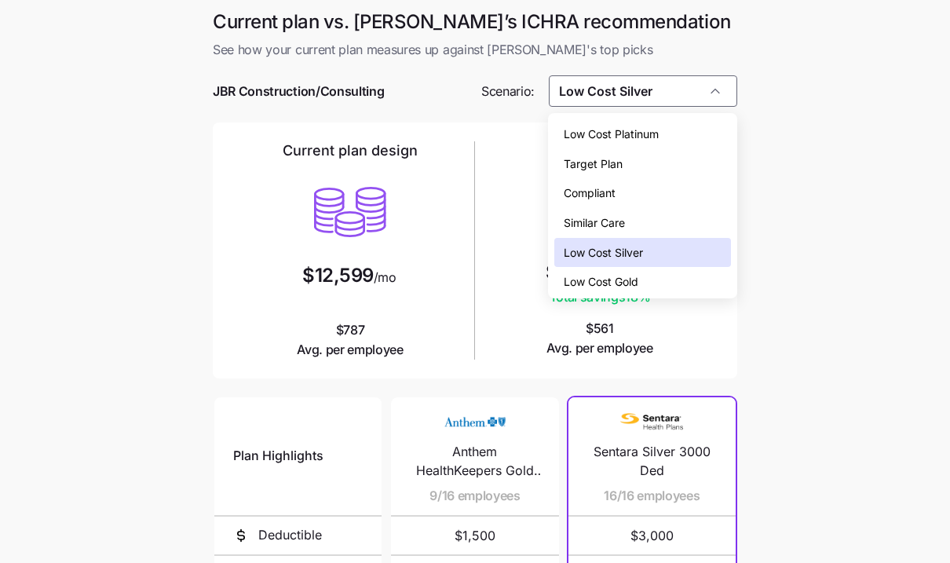
click at [633, 283] on span "Low Cost Gold" at bounding box center [601, 281] width 75 height 17
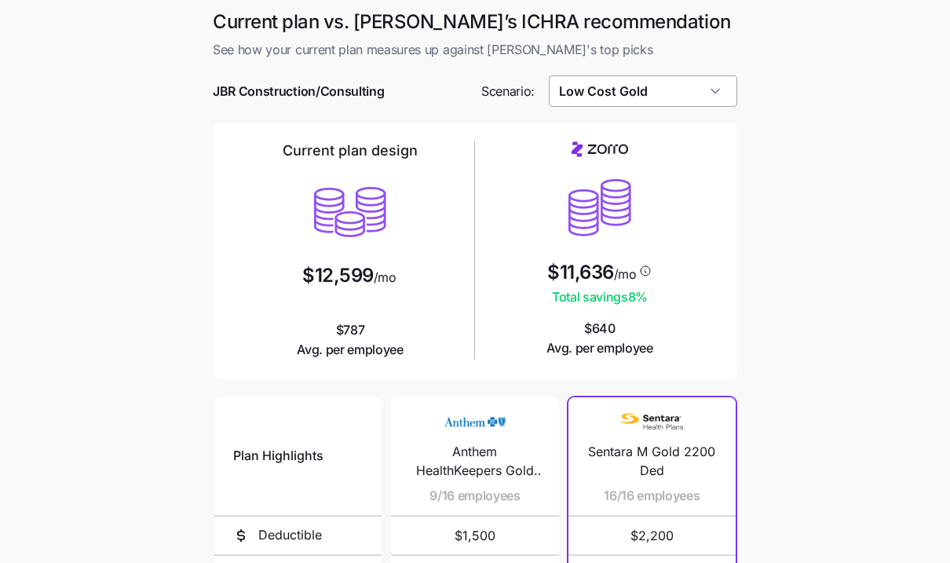
click at [585, 92] on input "Low Cost Gold" at bounding box center [643, 90] width 189 height 31
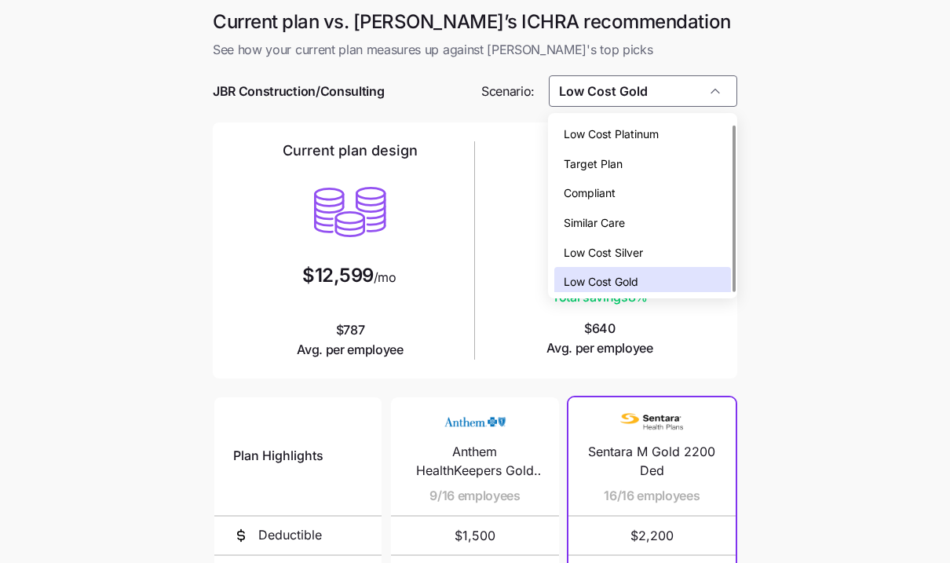
scroll to position [5, 0]
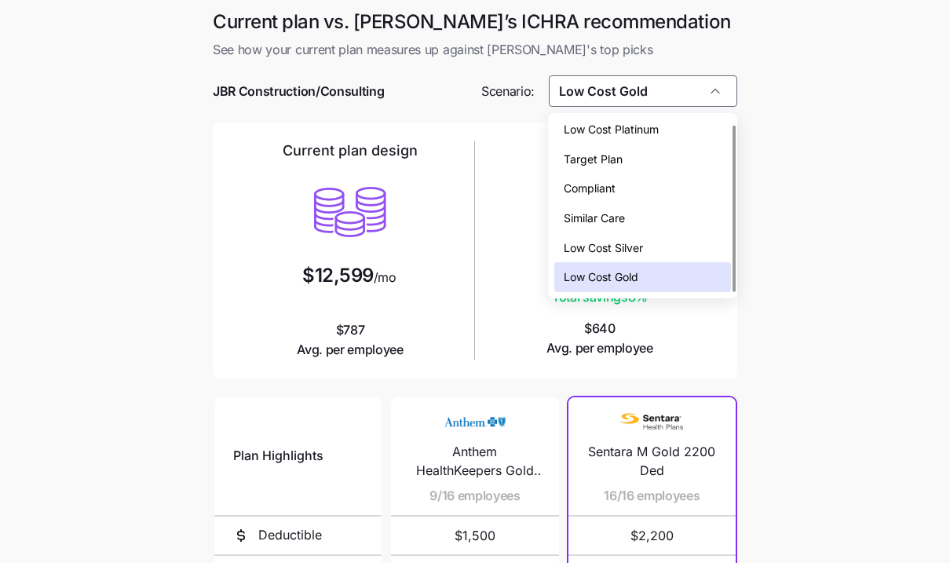
click at [603, 123] on span "Low Cost Platinum" at bounding box center [611, 129] width 95 height 17
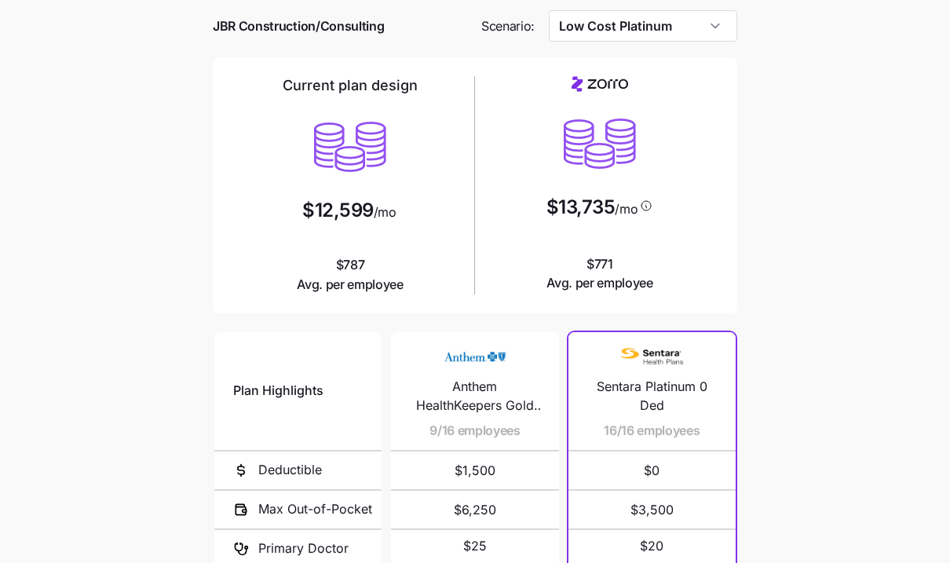
scroll to position [291, 0]
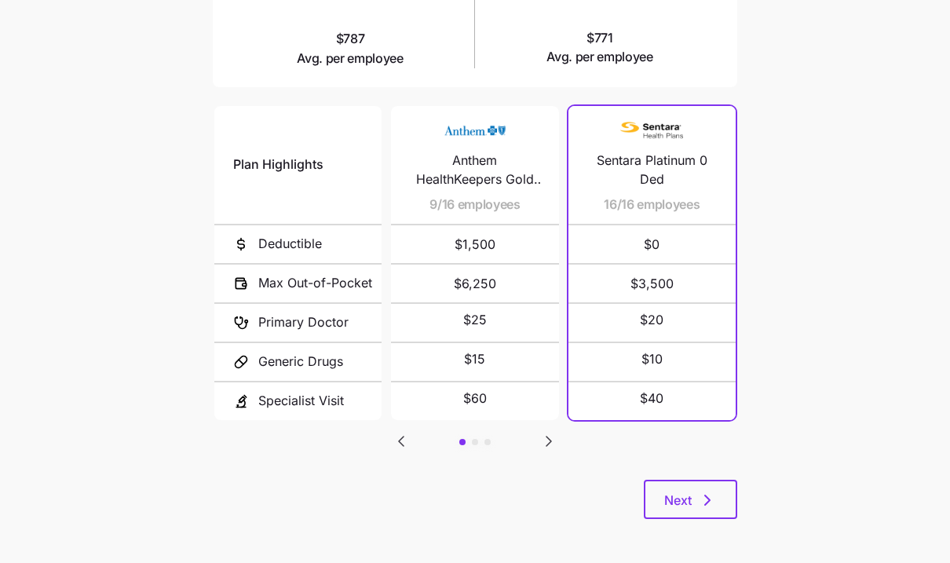
click at [548, 437] on icon "Go to next slide" at bounding box center [548, 441] width 5 height 9
click at [547, 439] on icon "Go to next slide" at bounding box center [548, 441] width 5 height 9
click at [403, 438] on icon "Go to previous slide" at bounding box center [401, 441] width 5 height 9
click at [402, 439] on icon "Go to previous slide" at bounding box center [401, 441] width 5 height 9
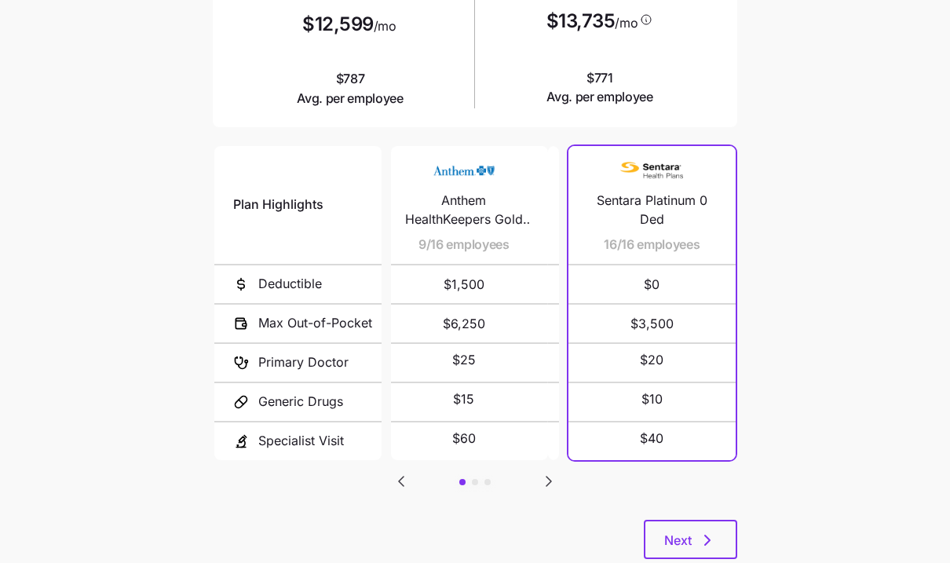
scroll to position [0, 0]
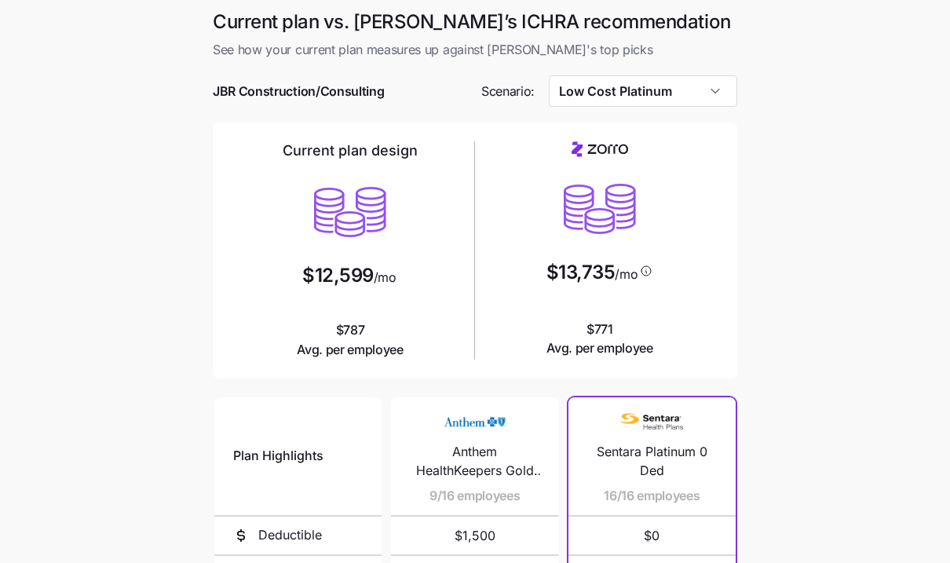
drag, startPoint x: 682, startPoint y: 87, endPoint x: 675, endPoint y: 119, distance: 32.2
click at [682, 88] on input "Low Cost Platinum" at bounding box center [643, 90] width 189 height 31
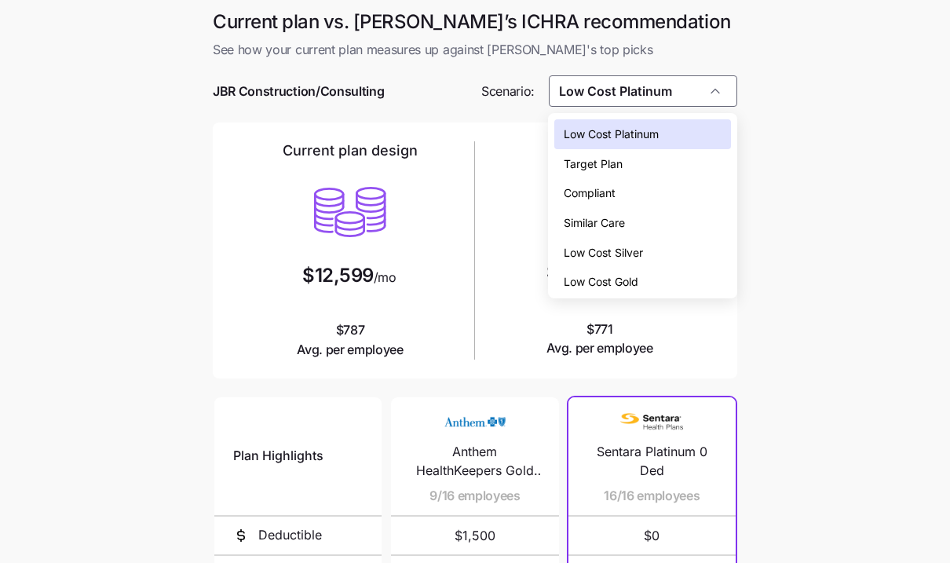
drag, startPoint x: 678, startPoint y: 282, endPoint x: 743, endPoint y: 280, distance: 64.4
click at [678, 282] on div "Low Cost Gold" at bounding box center [642, 282] width 176 height 30
type input "Low Cost Gold"
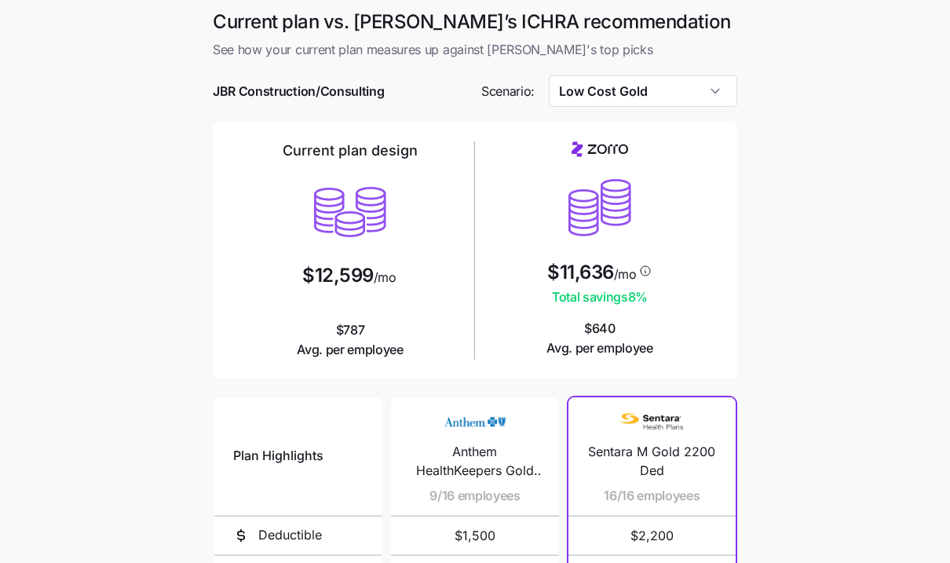
click at [810, 287] on main "Current plan vs. [PERSON_NAME]’s ICHRA recommendation See how your current plan…" at bounding box center [475, 428] width 950 height 857
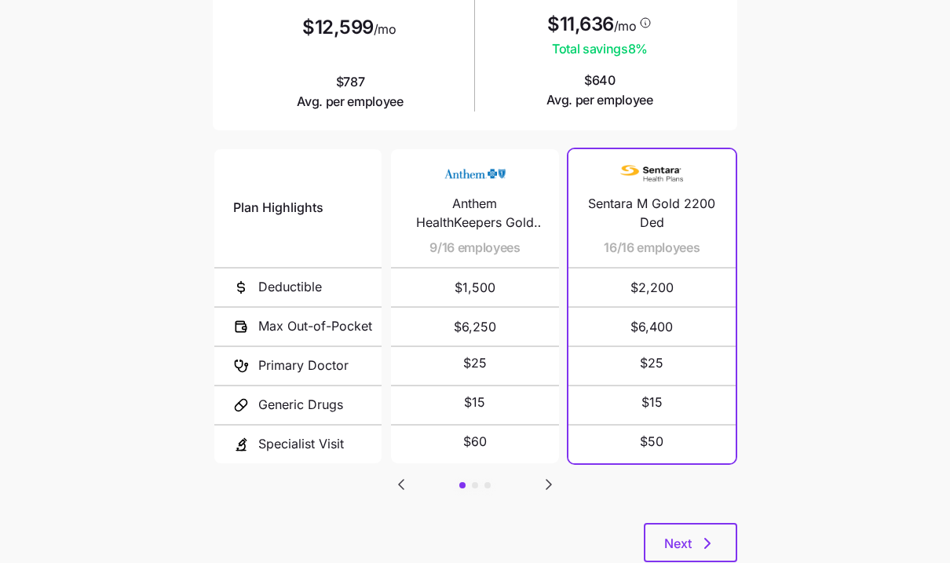
scroll to position [293, 0]
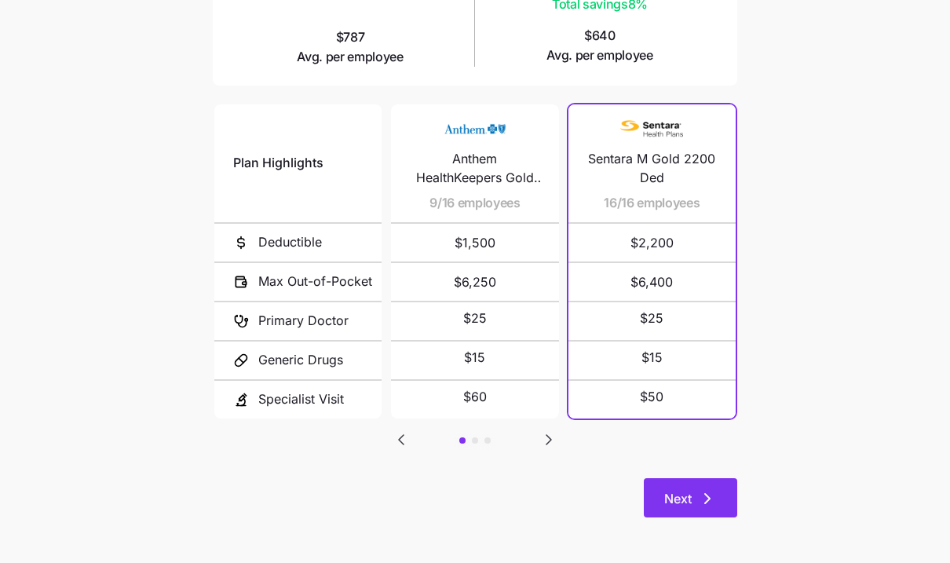
click at [718, 512] on button "Next" at bounding box center [690, 497] width 93 height 39
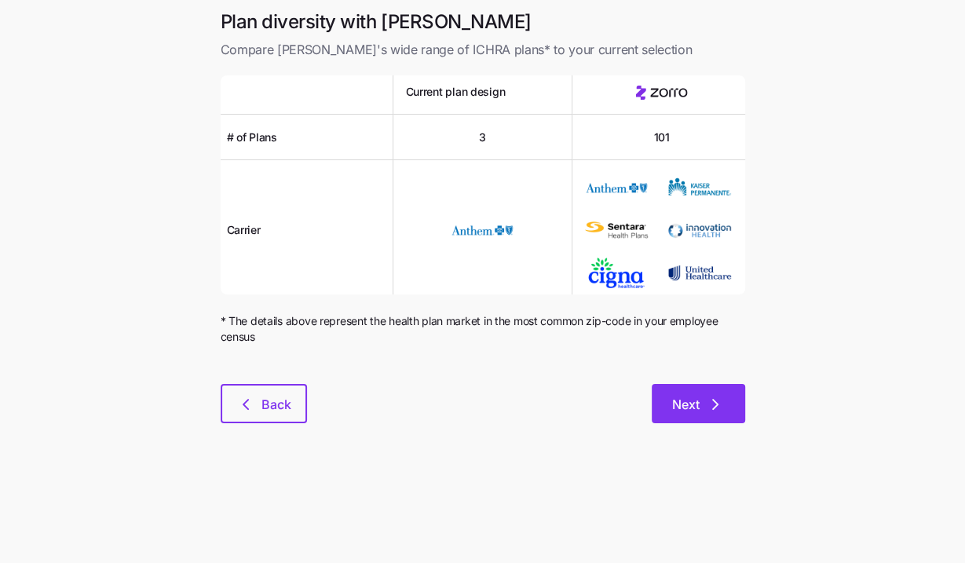
click at [706, 420] on button "Next" at bounding box center [698, 403] width 93 height 39
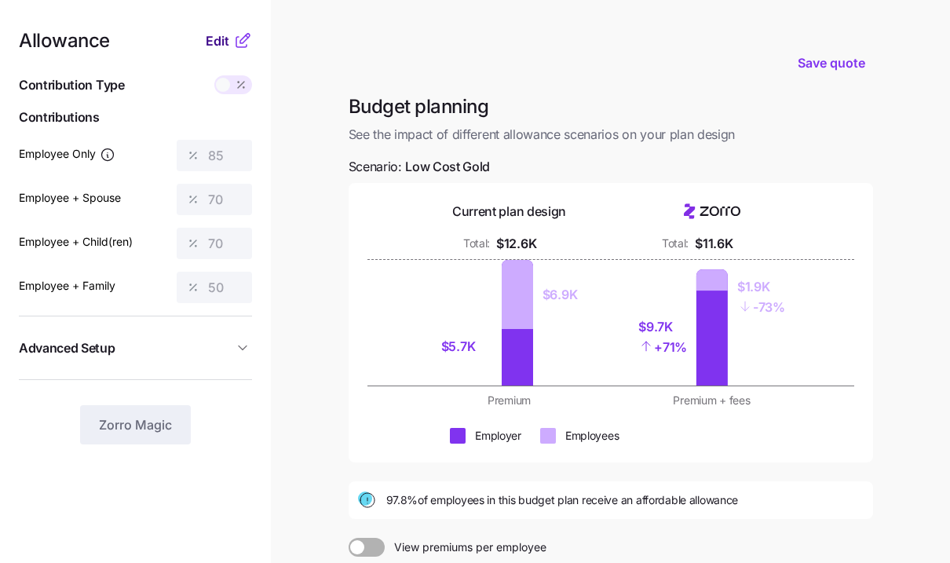
click at [215, 39] on span "Edit" at bounding box center [218, 40] width 24 height 19
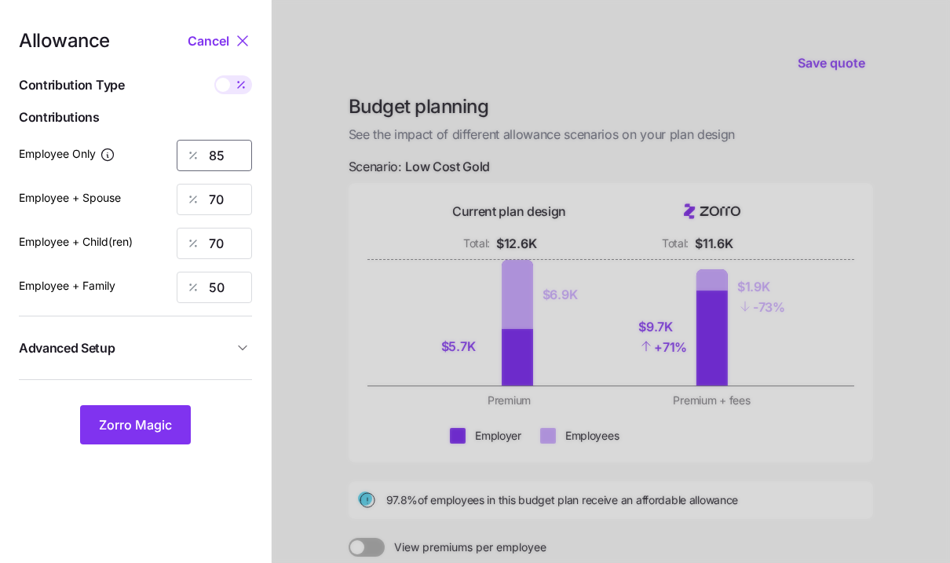
click at [215, 164] on input "85" at bounding box center [214, 155] width 75 height 31
click at [215, 163] on input "85" at bounding box center [214, 155] width 75 height 31
type input "52"
type input "25"
type input "0"
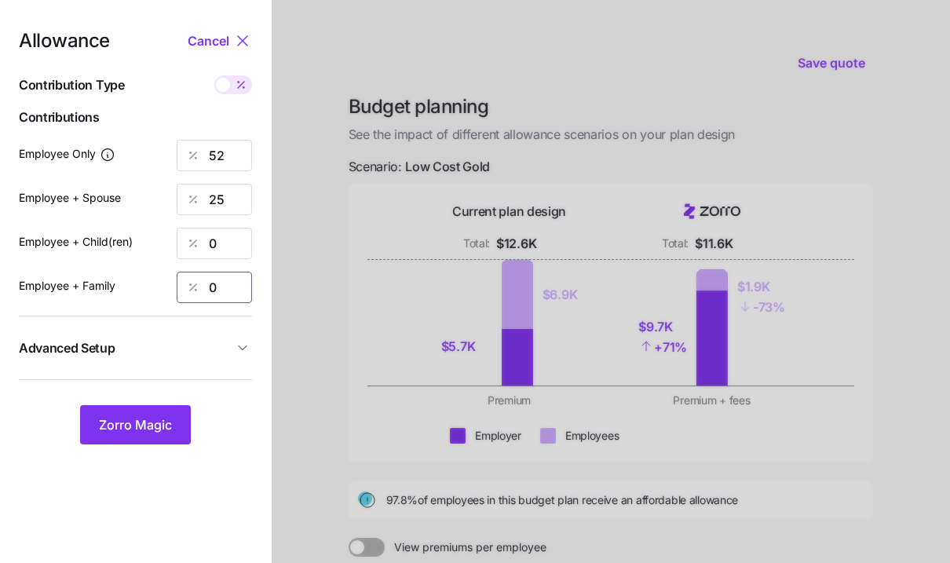
type input "0"
click at [188, 375] on div "Allowance Cancel Contribution Type Use classes Contributions Employee Only 52 E…" at bounding box center [135, 237] width 233 height 413
click at [201, 341] on span "Advanced Setup" at bounding box center [126, 348] width 214 height 20
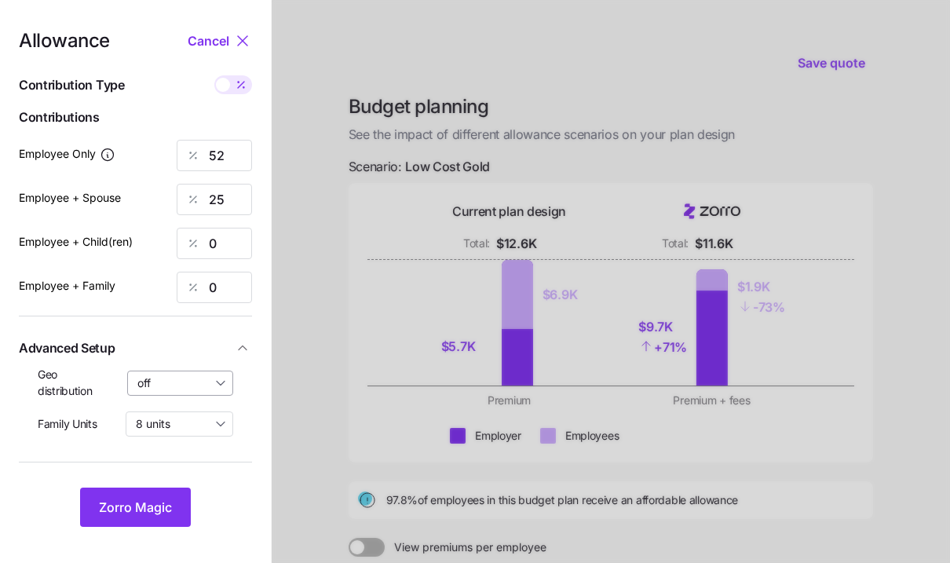
click at [176, 391] on input "off" at bounding box center [180, 383] width 107 height 25
click at [172, 467] on span "By state (1)" at bounding box center [171, 474] width 58 height 17
type input "By state (1)"
click at [145, 507] on span "Zorro Magic" at bounding box center [135, 507] width 73 height 19
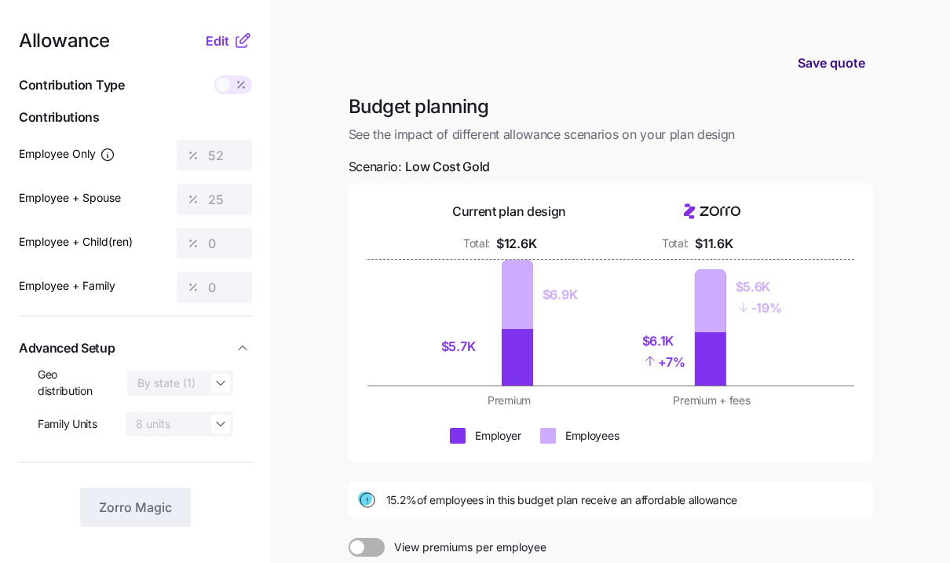
click at [829, 65] on span "Save quote" at bounding box center [832, 62] width 68 height 19
